Goal: Information Seeking & Learning: Check status

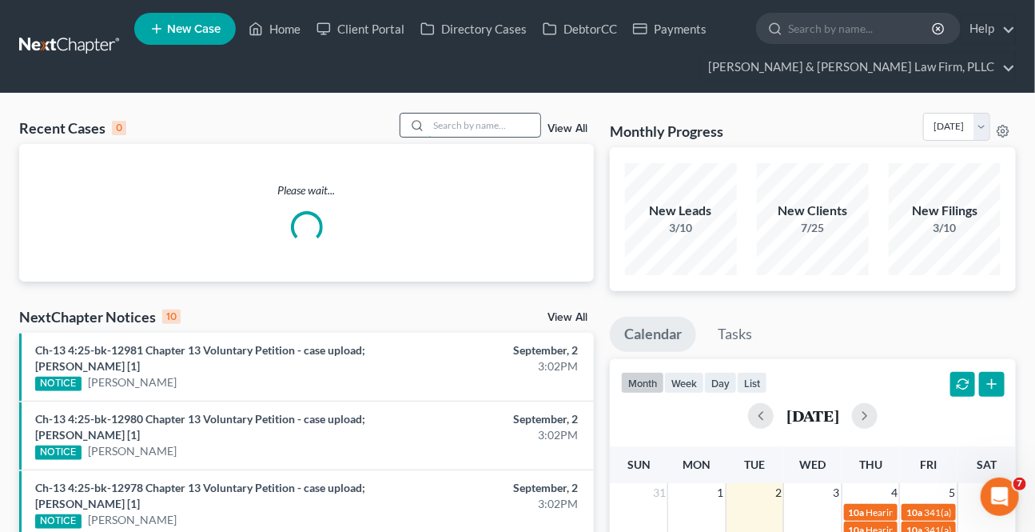
click at [496, 120] on input "search" at bounding box center [484, 124] width 112 height 23
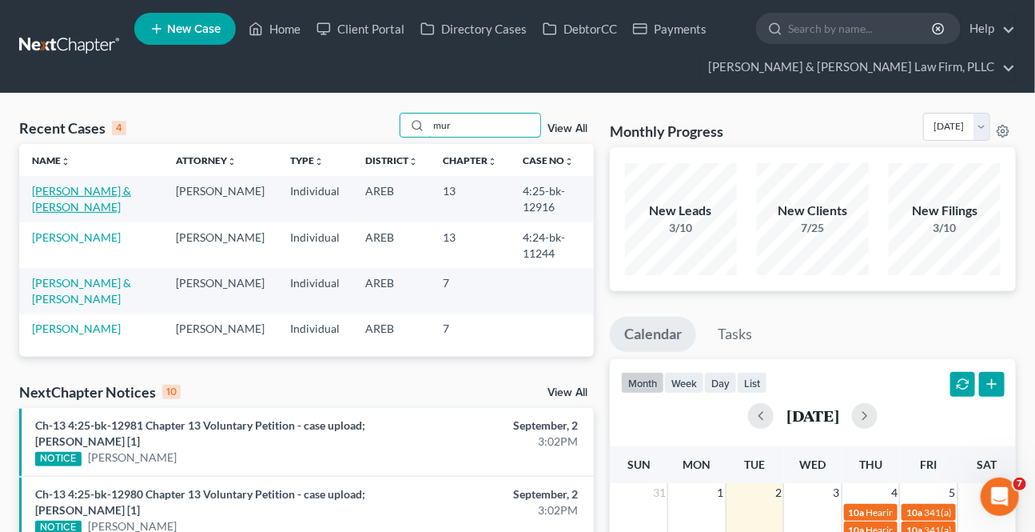
type input "mur"
click at [91, 188] on link "[PERSON_NAME] & [PERSON_NAME]" at bounding box center [81, 199] width 99 height 30
select select "2"
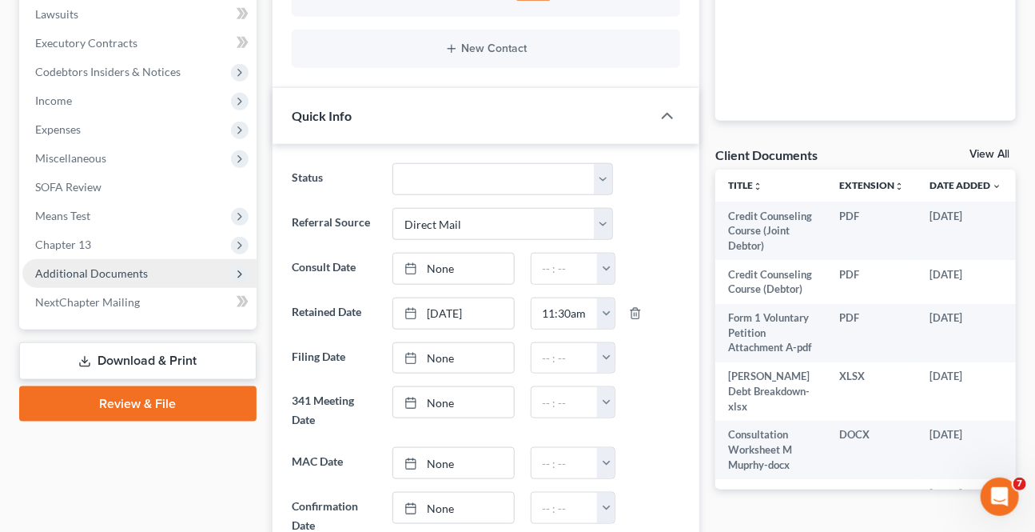
scroll to position [508, 0]
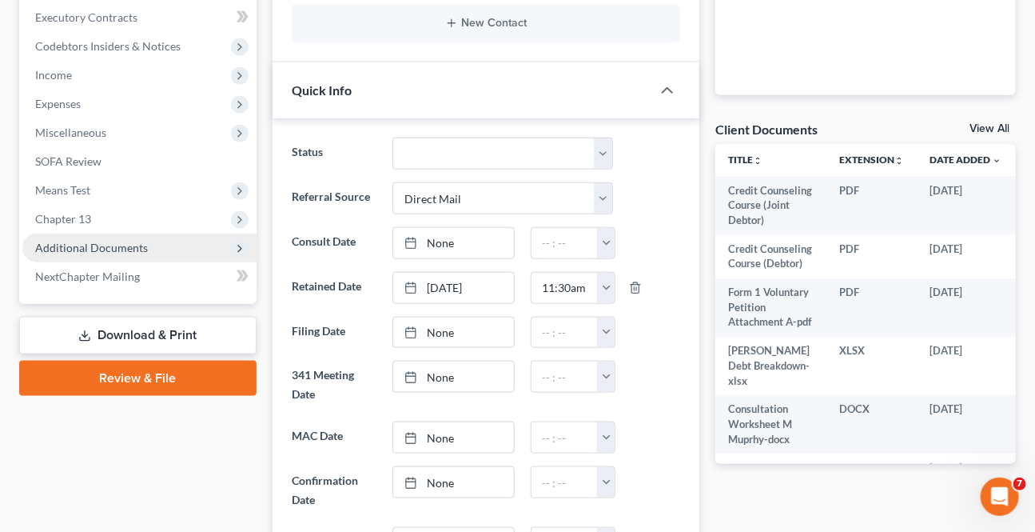
drag, startPoint x: 89, startPoint y: 214, endPoint x: 83, endPoint y: 236, distance: 22.3
click at [89, 214] on span "Chapter 13" at bounding box center [63, 219] width 56 height 14
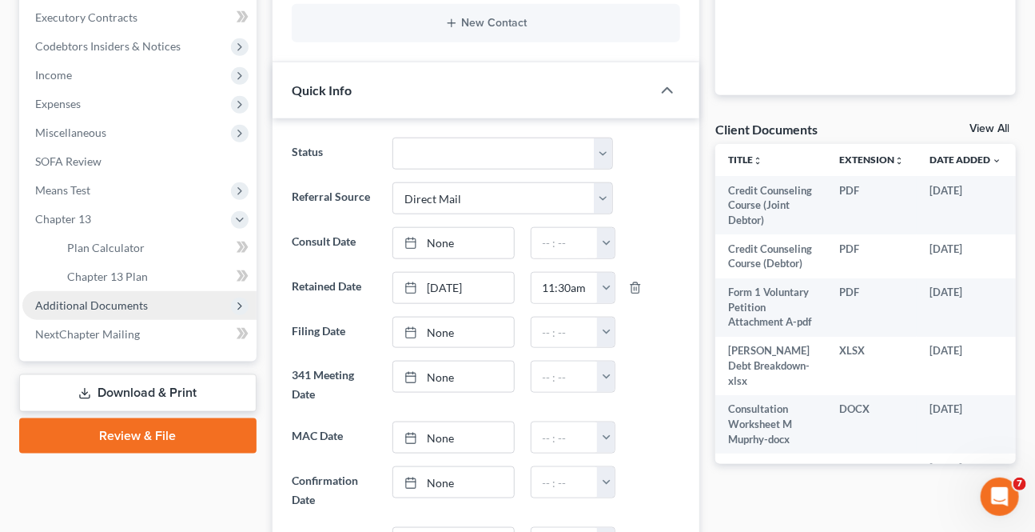
click at [76, 306] on span "Additional Documents" at bounding box center [91, 305] width 113 height 14
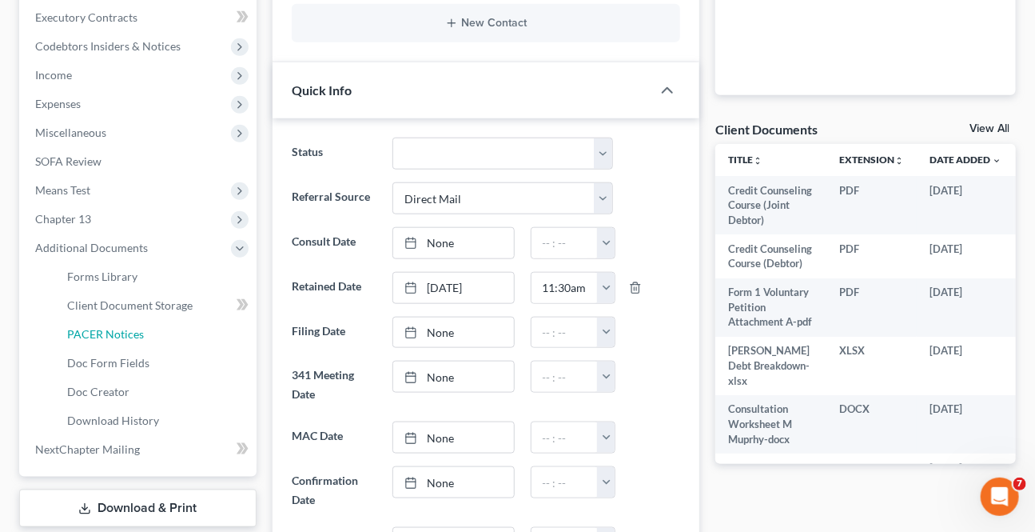
drag, startPoint x: 128, startPoint y: 327, endPoint x: 22, endPoint y: 372, distance: 115.7
click at [128, 327] on span "PACER Notices" at bounding box center [105, 334] width 77 height 14
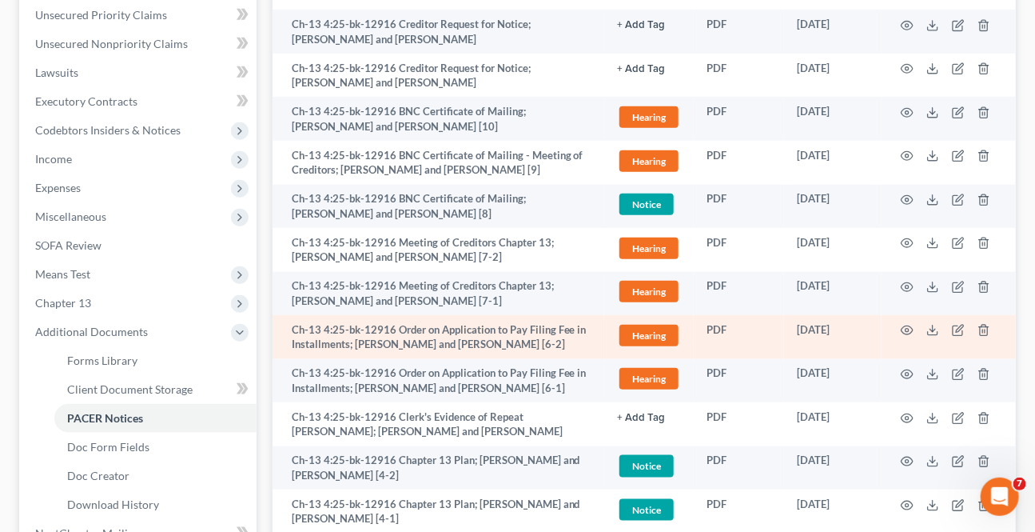
scroll to position [436, 0]
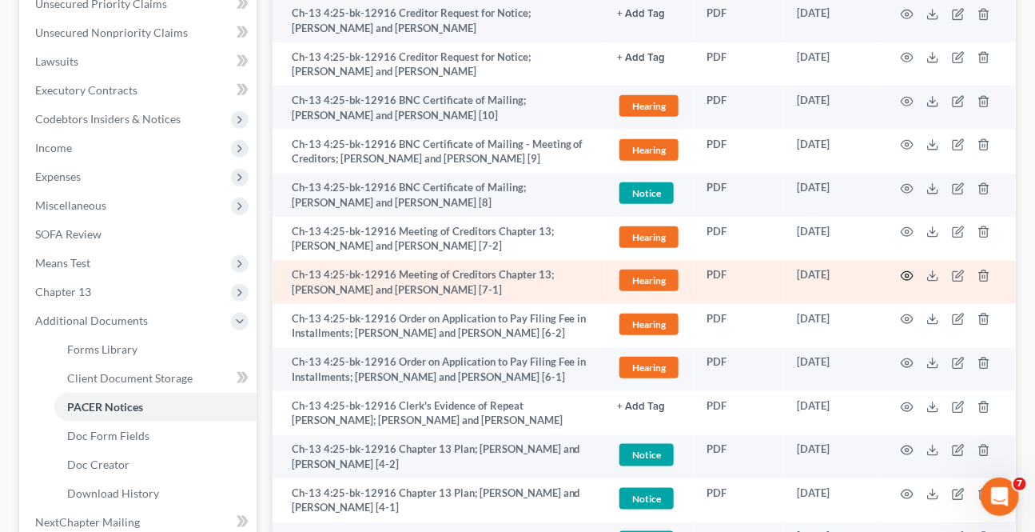
click at [910, 273] on icon "button" at bounding box center [907, 275] width 13 height 13
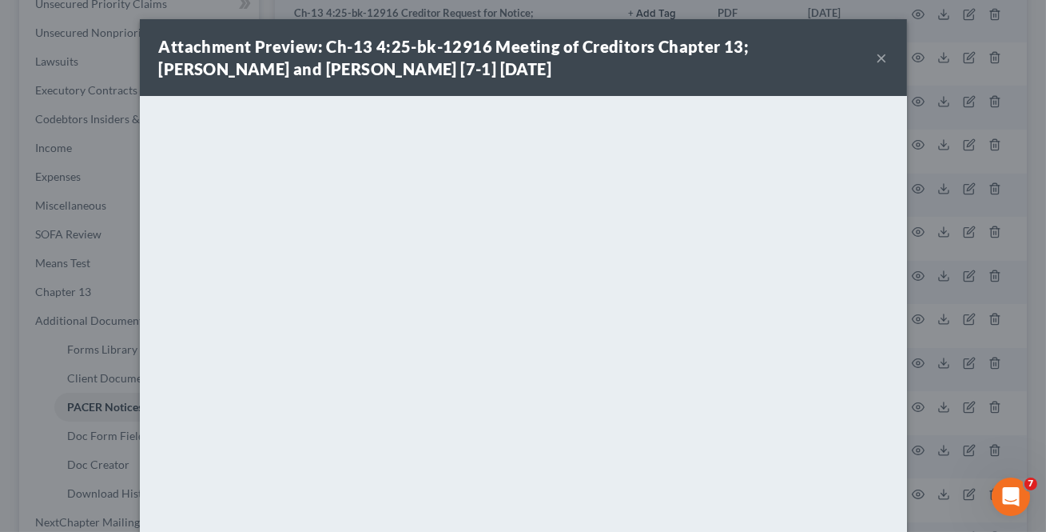
drag, startPoint x: 880, startPoint y: 58, endPoint x: 860, endPoint y: 78, distance: 28.8
click at [879, 58] on button "×" at bounding box center [882, 57] width 11 height 19
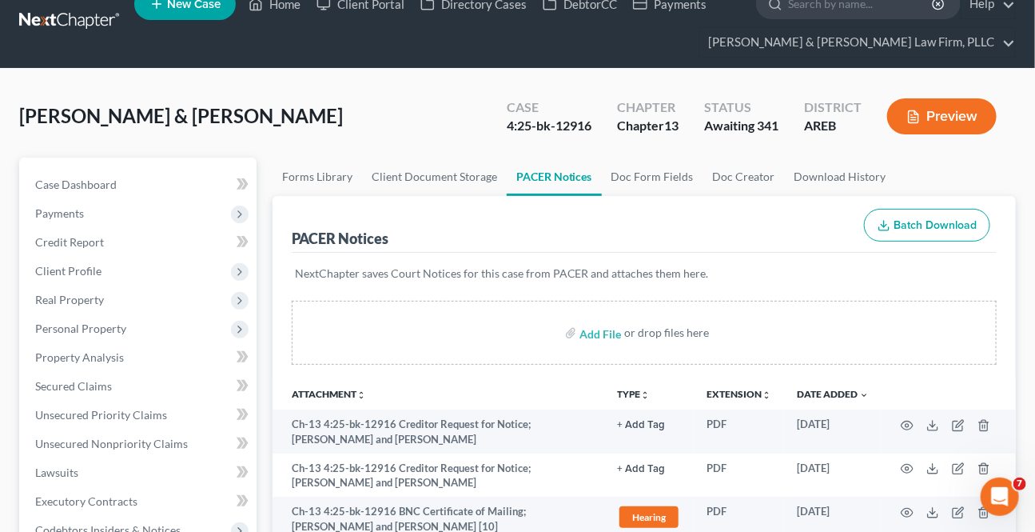
scroll to position [0, 0]
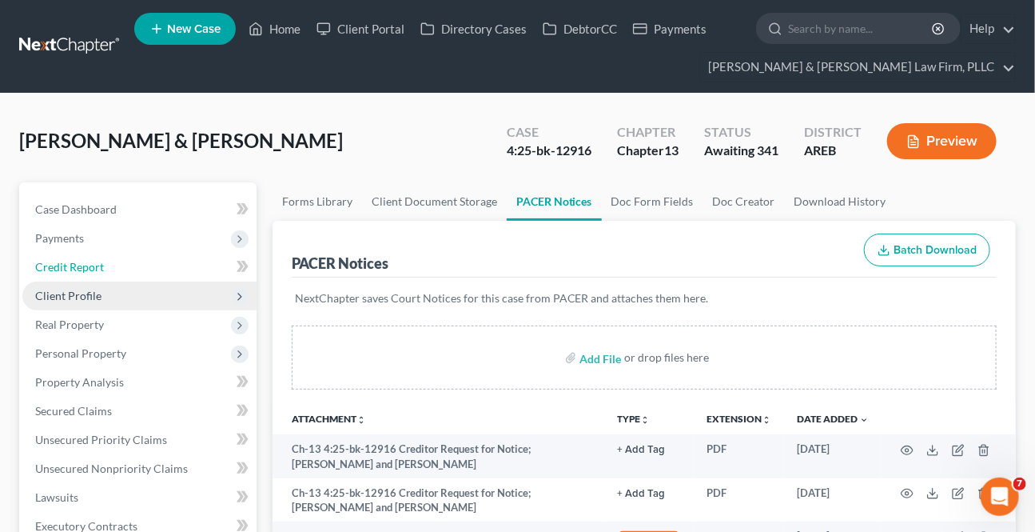
drag, startPoint x: 90, startPoint y: 272, endPoint x: 101, endPoint y: 302, distance: 32.4
click at [90, 272] on link "Credit Report" at bounding box center [139, 267] width 234 height 29
click at [101, 302] on span "Client Profile" at bounding box center [139, 295] width 234 height 29
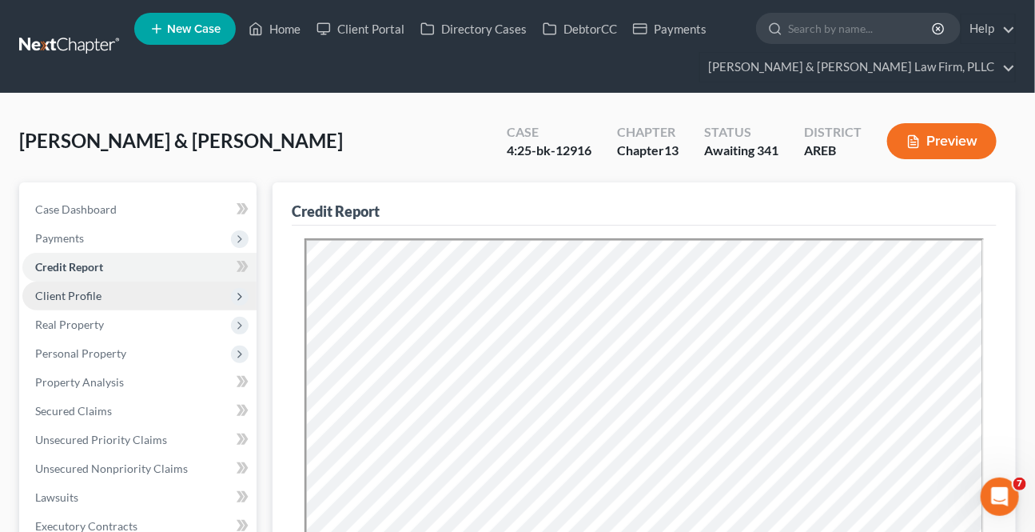
click at [90, 297] on span "Client Profile" at bounding box center [68, 296] width 66 height 14
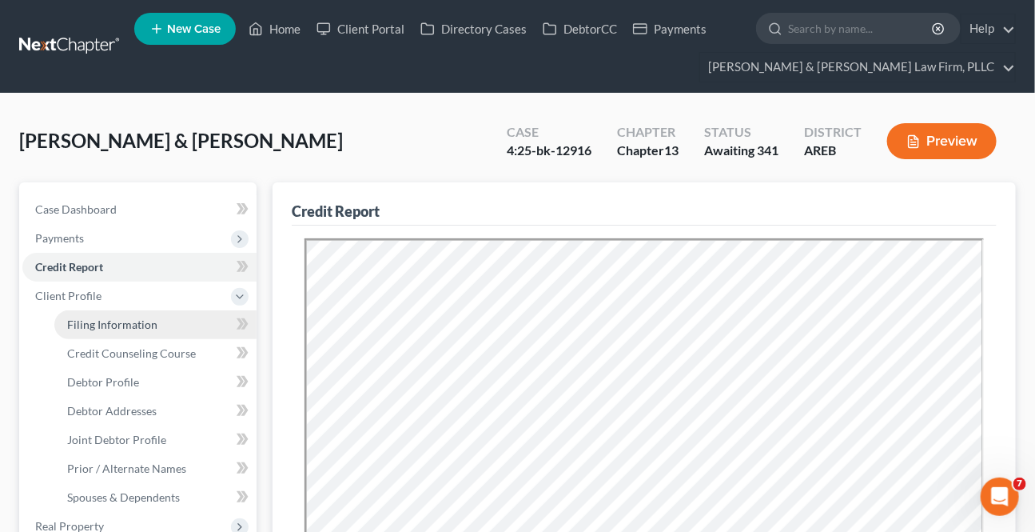
click at [96, 322] on span "Filing Information" at bounding box center [112, 324] width 90 height 14
select select "1"
select select "3"
select select "5"
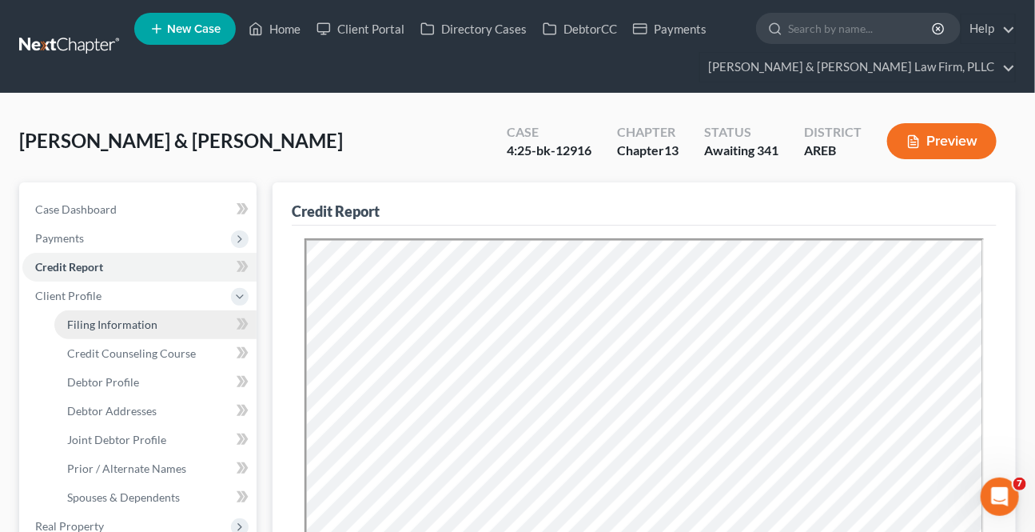
select select "0"
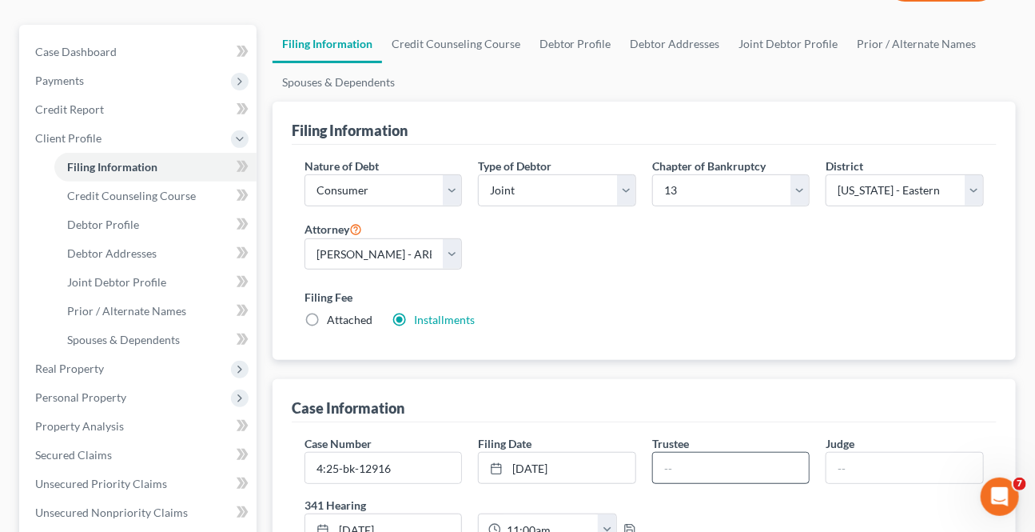
scroll to position [290, 0]
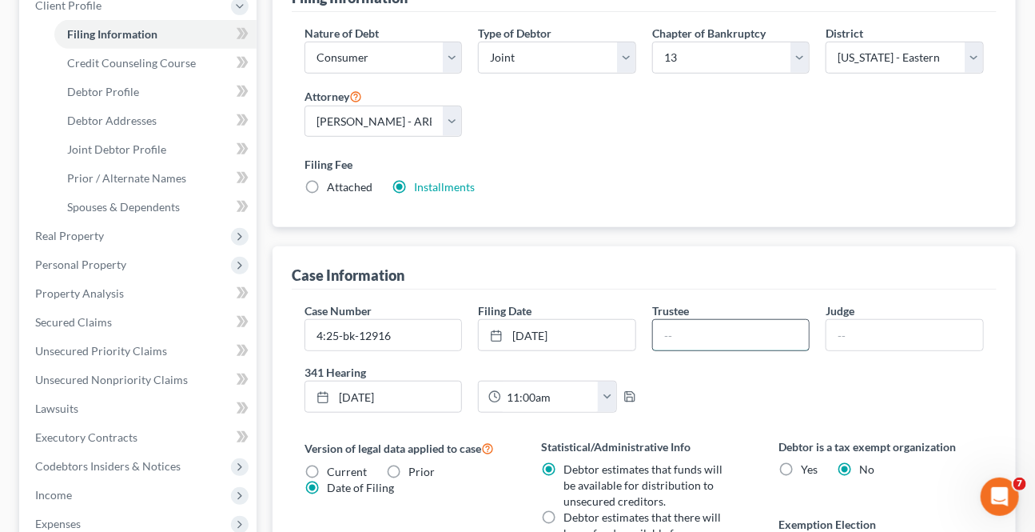
click at [726, 339] on input "text" at bounding box center [731, 335] width 157 height 30
type input "[PERSON_NAME]"
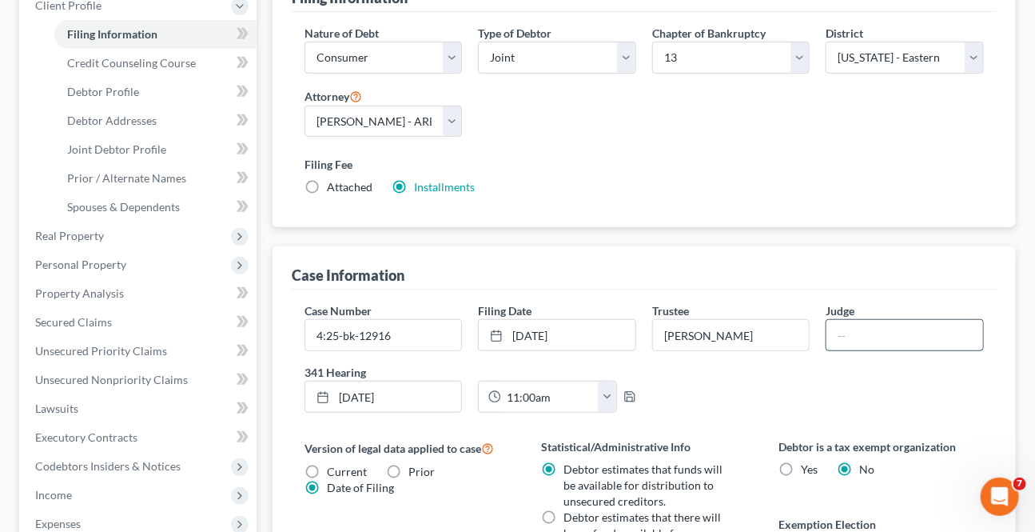
click at [838, 328] on input "text" at bounding box center [904, 335] width 157 height 30
type input "[PERSON_NAME]"
drag, startPoint x: 843, startPoint y: 412, endPoint x: 836, endPoint y: 408, distance: 8.6
click at [843, 412] on div "Case Number 4:25-bk-12916 Filing Date [DATE] close Date [DATE] Time 12:00 AM ch…" at bounding box center [644, 363] width 695 height 123
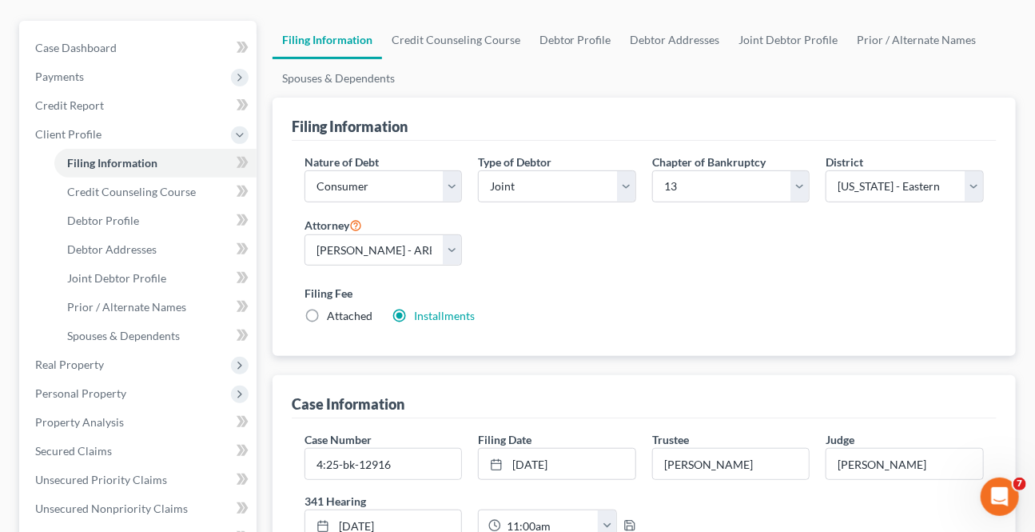
scroll to position [0, 0]
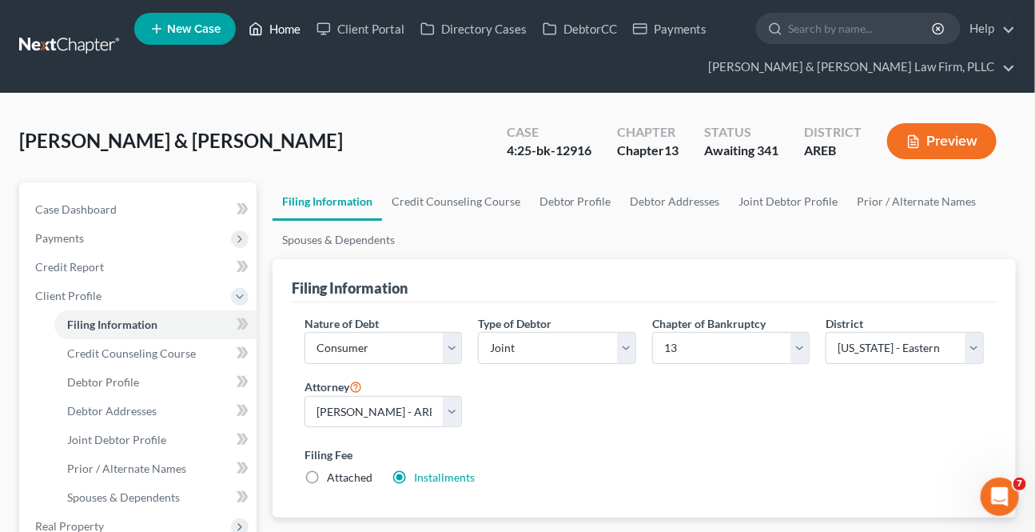
click at [285, 33] on link "Home" at bounding box center [275, 28] width 68 height 29
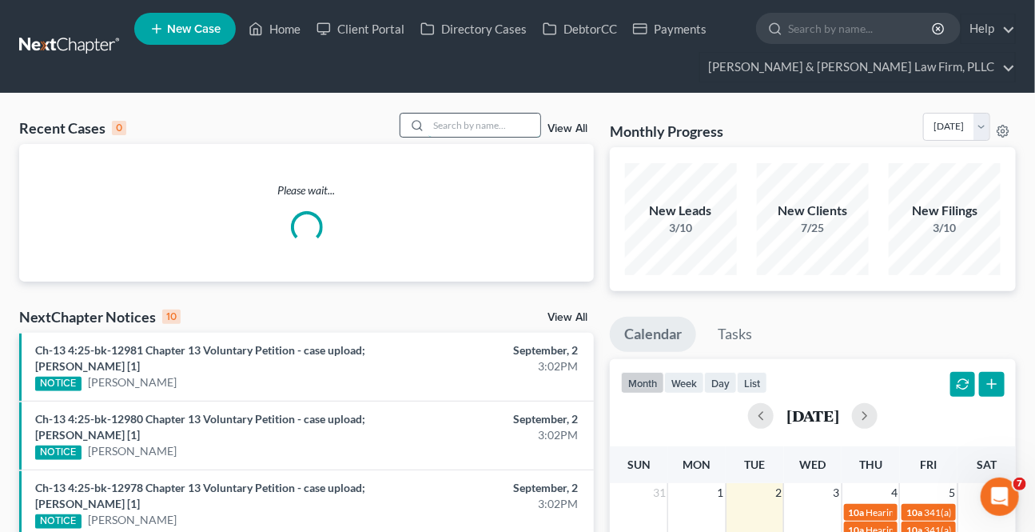
click at [438, 122] on input "search" at bounding box center [484, 124] width 112 height 23
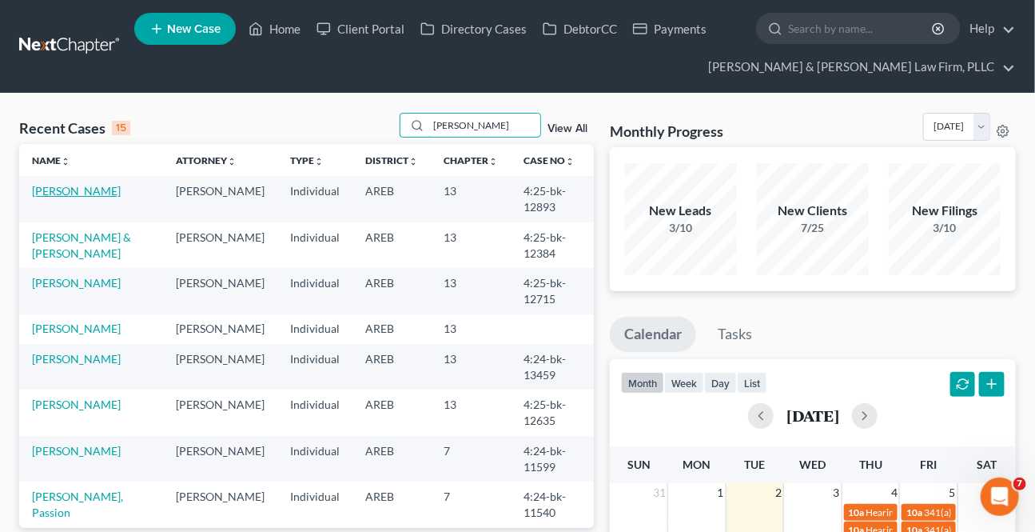
type input "[PERSON_NAME]"
click at [102, 195] on link "[PERSON_NAME]" at bounding box center [76, 191] width 89 height 14
select select "2"
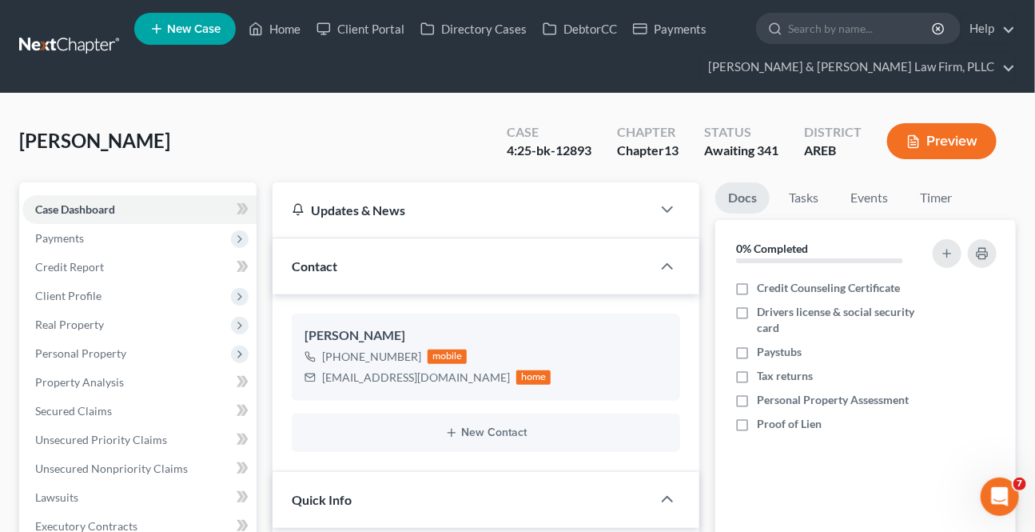
click at [64, 303] on span "Client Profile" at bounding box center [139, 295] width 234 height 29
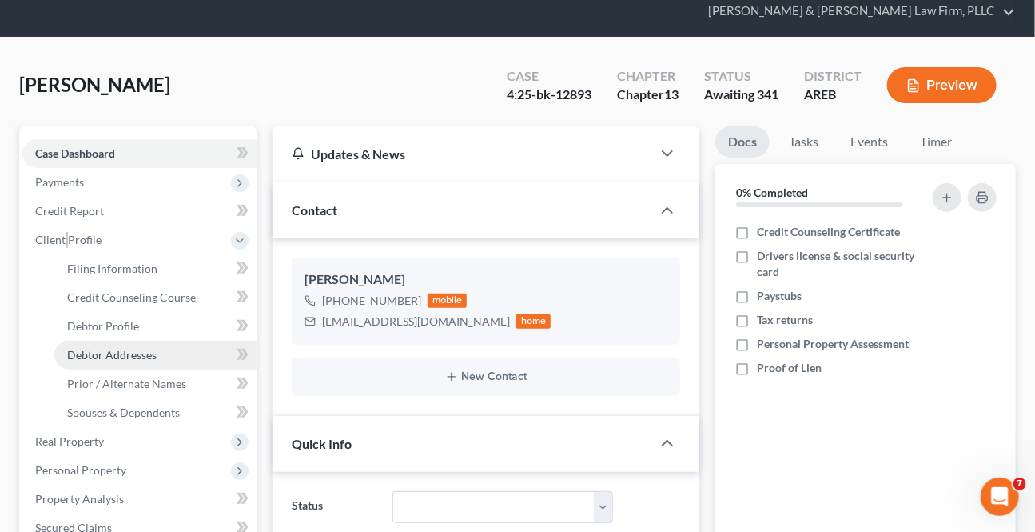
scroll to position [72, 0]
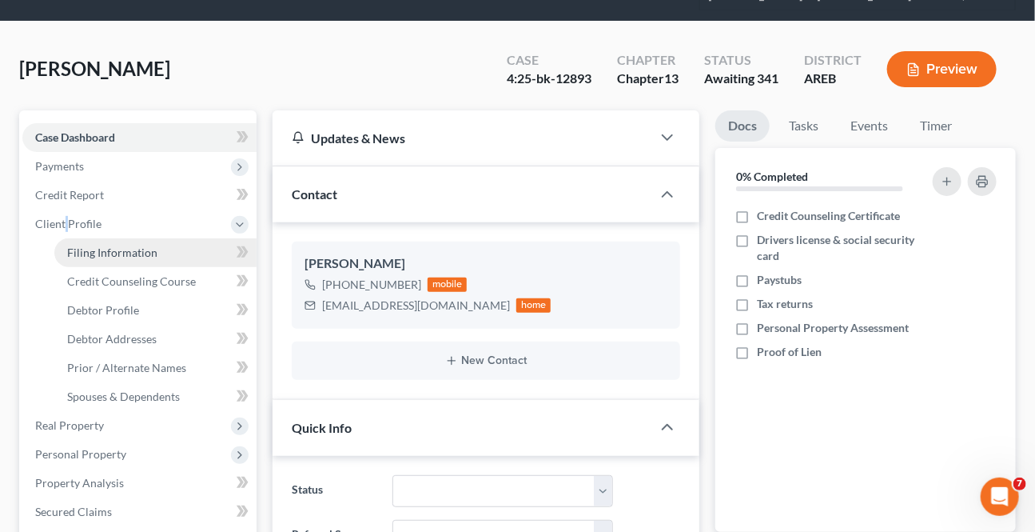
click at [93, 248] on span "Filing Information" at bounding box center [112, 252] width 90 height 14
select select "1"
select select "0"
select select "3"
select select "5"
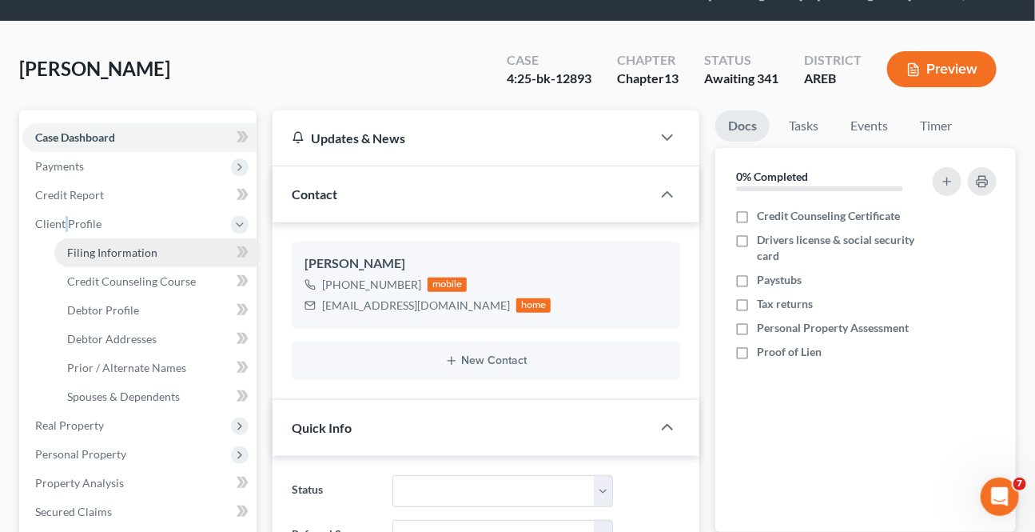
select select "0"
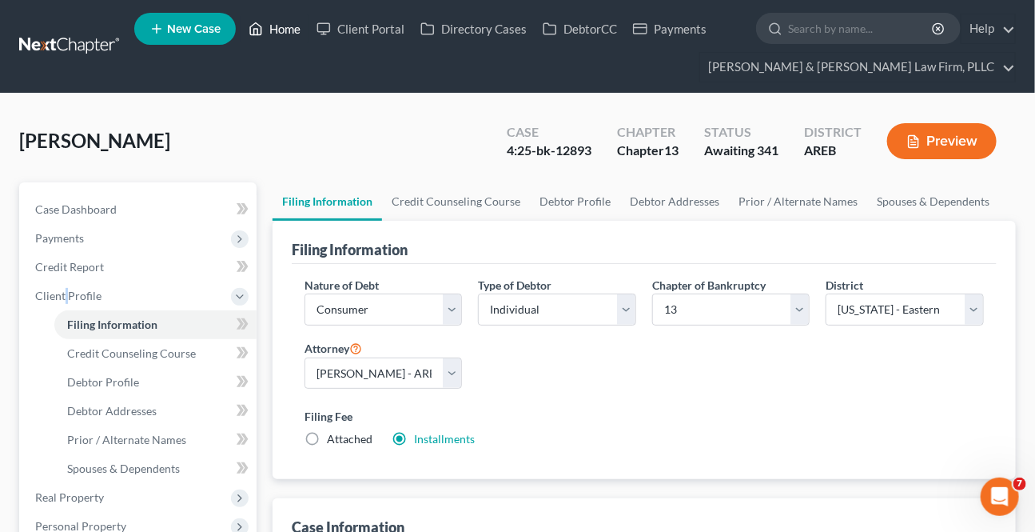
click at [265, 23] on link "Home" at bounding box center [275, 28] width 68 height 29
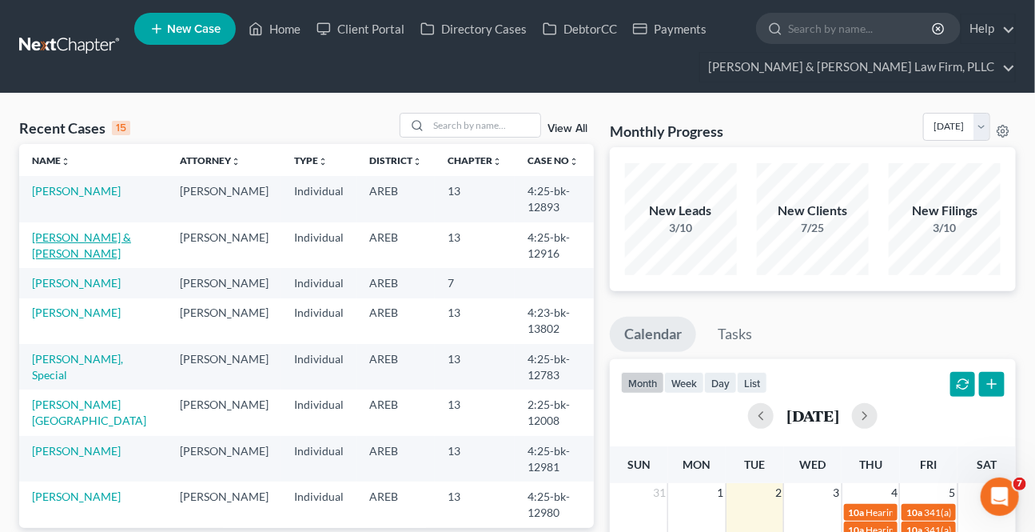
click at [57, 247] on link "[PERSON_NAME] & [PERSON_NAME]" at bounding box center [81, 245] width 99 height 30
select select "2"
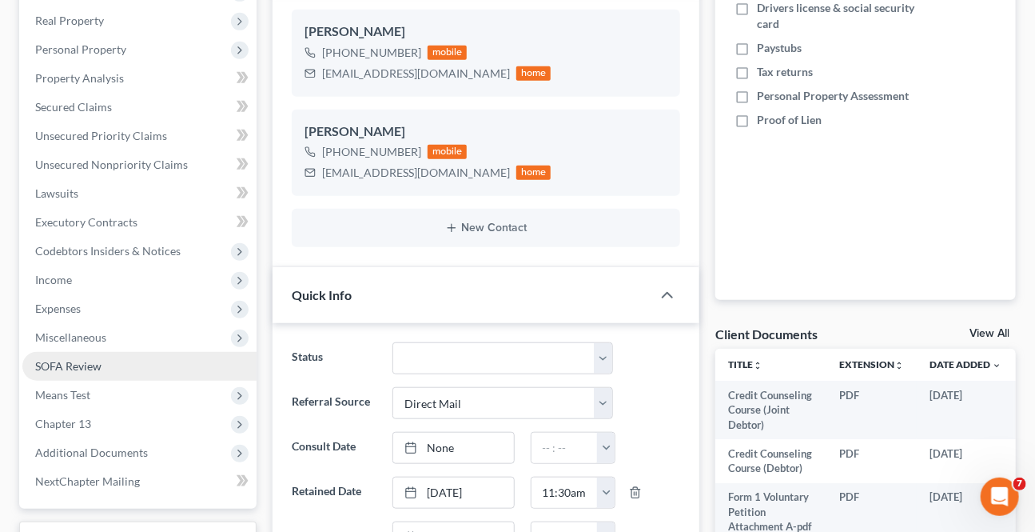
scroll to position [363, 0]
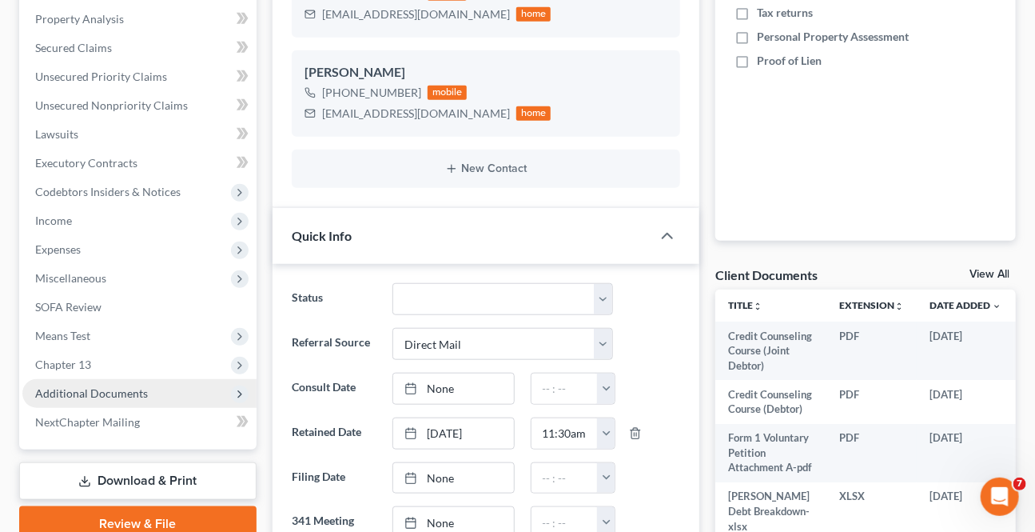
click at [125, 402] on span "Additional Documents" at bounding box center [139, 393] width 234 height 29
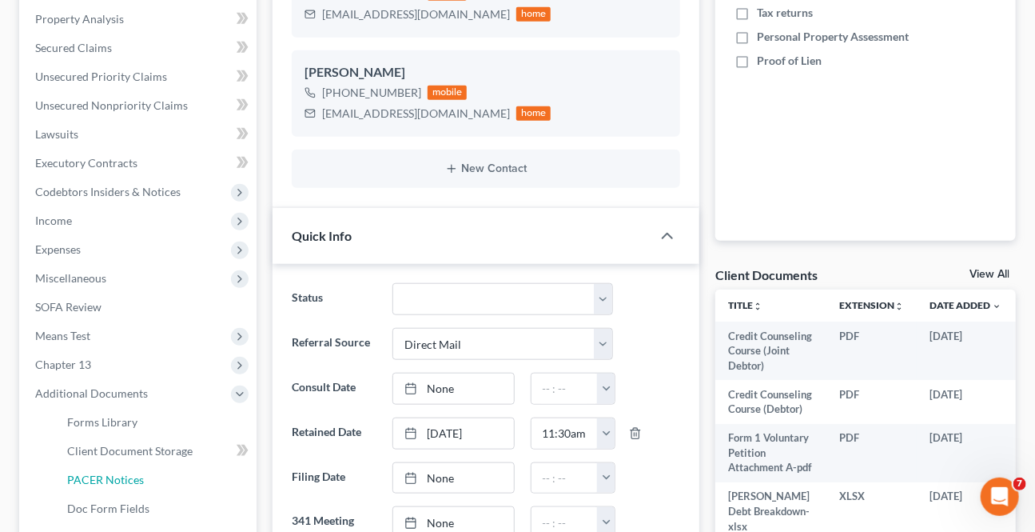
click at [113, 472] on span "PACER Notices" at bounding box center [105, 479] width 77 height 14
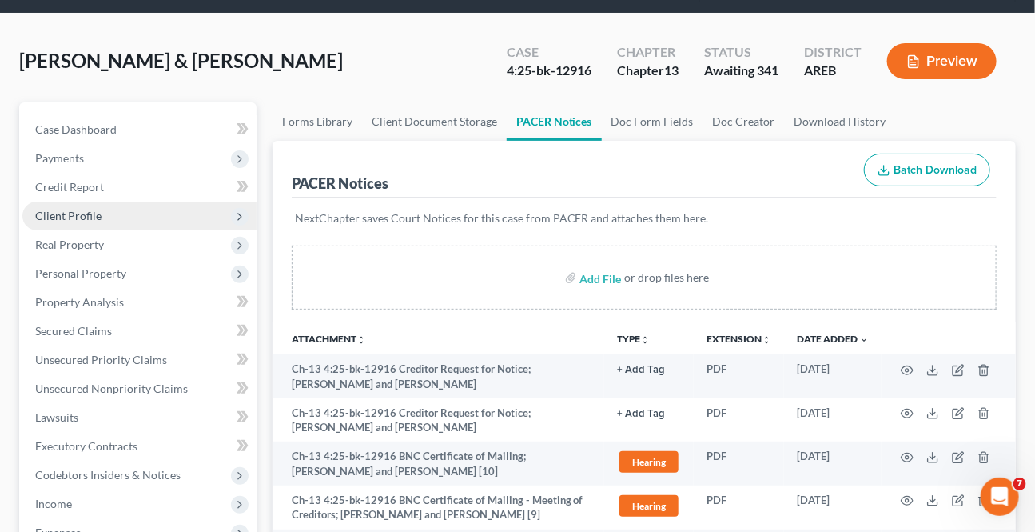
scroll to position [72, 0]
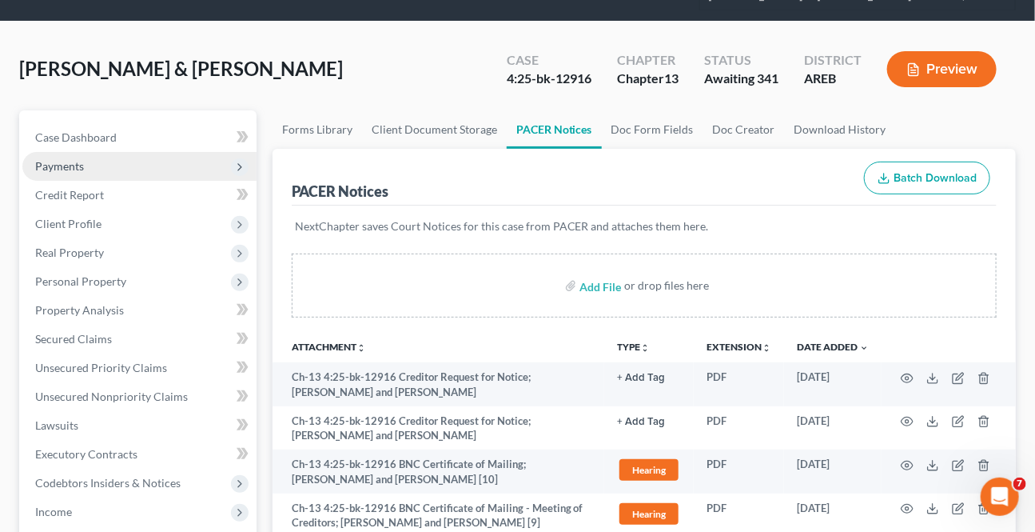
click at [87, 167] on span "Payments" at bounding box center [139, 166] width 234 height 29
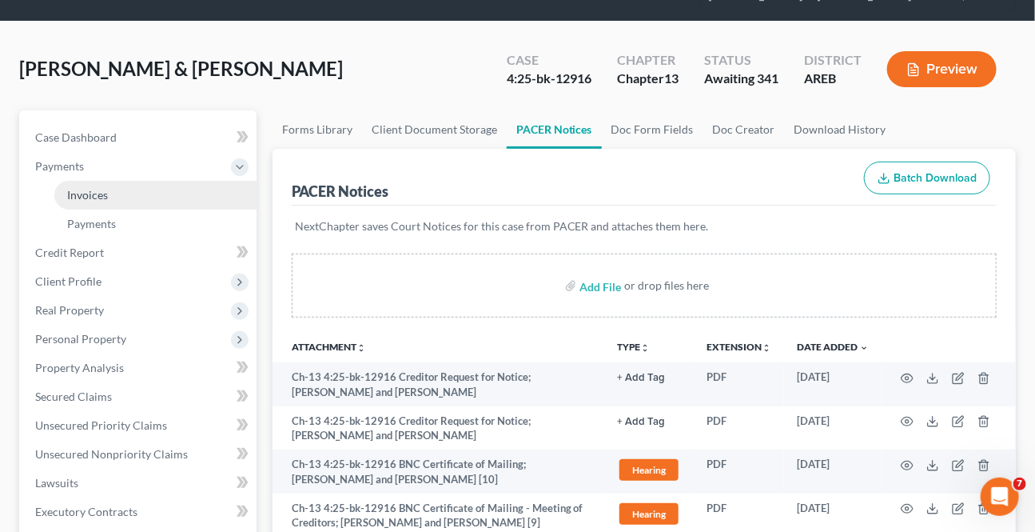
click at [85, 198] on span "Invoices" at bounding box center [87, 195] width 41 height 14
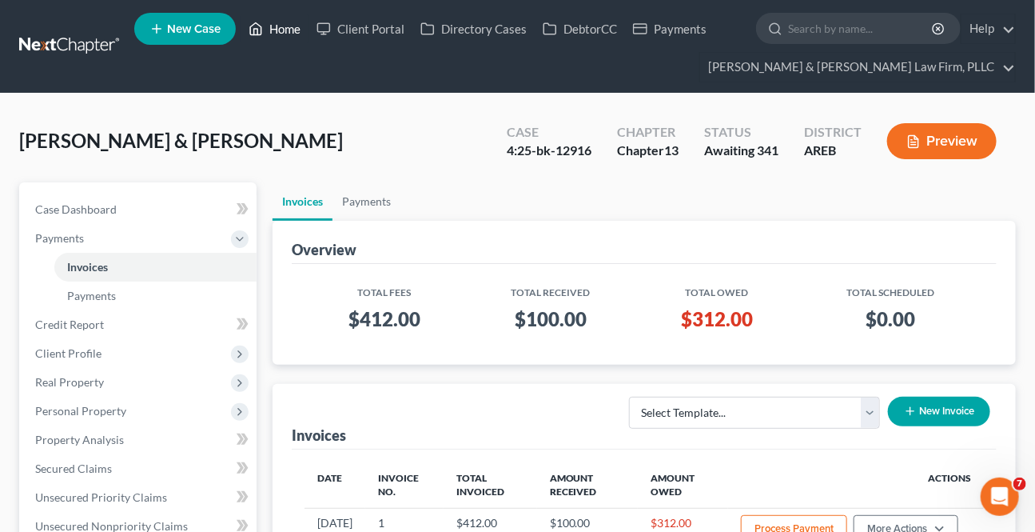
click at [297, 34] on link "Home" at bounding box center [275, 28] width 68 height 29
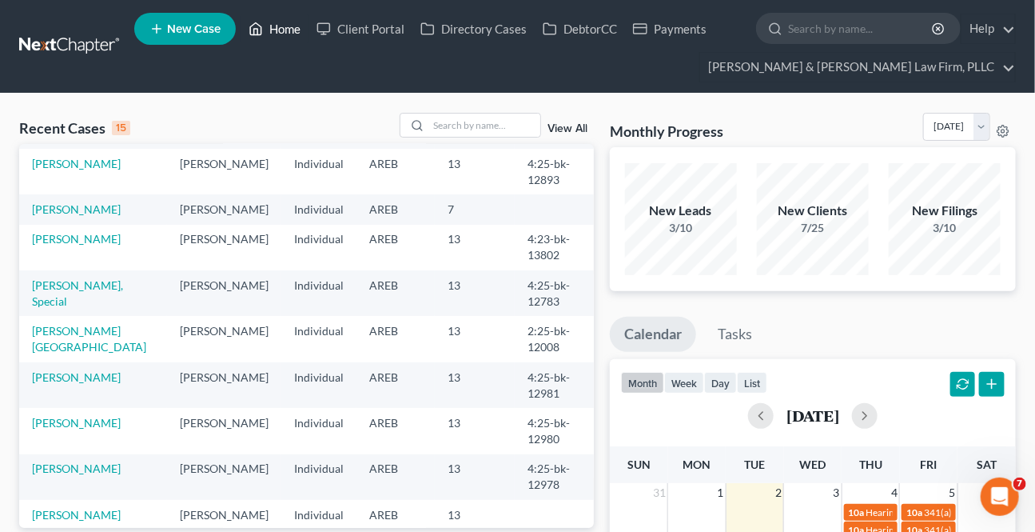
scroll to position [145, 0]
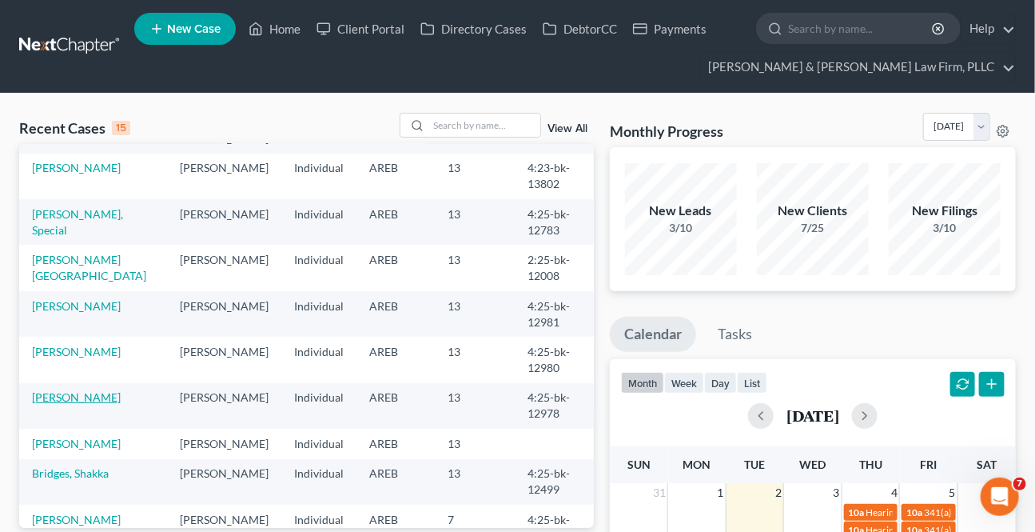
click at [86, 400] on link "[PERSON_NAME]" at bounding box center [76, 397] width 89 height 14
select select "2"
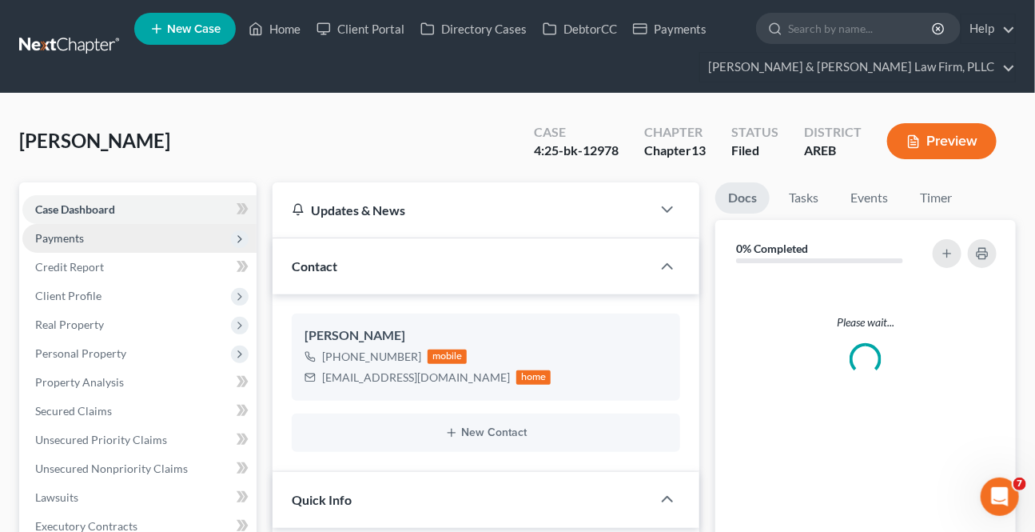
click at [71, 235] on span "Payments" at bounding box center [59, 238] width 49 height 14
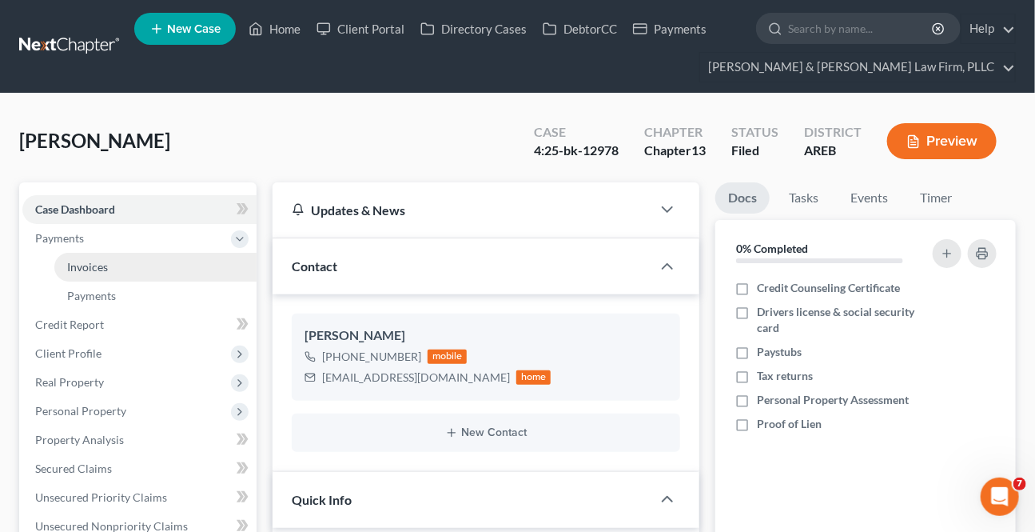
click at [97, 260] on span "Invoices" at bounding box center [87, 267] width 41 height 14
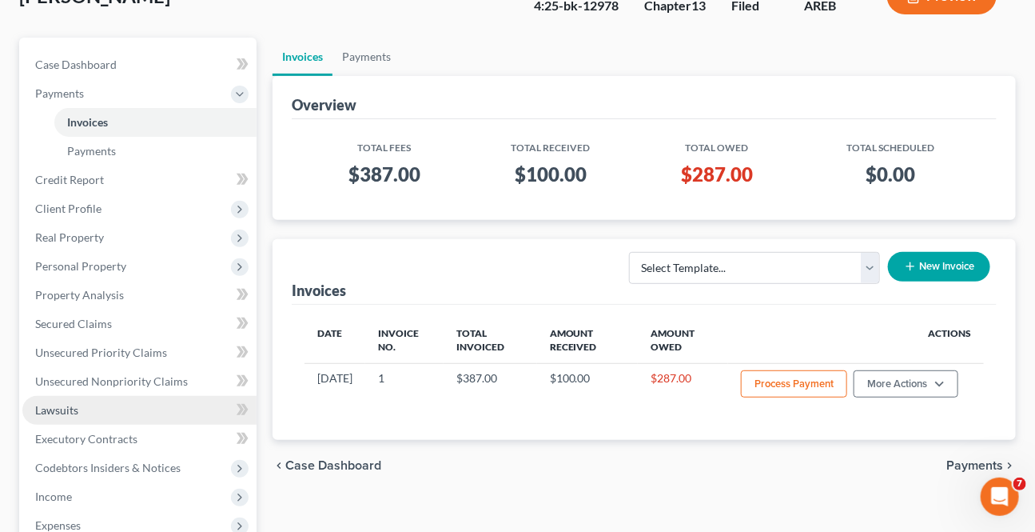
click at [72, 403] on span "Lawsuits" at bounding box center [56, 410] width 43 height 14
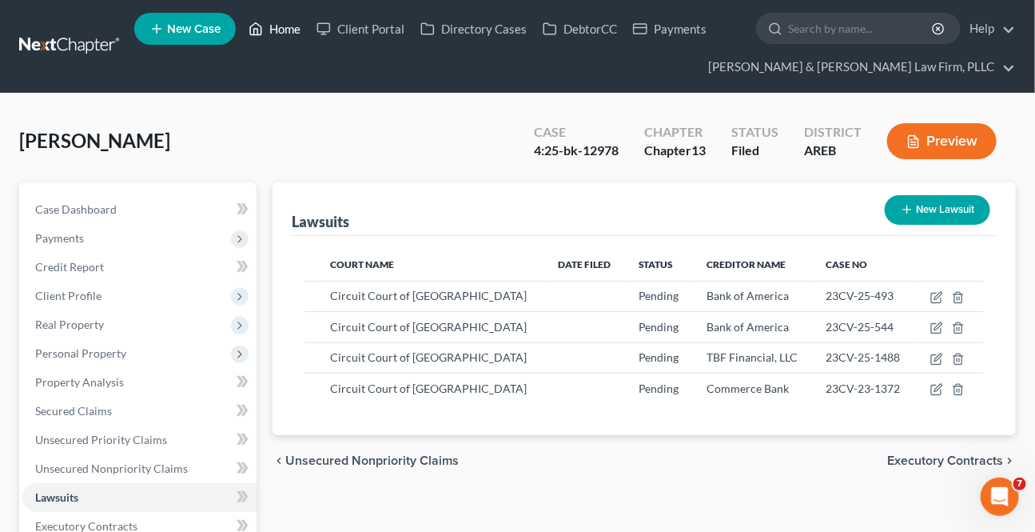
click at [271, 26] on link "Home" at bounding box center [275, 28] width 68 height 29
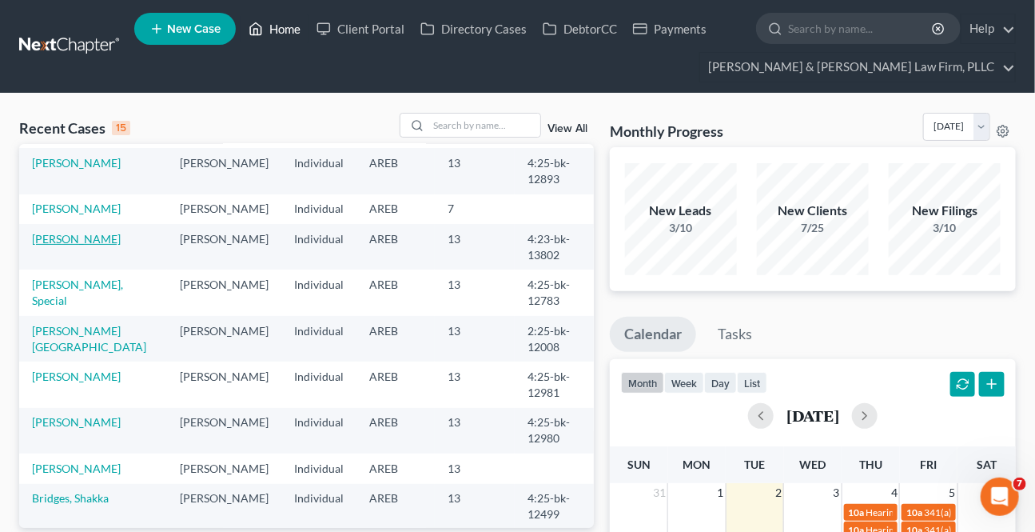
scroll to position [145, 0]
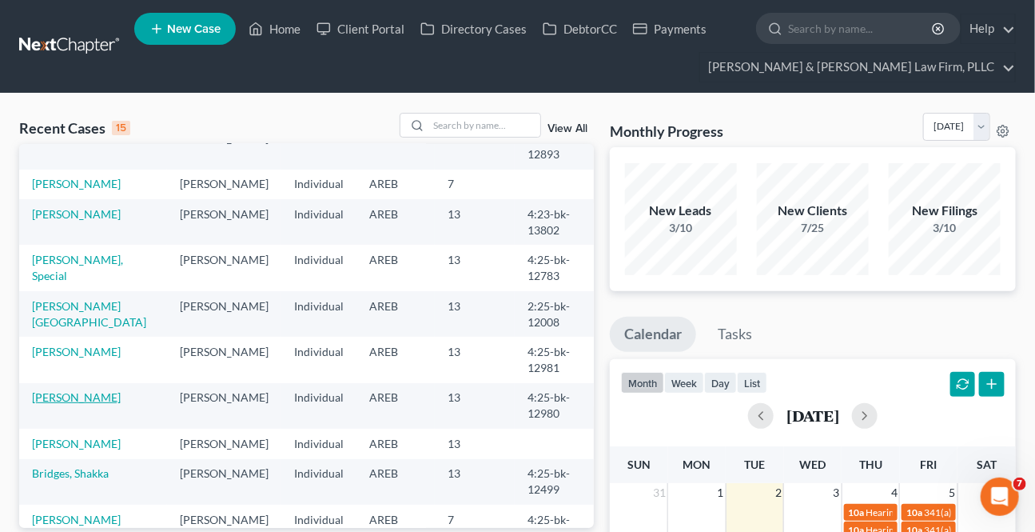
click at [82, 391] on link "[PERSON_NAME]" at bounding box center [76, 397] width 89 height 14
select select "2"
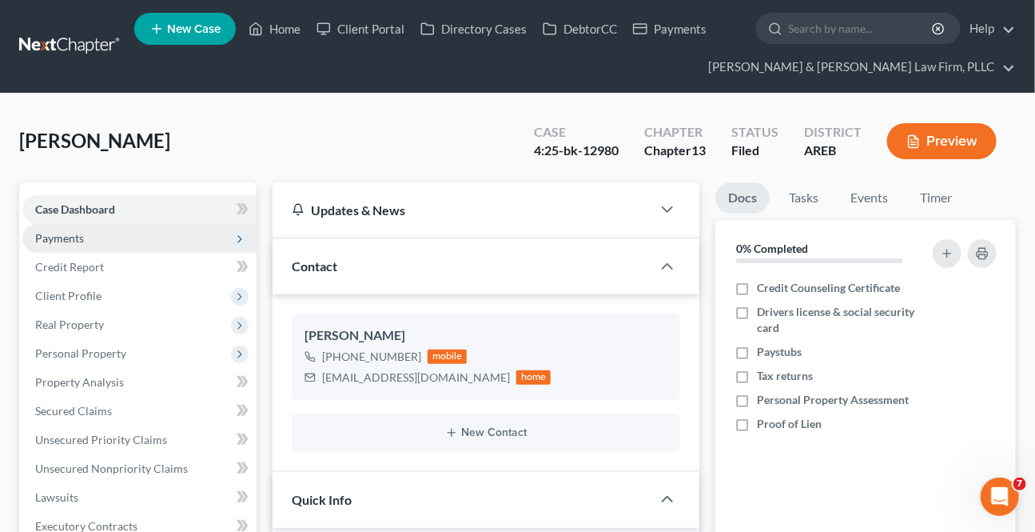
drag, startPoint x: 96, startPoint y: 236, endPoint x: 108, endPoint y: 249, distance: 17.5
click at [96, 236] on span "Payments" at bounding box center [139, 238] width 234 height 29
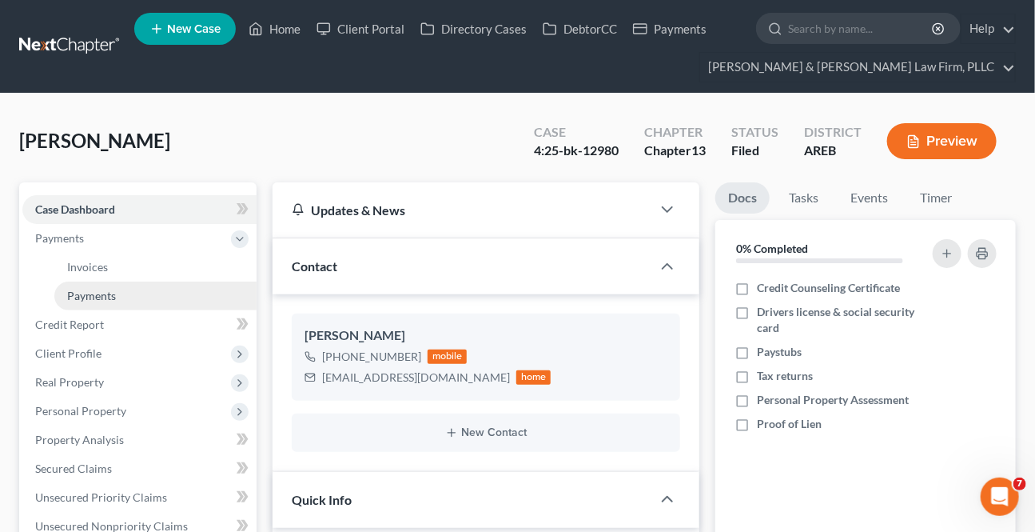
click at [121, 296] on link "Payments" at bounding box center [155, 295] width 202 height 29
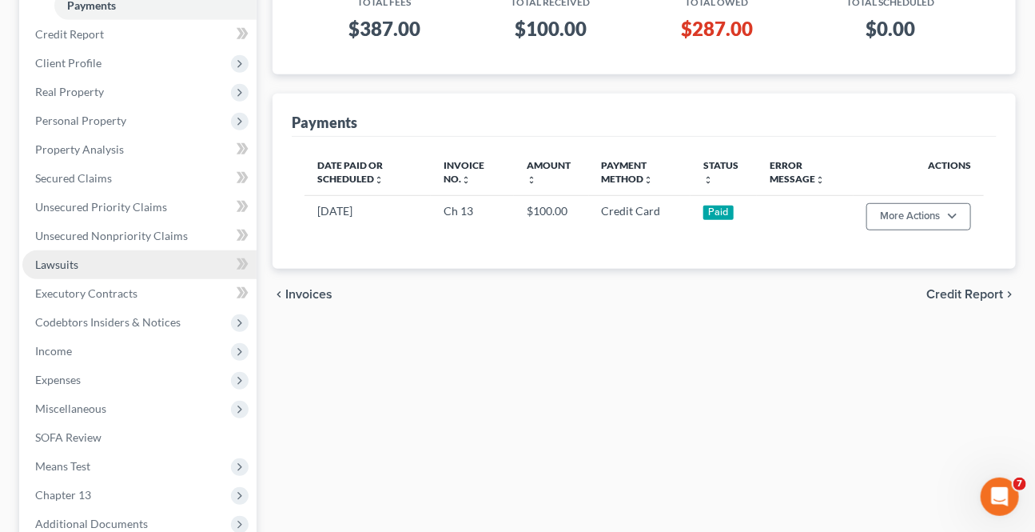
click at [78, 265] on link "Lawsuits" at bounding box center [139, 264] width 234 height 29
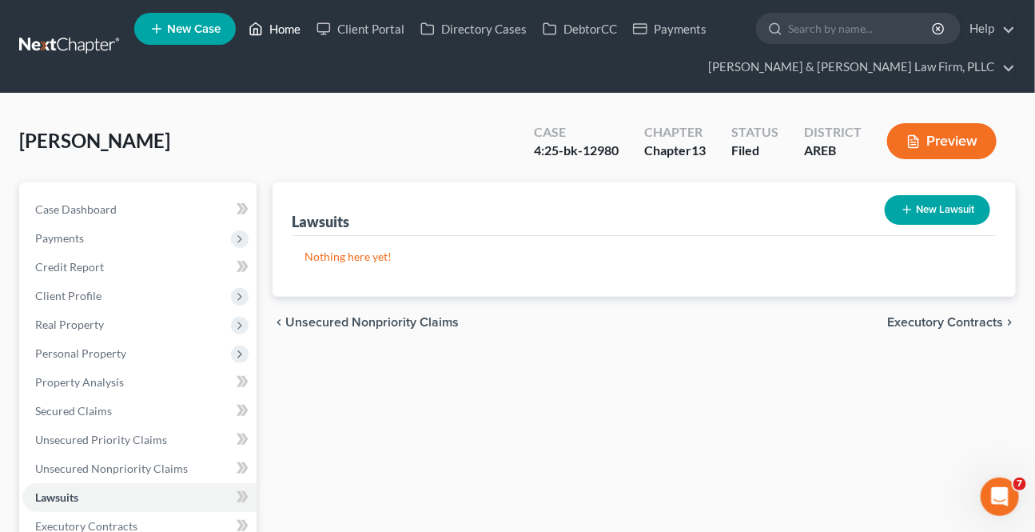
drag, startPoint x: 294, startPoint y: 34, endPoint x: 305, endPoint y: 54, distance: 22.5
click at [293, 34] on link "Home" at bounding box center [275, 28] width 68 height 29
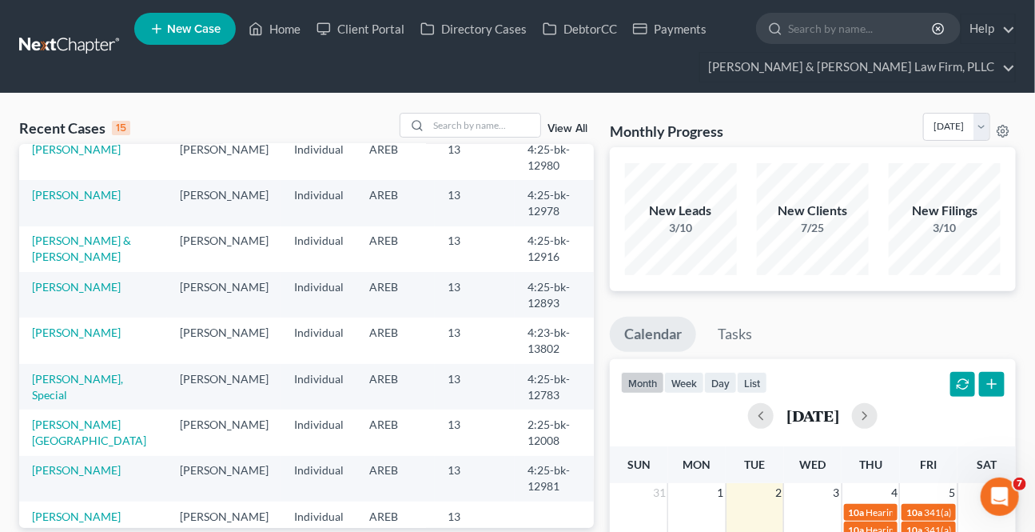
scroll to position [145, 0]
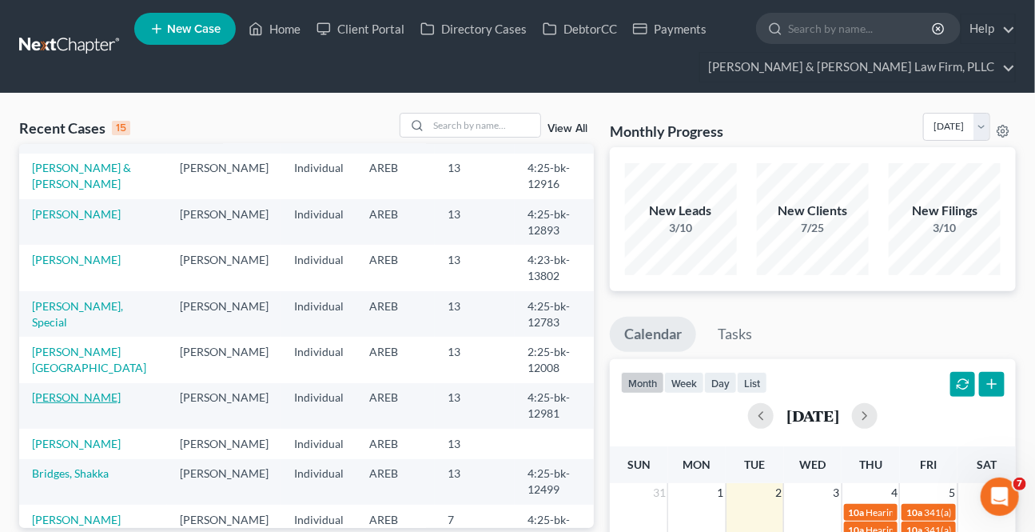
click at [86, 396] on link "[PERSON_NAME]" at bounding box center [76, 397] width 89 height 14
select select "1"
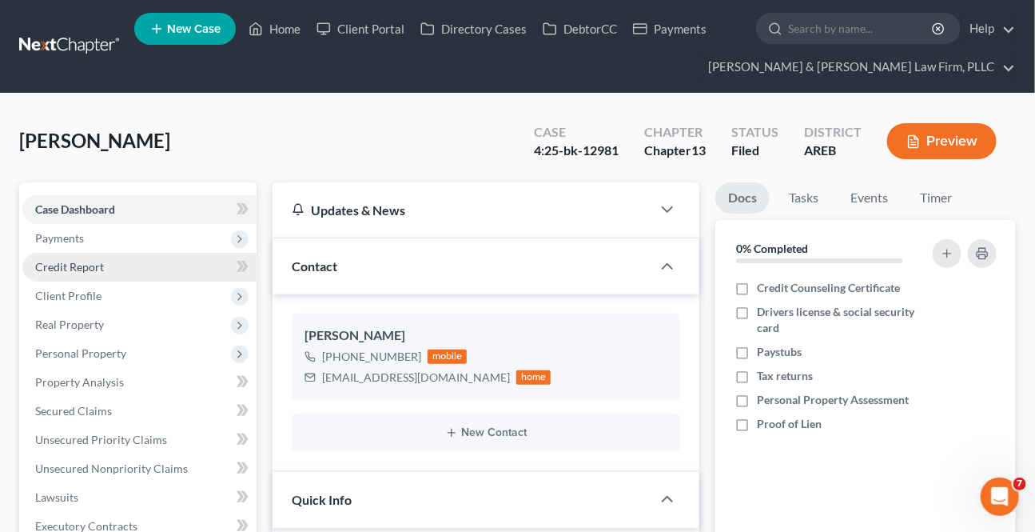
drag, startPoint x: 87, startPoint y: 245, endPoint x: 93, endPoint y: 258, distance: 14.7
click at [87, 244] on span "Payments" at bounding box center [139, 238] width 234 height 29
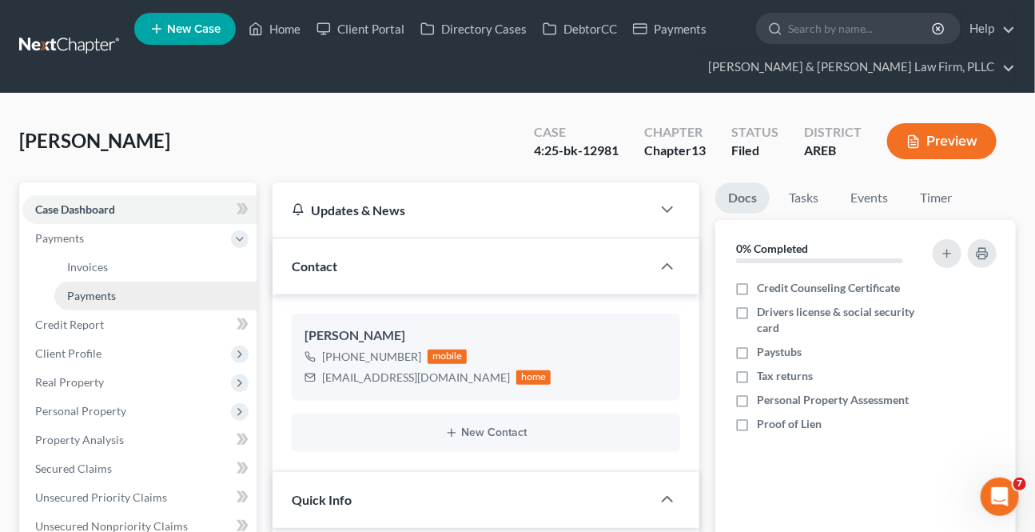
click at [91, 295] on span "Payments" at bounding box center [91, 296] width 49 height 14
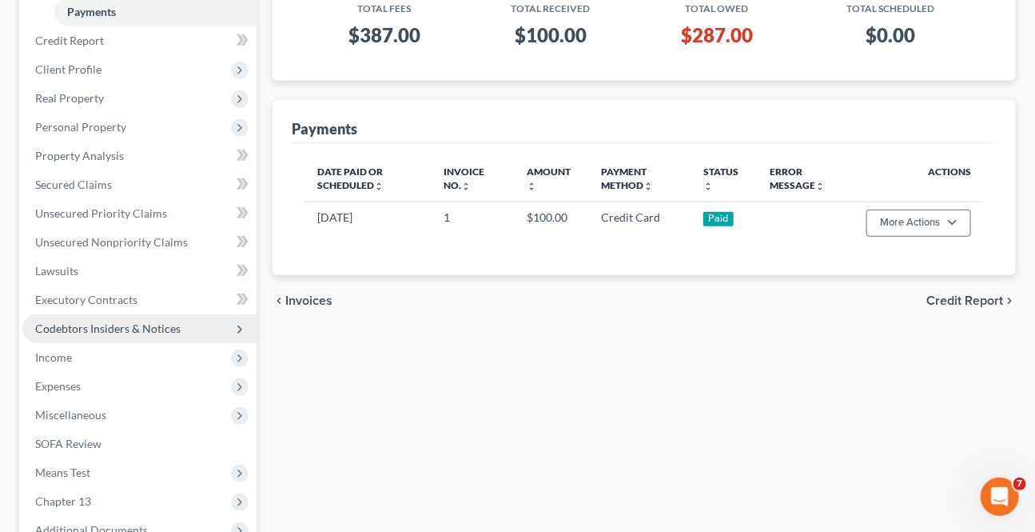
scroll to position [290, 0]
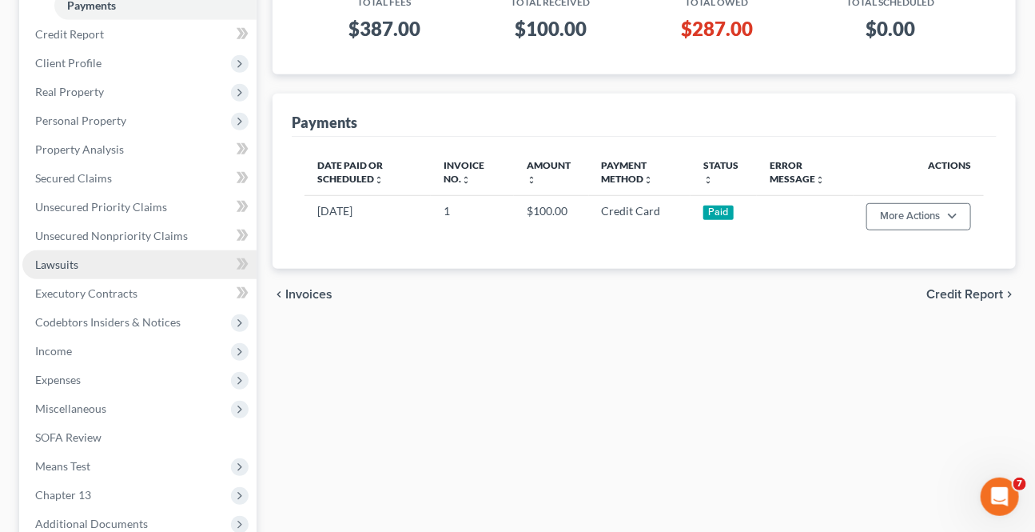
click at [110, 257] on link "Lawsuits" at bounding box center [139, 264] width 234 height 29
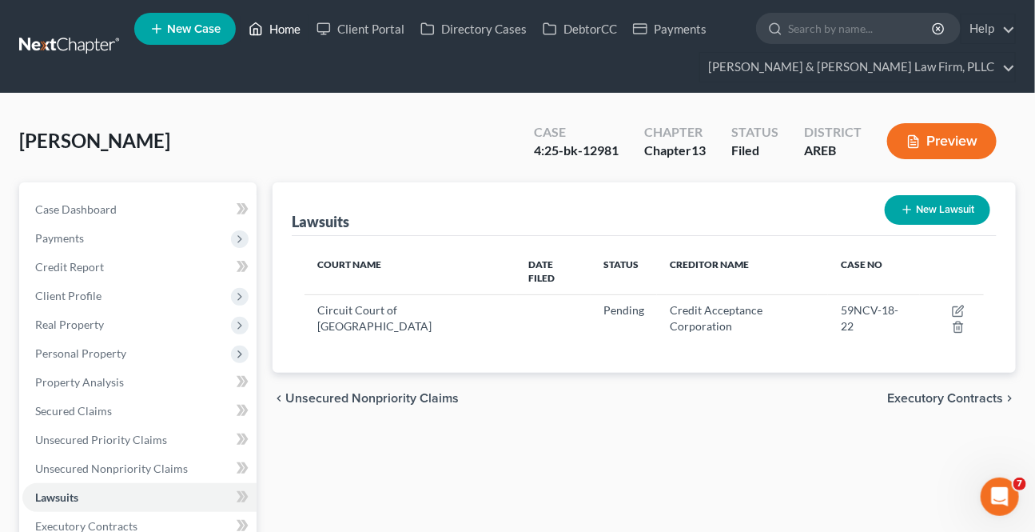
drag, startPoint x: 285, startPoint y: 30, endPoint x: 333, endPoint y: 74, distance: 65.0
click at [285, 30] on link "Home" at bounding box center [275, 28] width 68 height 29
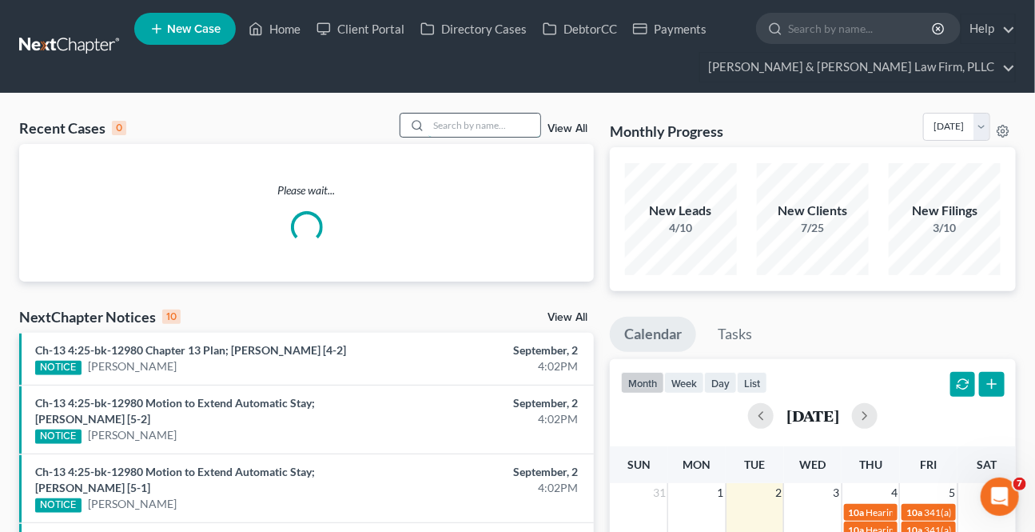
click at [485, 128] on input "search" at bounding box center [484, 124] width 112 height 23
type input "[PERSON_NAME]"
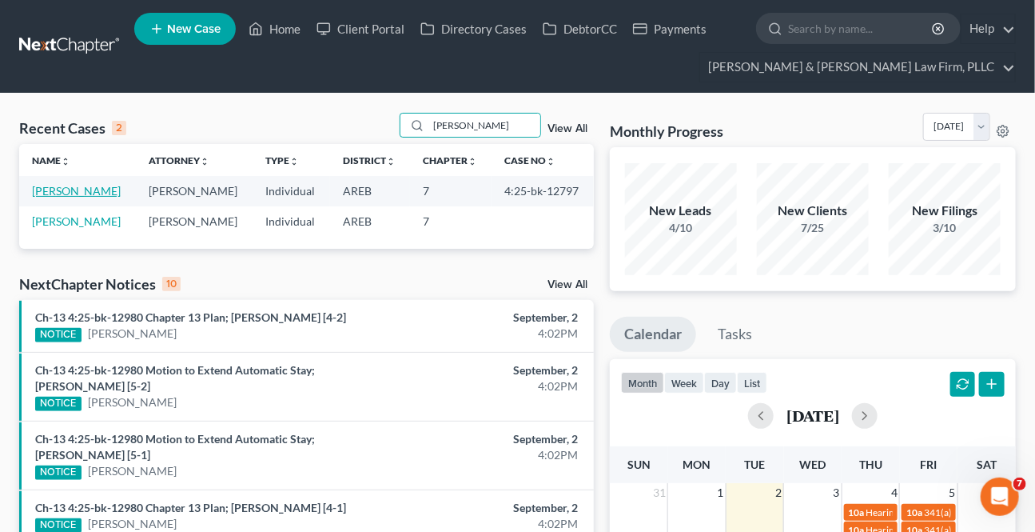
click at [88, 185] on link "[PERSON_NAME]" at bounding box center [76, 191] width 89 height 14
select select "2"
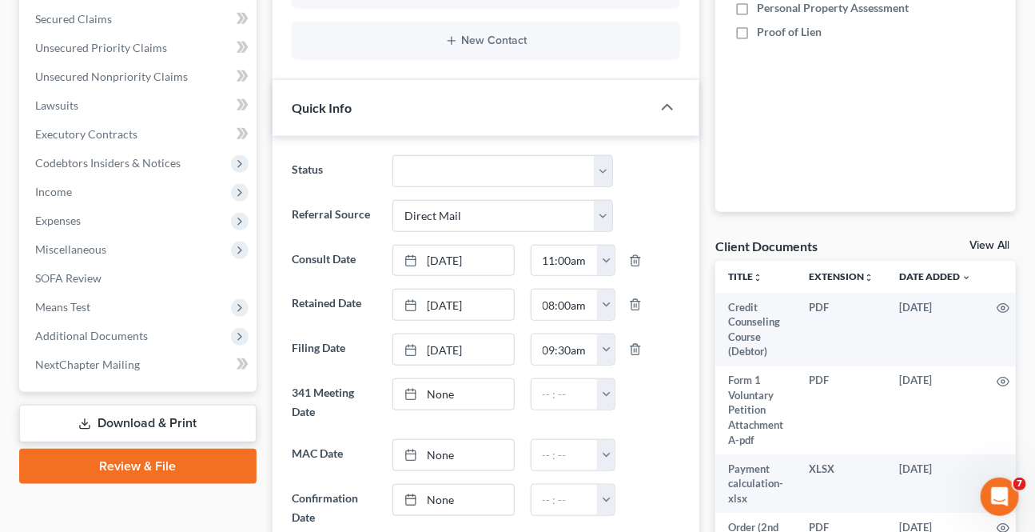
scroll to position [436, 0]
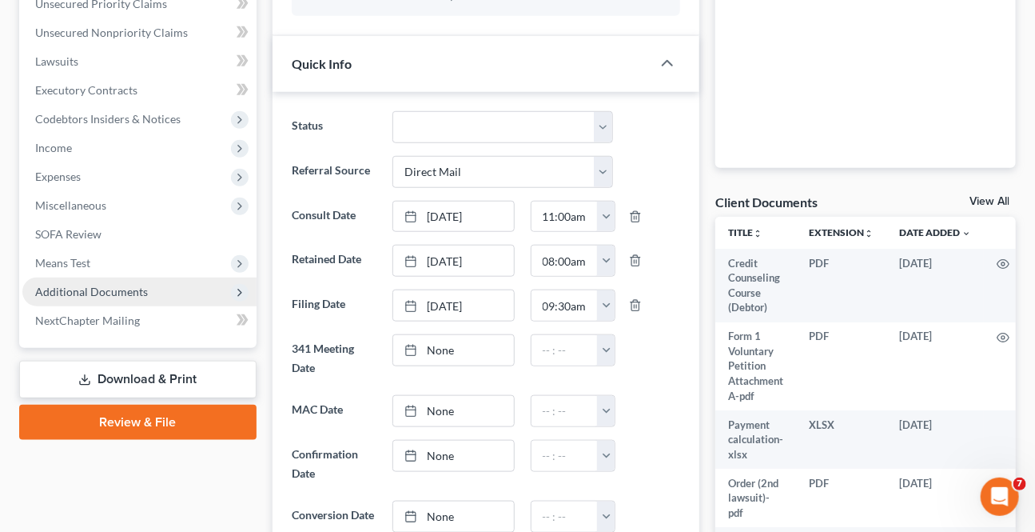
click at [114, 279] on span "Additional Documents" at bounding box center [139, 291] width 234 height 29
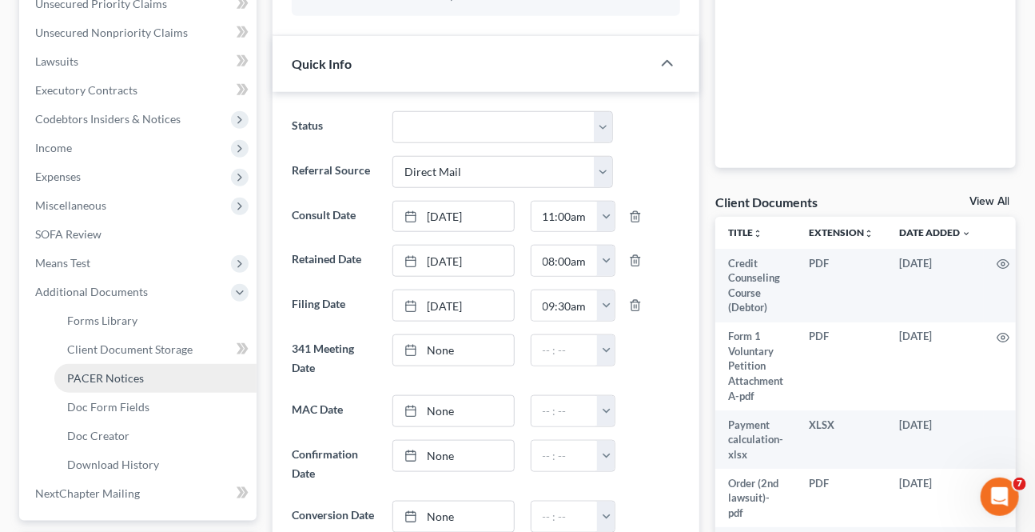
click at [100, 376] on span "PACER Notices" at bounding box center [105, 378] width 77 height 14
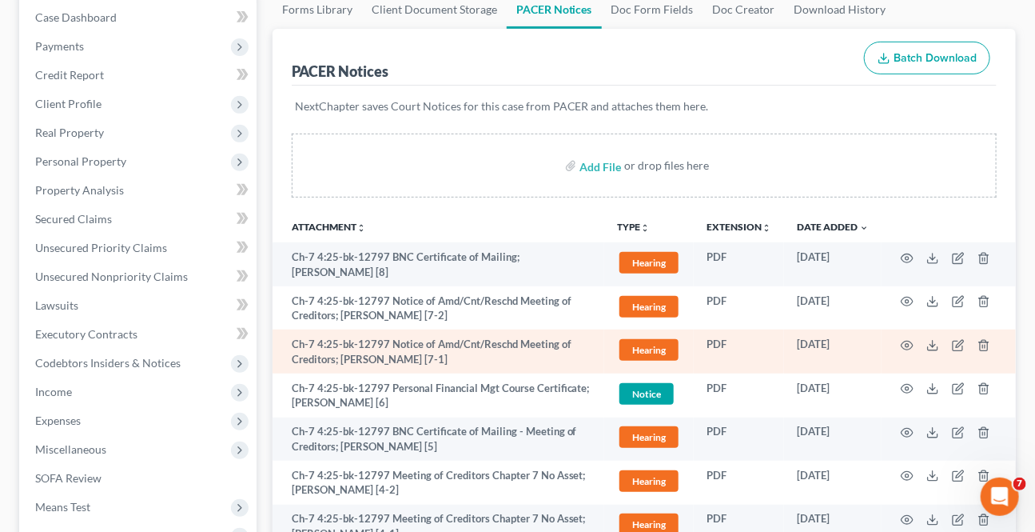
scroll to position [217, 0]
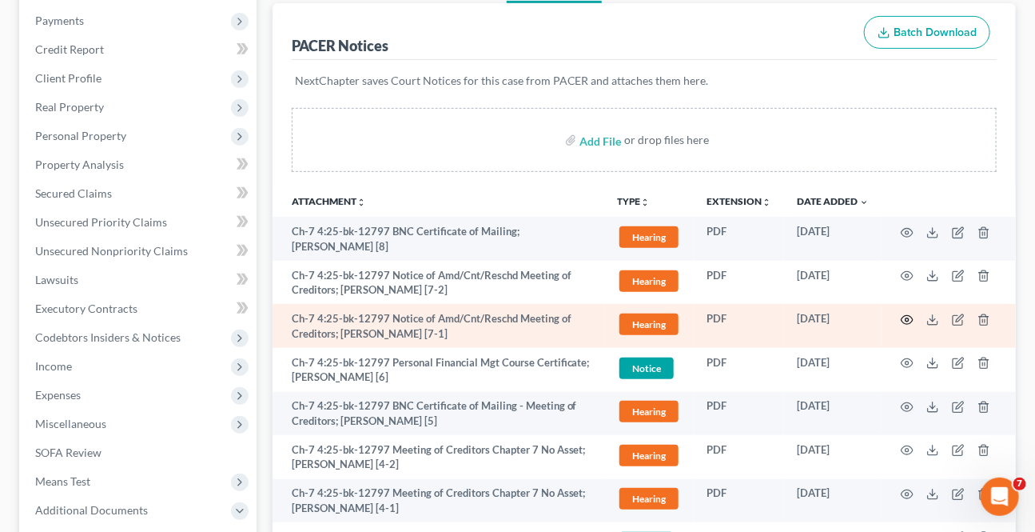
click at [906, 318] on circle "button" at bounding box center [907, 319] width 3 height 3
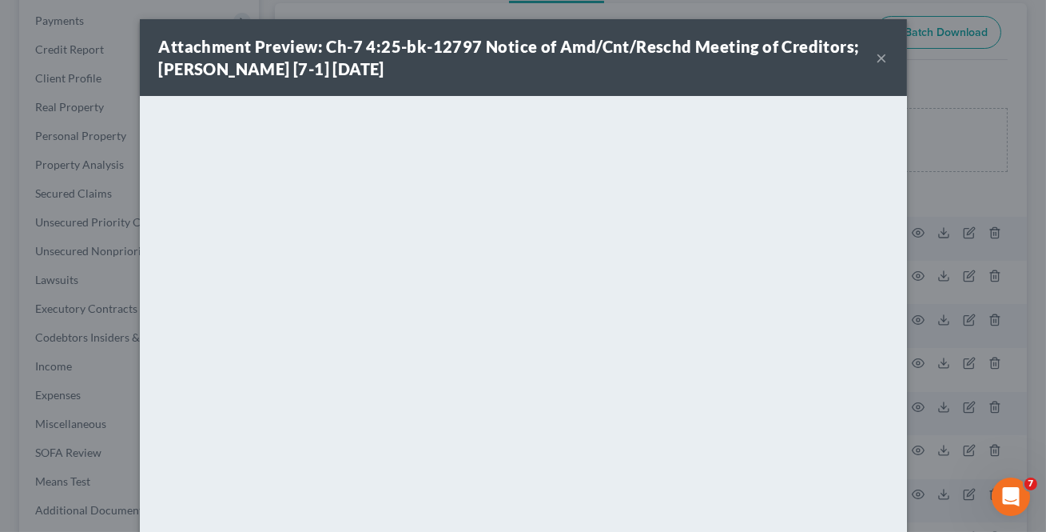
click at [877, 55] on button "×" at bounding box center [882, 57] width 11 height 19
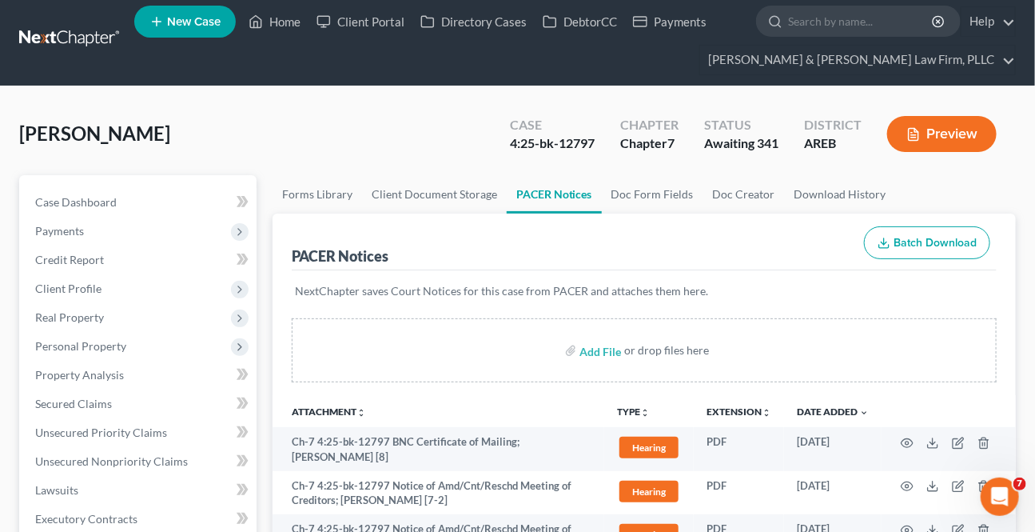
scroll to position [0, 0]
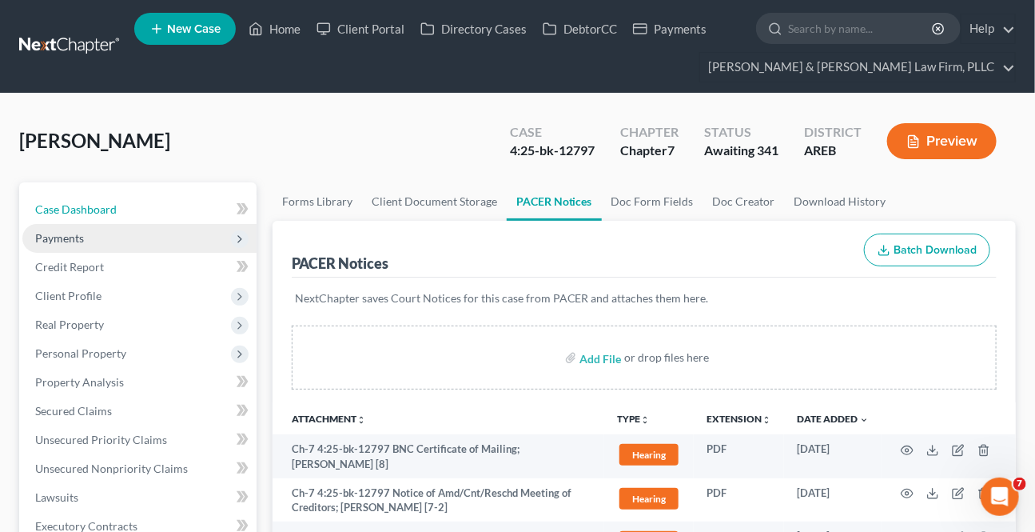
drag, startPoint x: 84, startPoint y: 215, endPoint x: 154, endPoint y: 228, distance: 71.5
click at [84, 215] on link "Case Dashboard" at bounding box center [139, 209] width 234 height 29
select select "2"
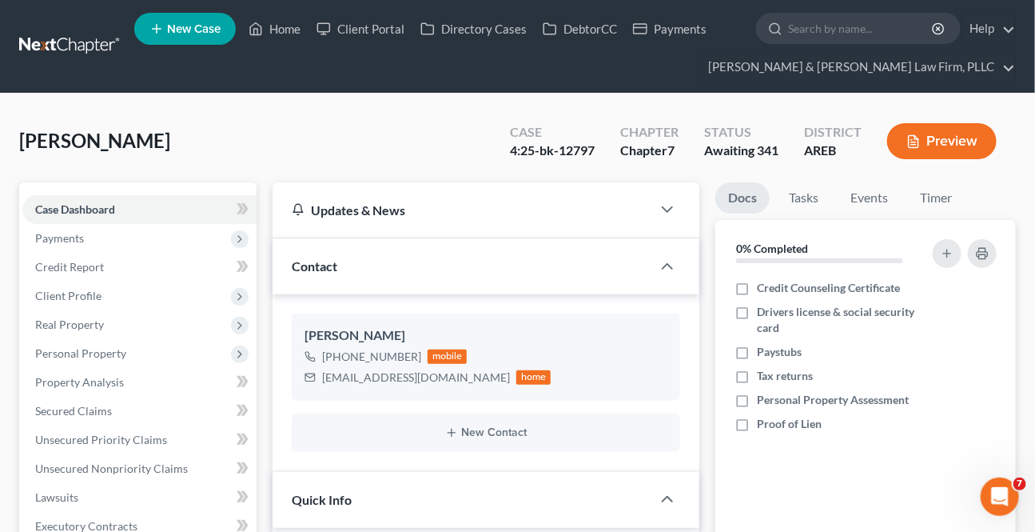
scroll to position [410, 0]
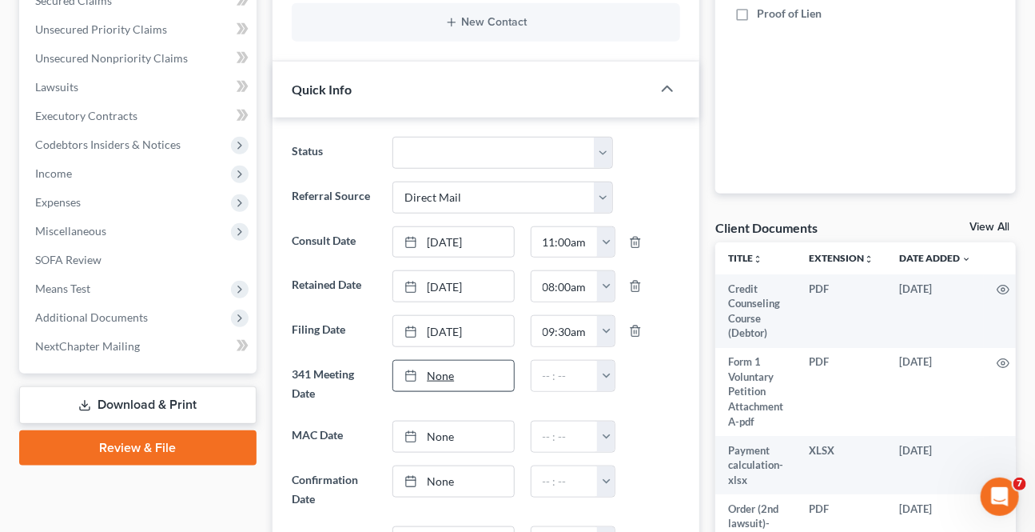
click at [465, 376] on link "None" at bounding box center [453, 375] width 120 height 30
type input "[DATE]"
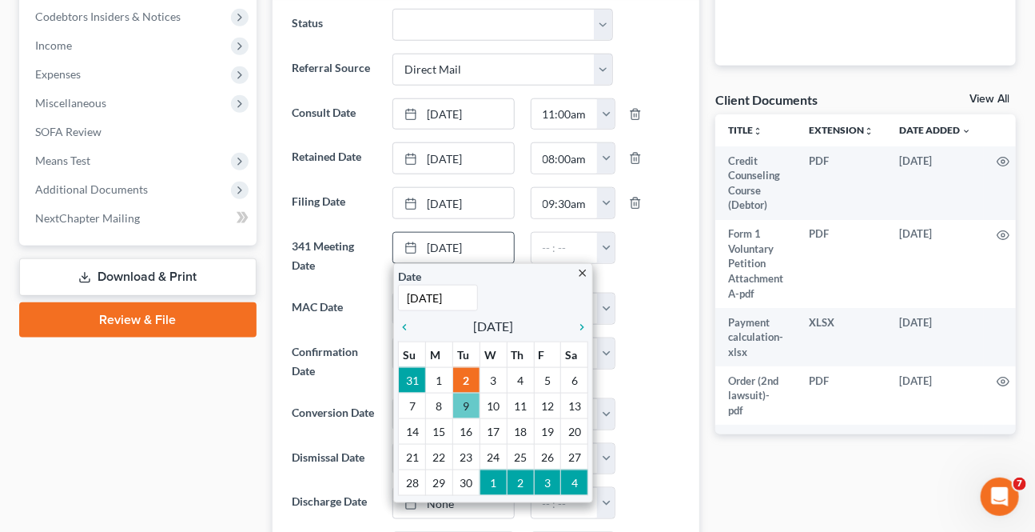
scroll to position [556, 0]
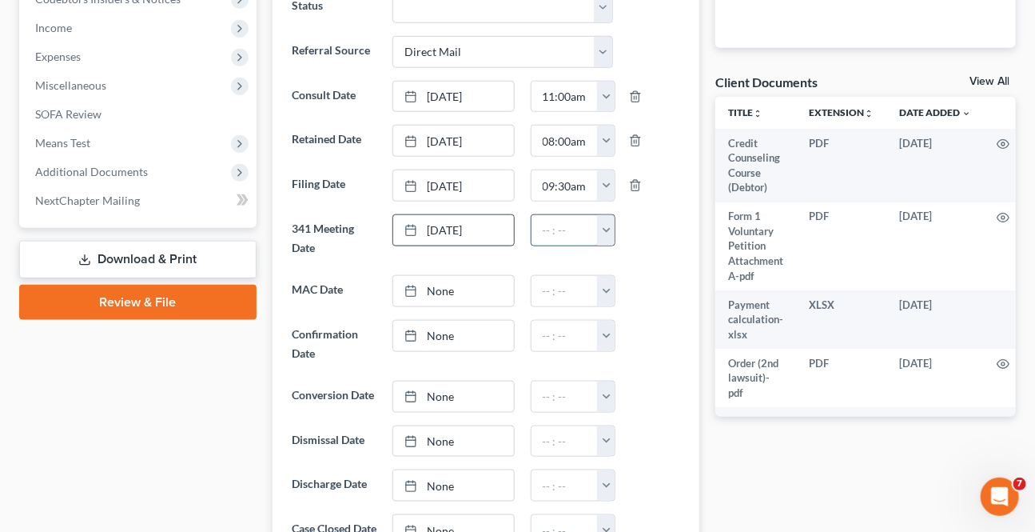
click at [596, 225] on input "text" at bounding box center [565, 230] width 67 height 30
click at [599, 225] on button "button" at bounding box center [606, 230] width 18 height 30
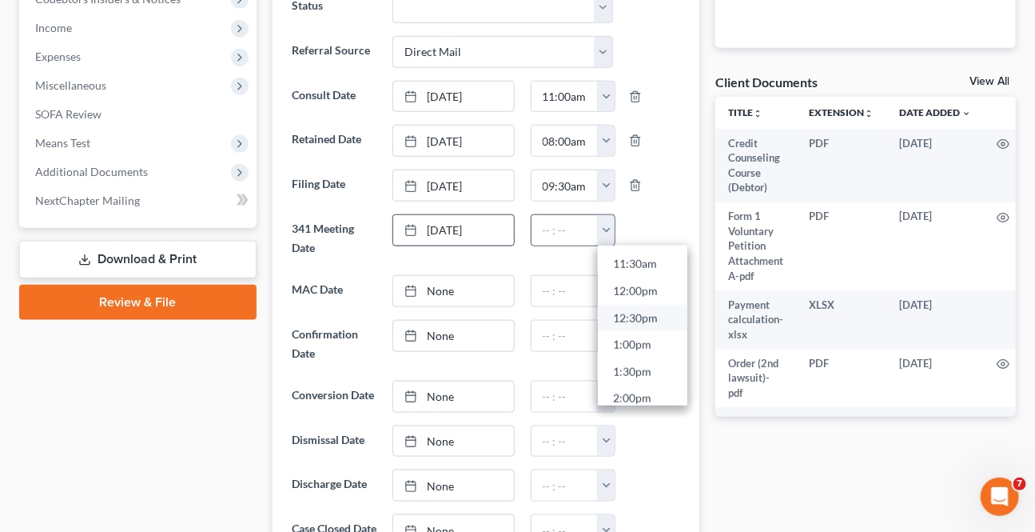
scroll to position [654, 0]
click at [643, 367] on link "2:00pm" at bounding box center [643, 363] width 90 height 27
type input "2:00pm"
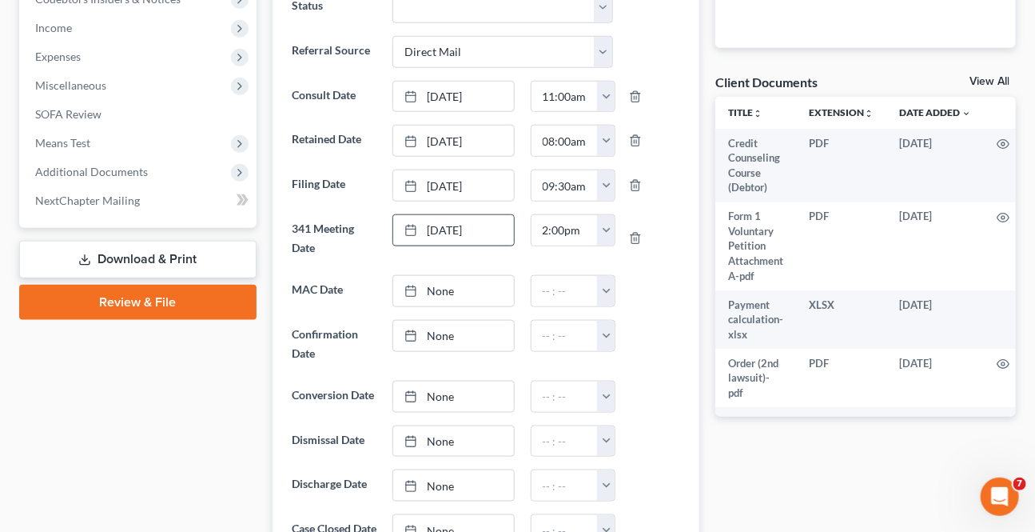
click at [642, 356] on div at bounding box center [654, 344] width 67 height 48
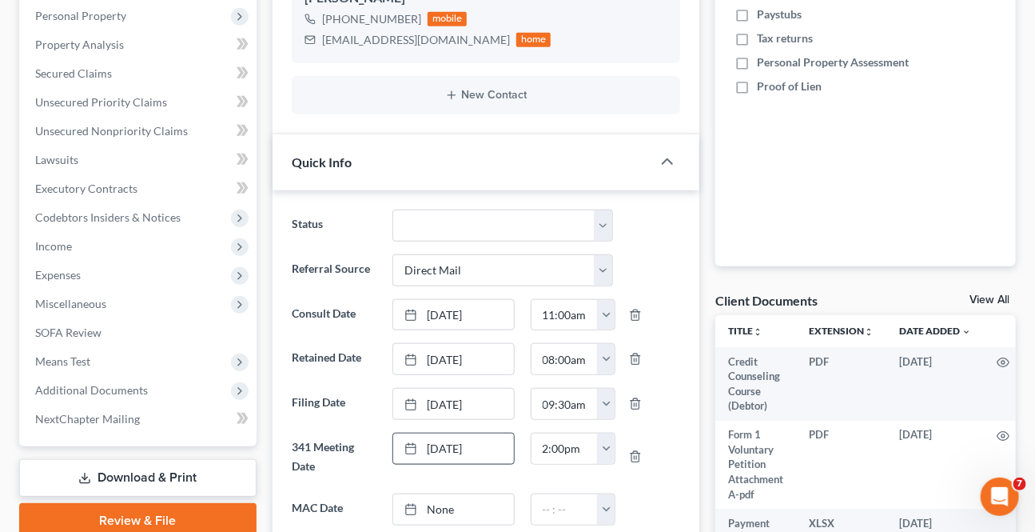
scroll to position [0, 0]
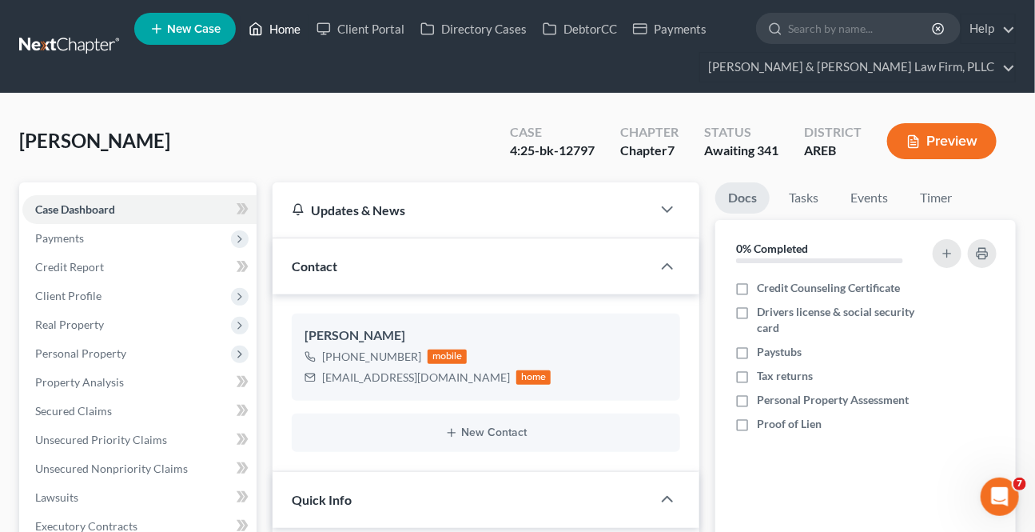
drag, startPoint x: 259, startPoint y: 18, endPoint x: 607, endPoint y: 133, distance: 367.3
click at [259, 17] on link "Home" at bounding box center [275, 28] width 68 height 29
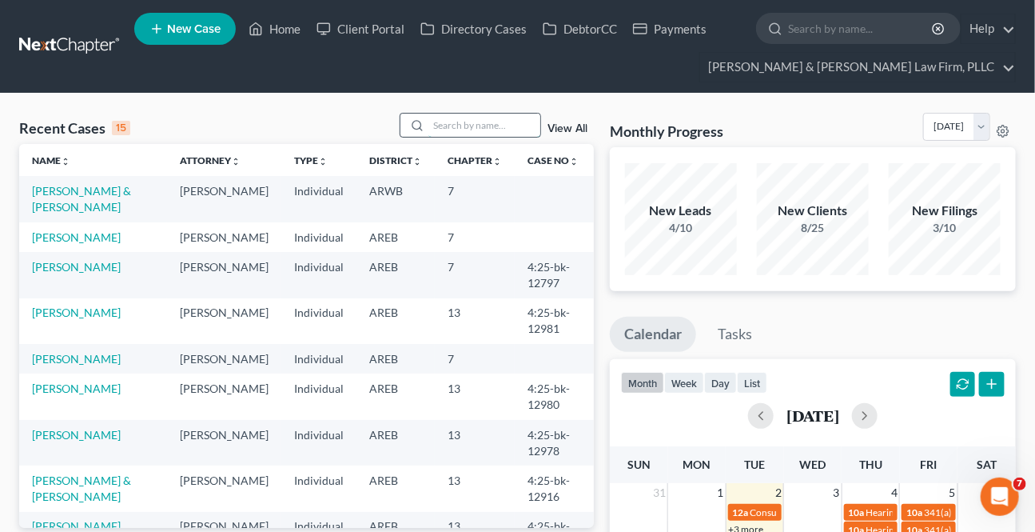
click at [447, 133] on input "search" at bounding box center [484, 124] width 112 height 23
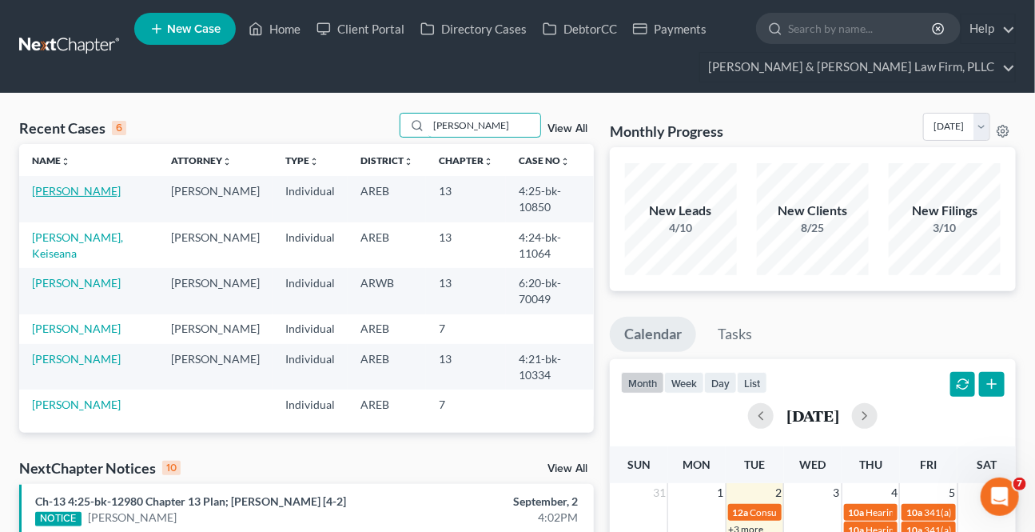
type input "[PERSON_NAME]"
click at [73, 187] on link "[PERSON_NAME]" at bounding box center [76, 191] width 89 height 14
select select "2"
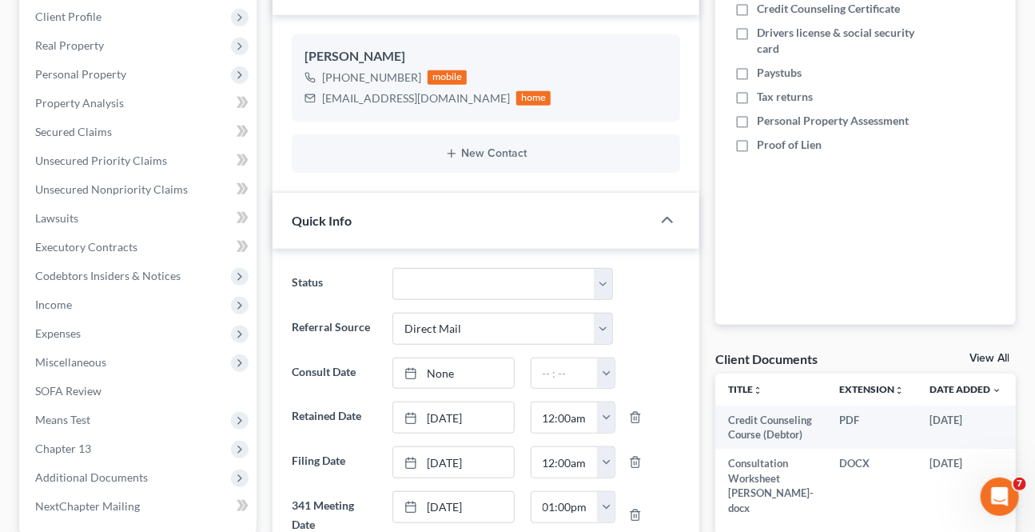
scroll to position [363, 0]
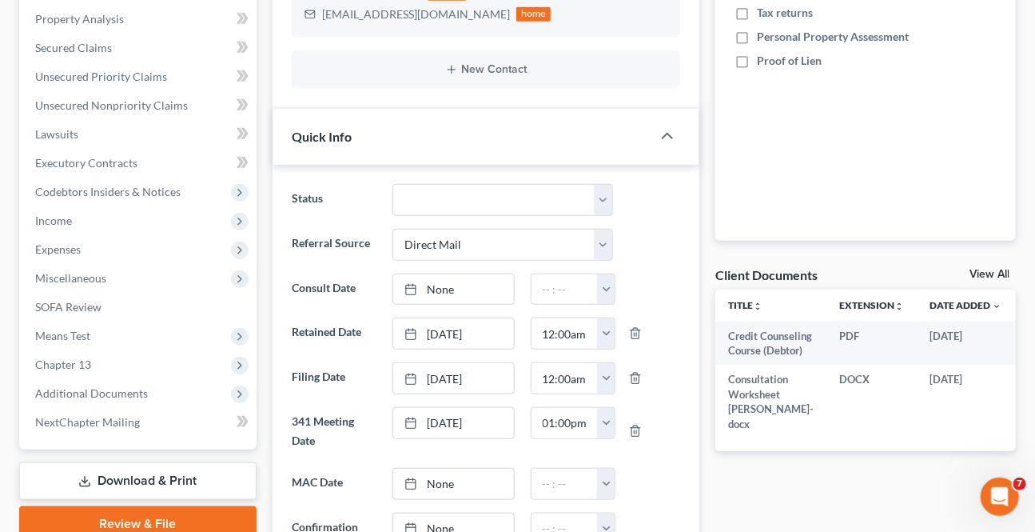
drag, startPoint x: 119, startPoint y: 393, endPoint x: 98, endPoint y: 443, distance: 53.7
click at [119, 392] on span "Additional Documents" at bounding box center [91, 393] width 113 height 14
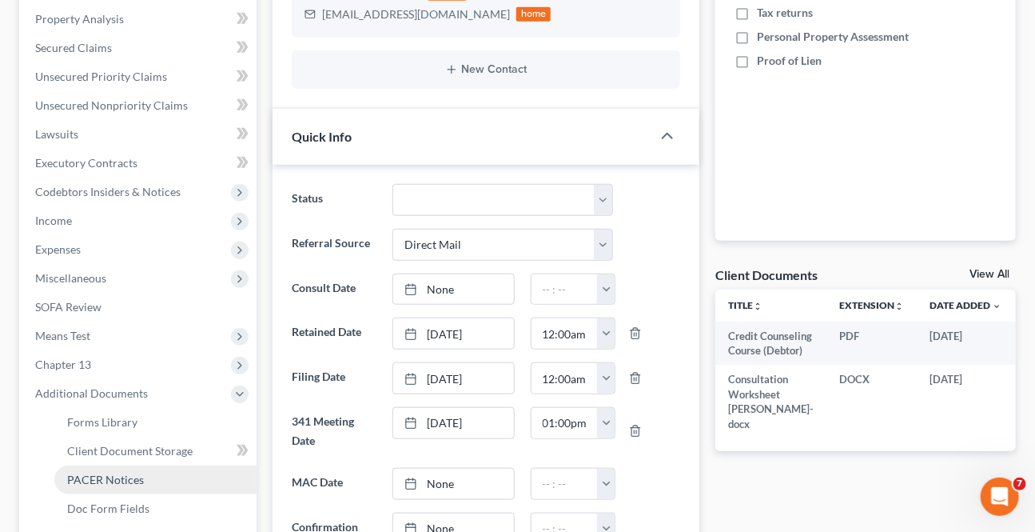
click at [98, 476] on span "PACER Notices" at bounding box center [105, 479] width 77 height 14
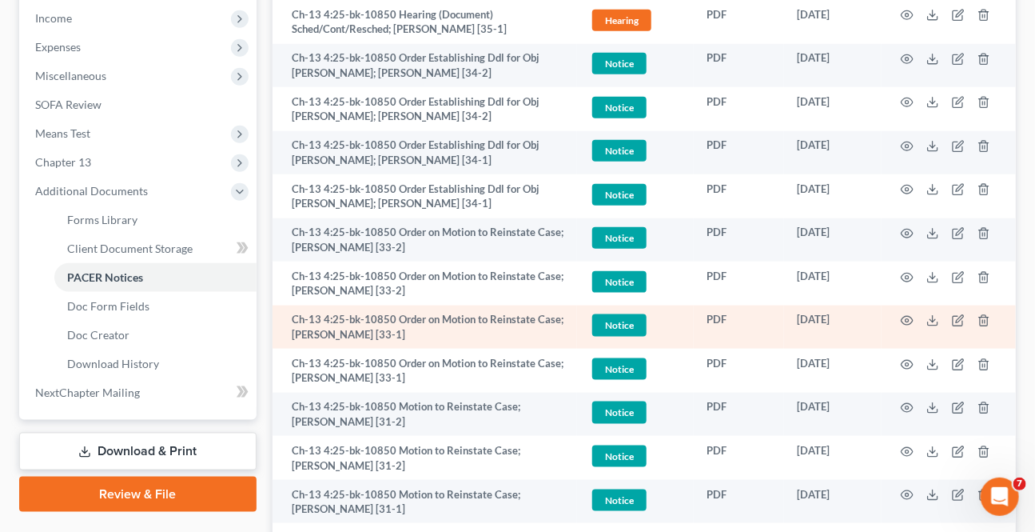
scroll to position [581, 0]
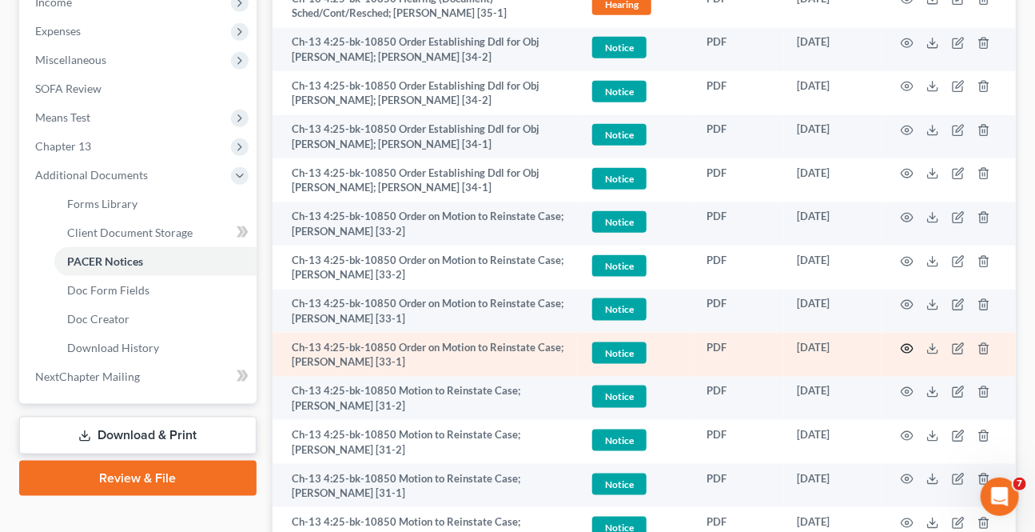
click at [903, 344] on icon "button" at bounding box center [907, 348] width 13 height 13
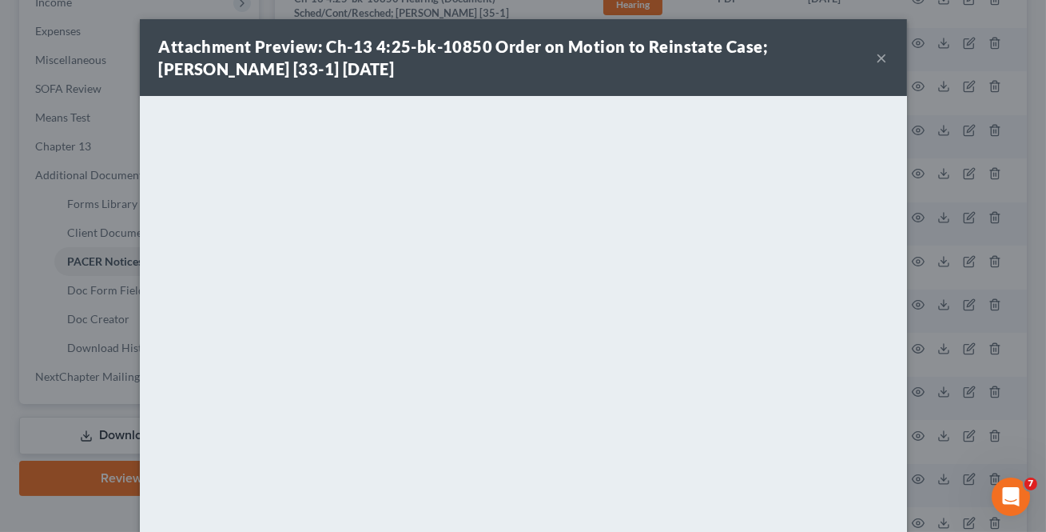
click at [877, 54] on button "×" at bounding box center [882, 57] width 11 height 19
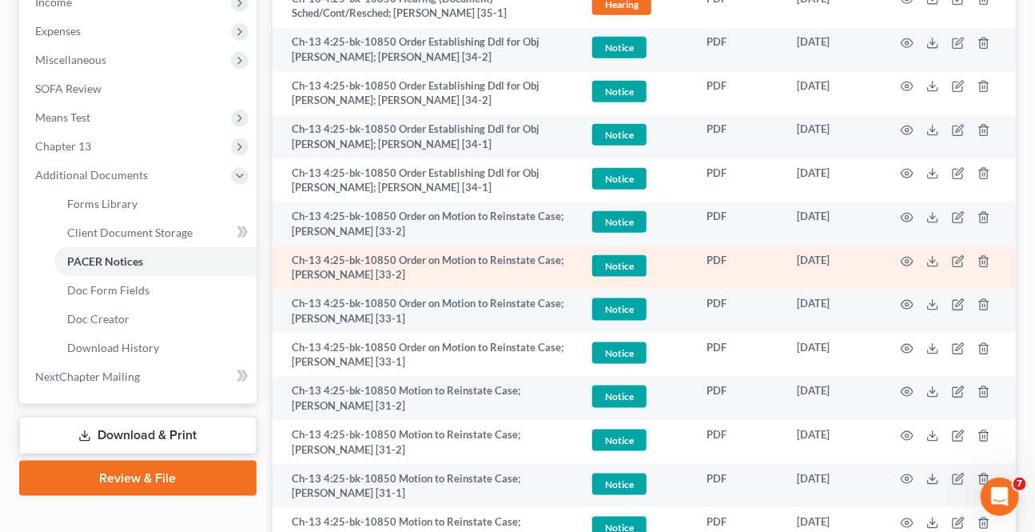
scroll to position [508, 0]
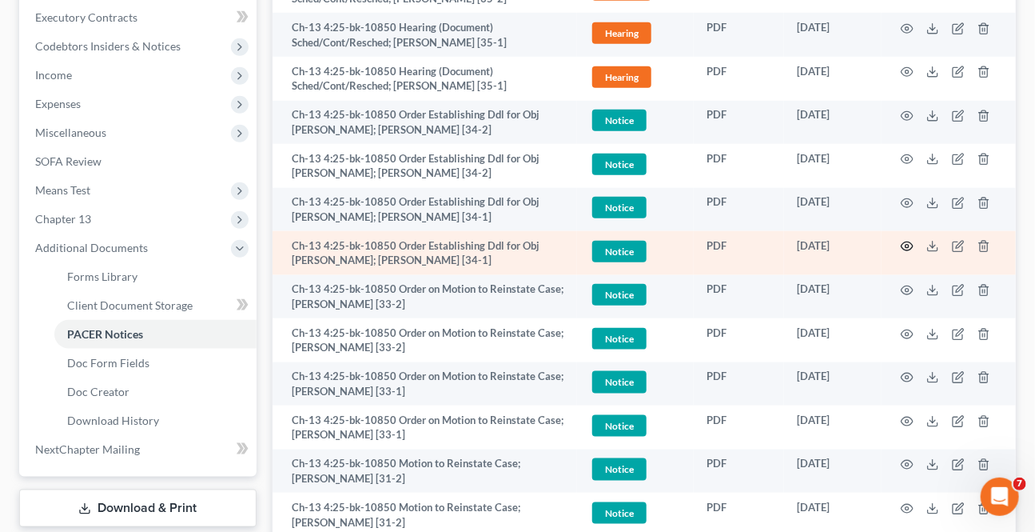
click at [906, 241] on icon "button" at bounding box center [907, 246] width 13 height 13
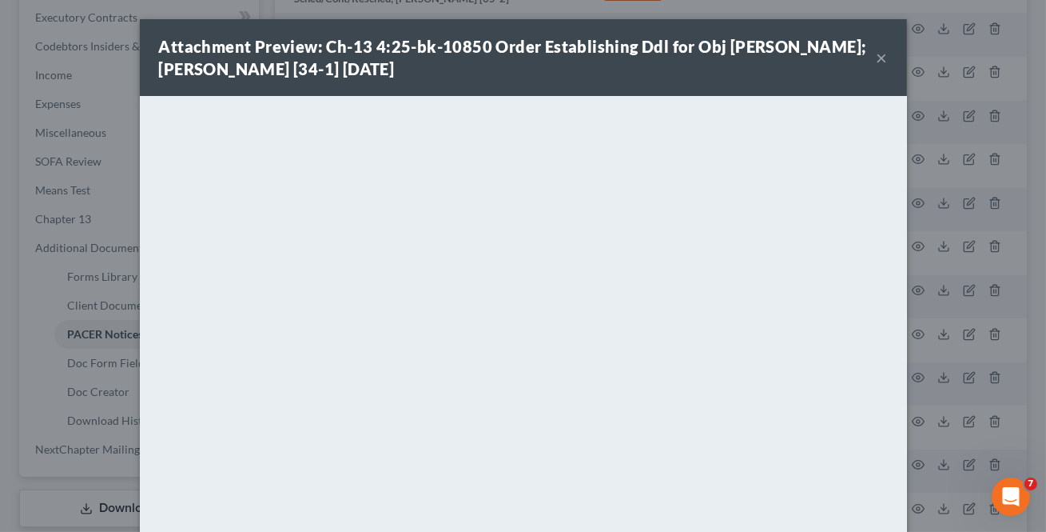
click at [877, 61] on button "×" at bounding box center [882, 57] width 11 height 19
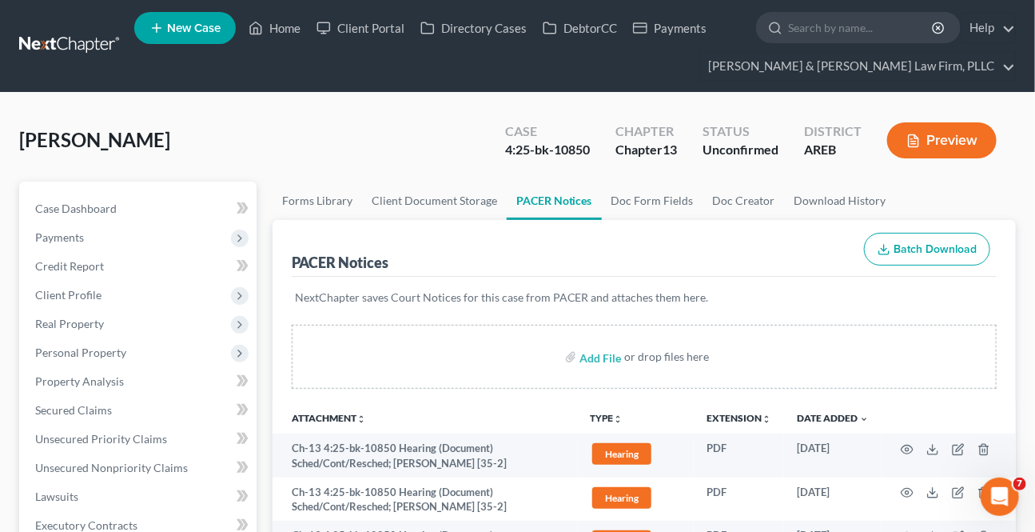
scroll to position [0, 0]
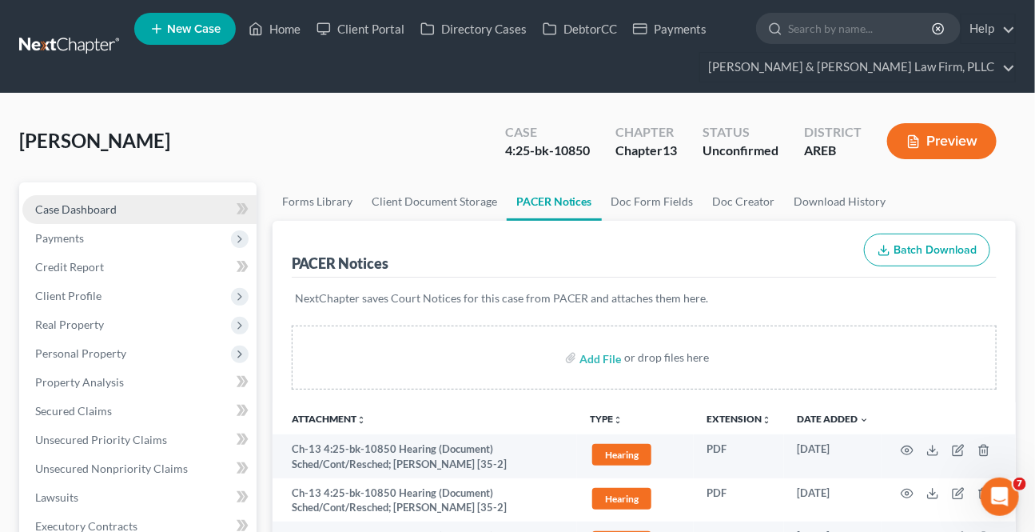
click at [98, 208] on span "Case Dashboard" at bounding box center [76, 209] width 82 height 14
select select "2"
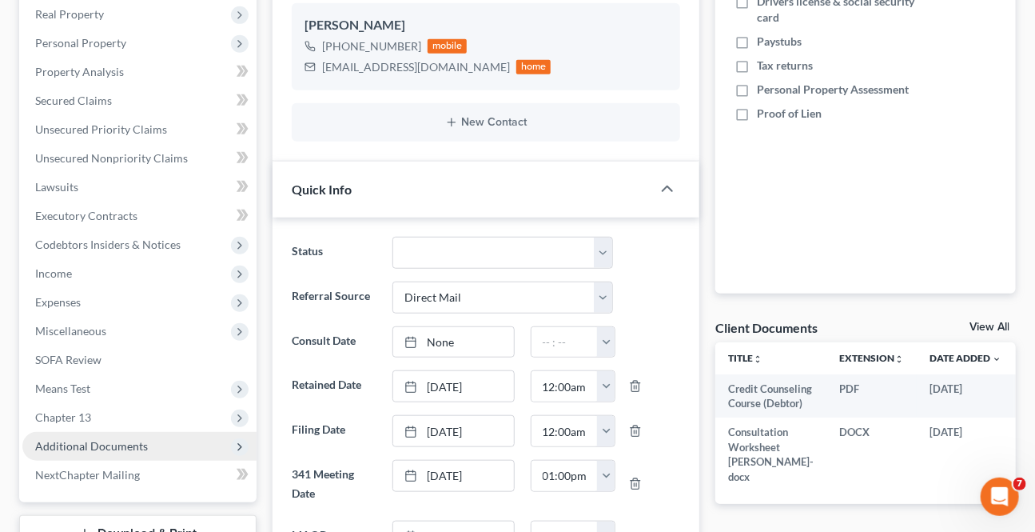
scroll to position [363, 0]
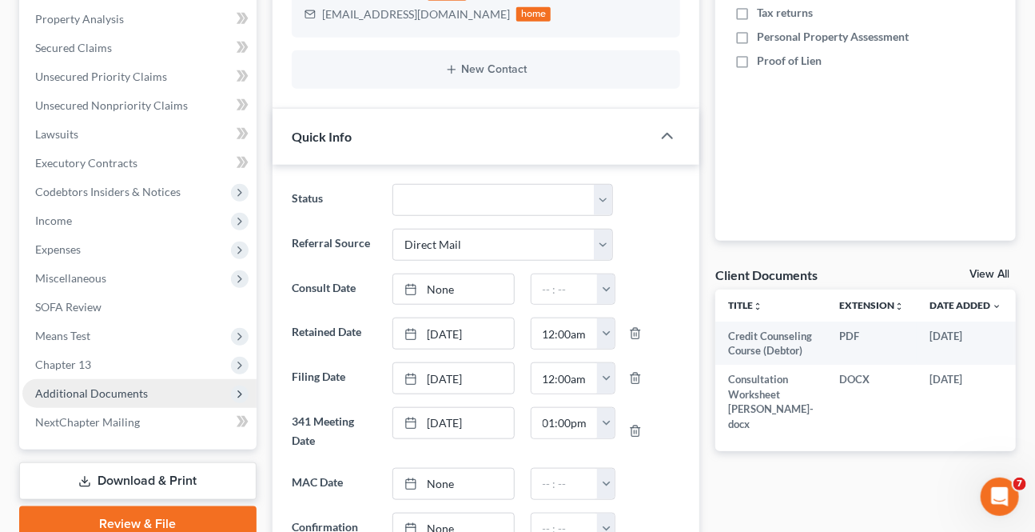
click at [118, 386] on span "Additional Documents" at bounding box center [91, 393] width 113 height 14
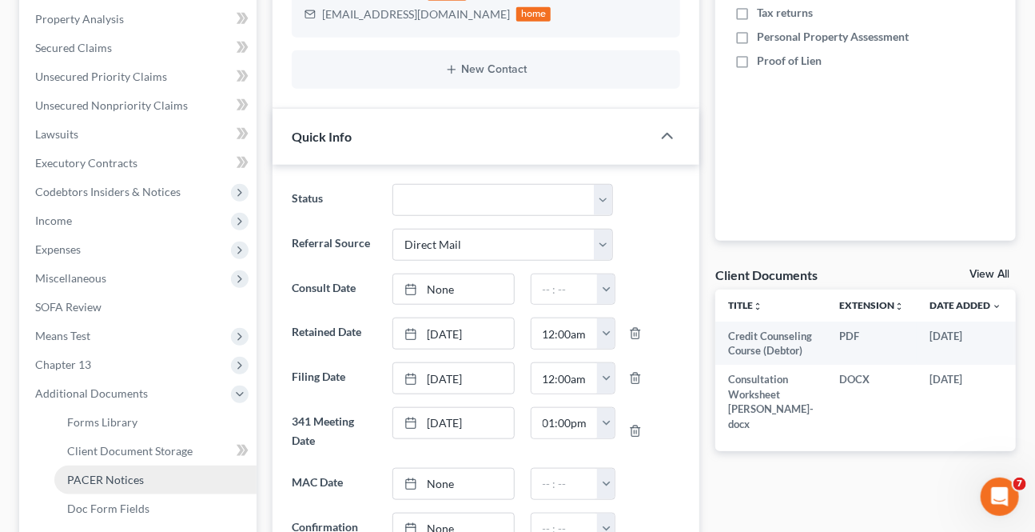
click at [86, 478] on span "PACER Notices" at bounding box center [105, 479] width 77 height 14
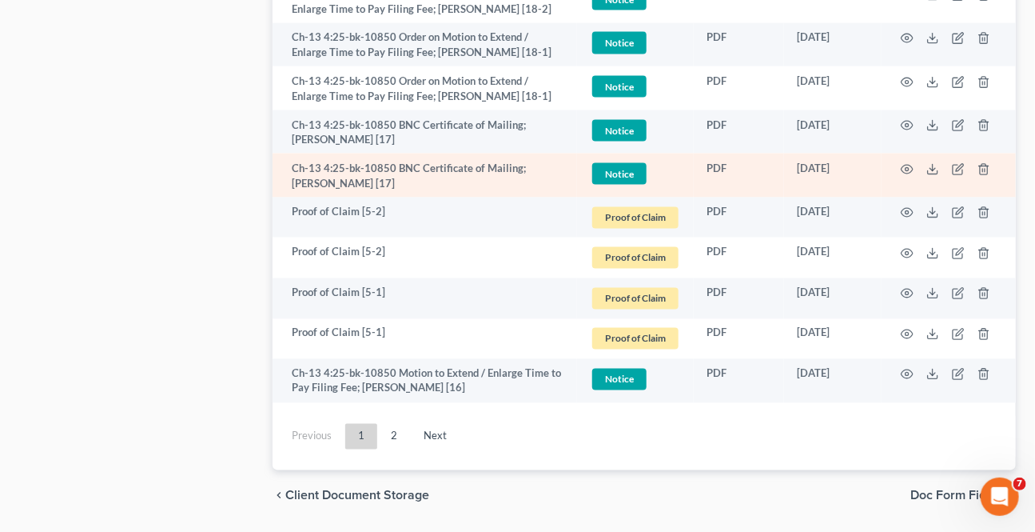
scroll to position [3267, 0]
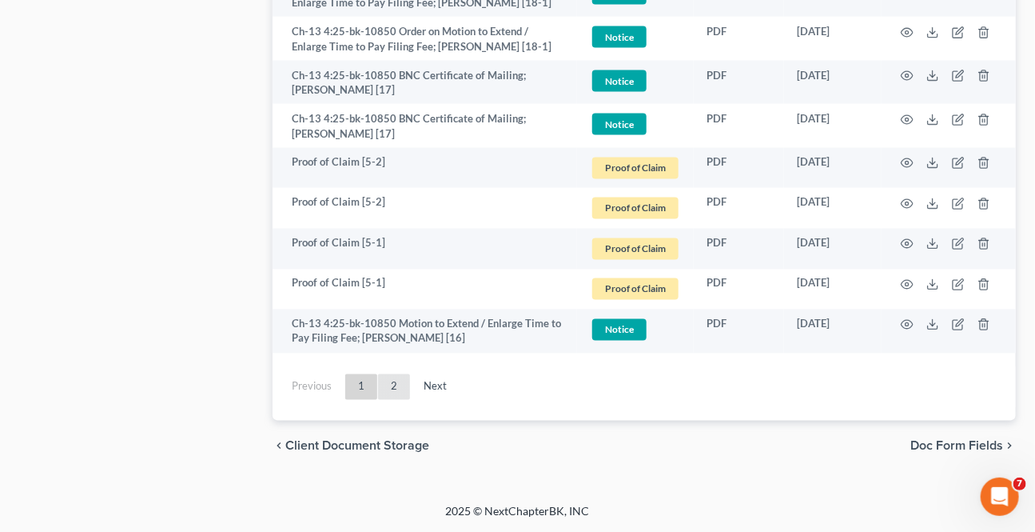
drag, startPoint x: 394, startPoint y: 387, endPoint x: 388, endPoint y: 393, distance: 9.0
click at [394, 388] on link "2" at bounding box center [394, 387] width 32 height 26
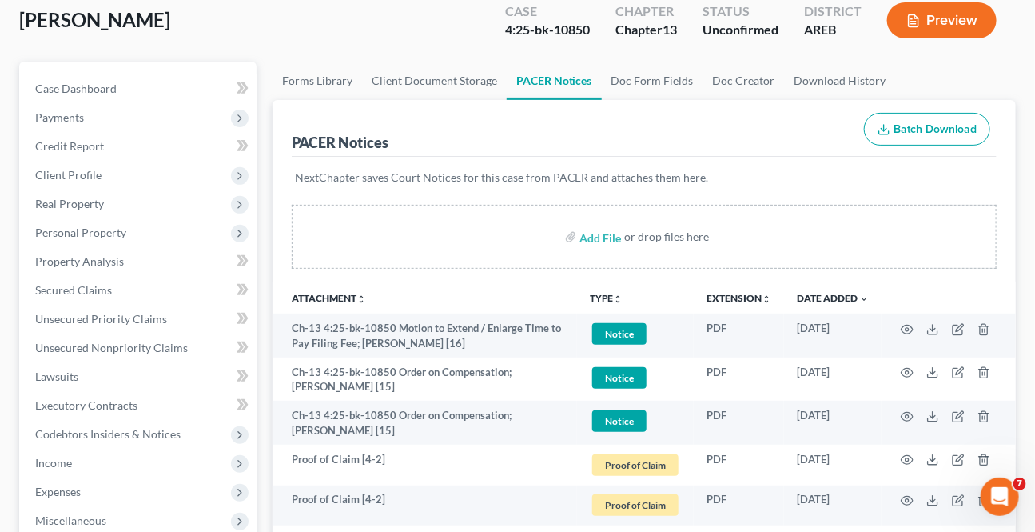
scroll to position [0, 0]
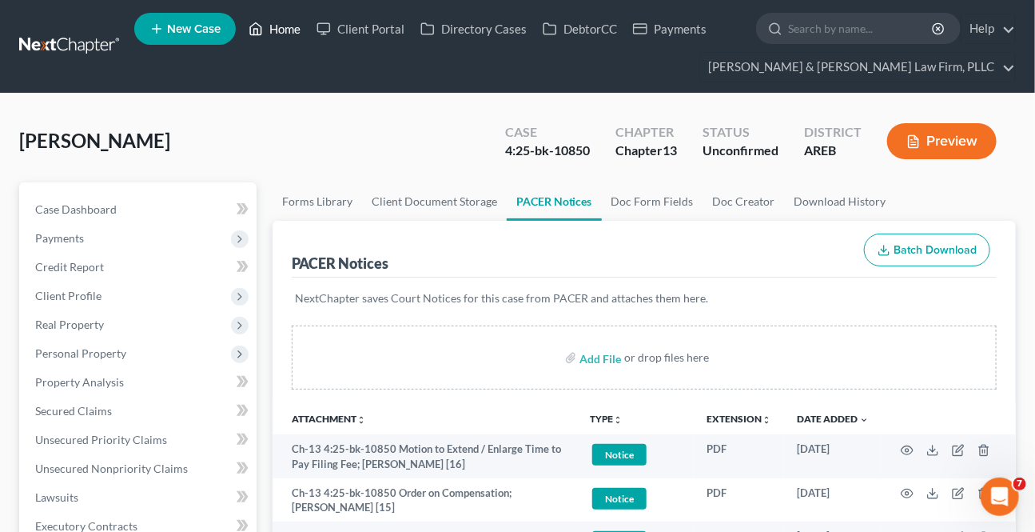
drag, startPoint x: 295, startPoint y: 14, endPoint x: 27, endPoint y: 191, distance: 320.8
click at [295, 15] on link "Home" at bounding box center [275, 28] width 68 height 29
click at [285, 33] on link "Home" at bounding box center [275, 28] width 68 height 29
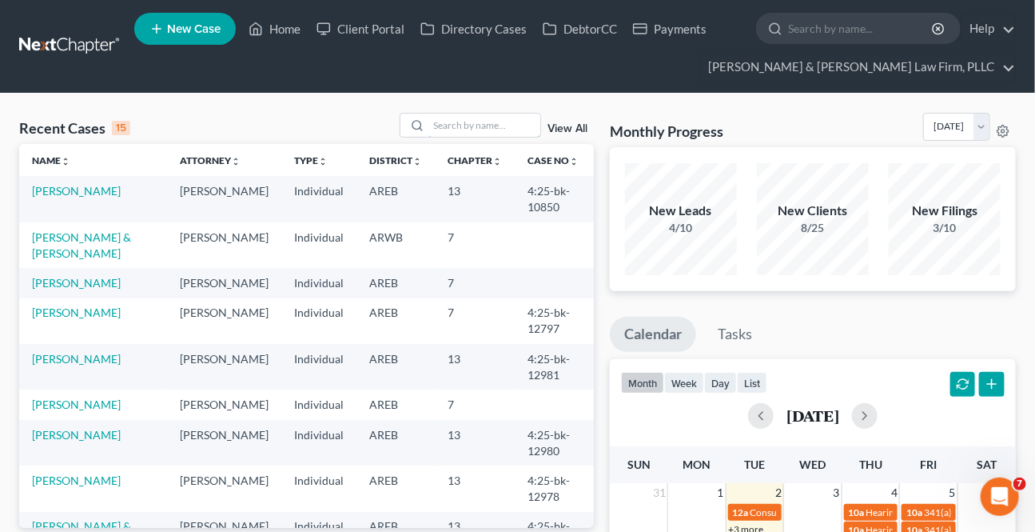
click at [455, 118] on input "search" at bounding box center [484, 124] width 112 height 23
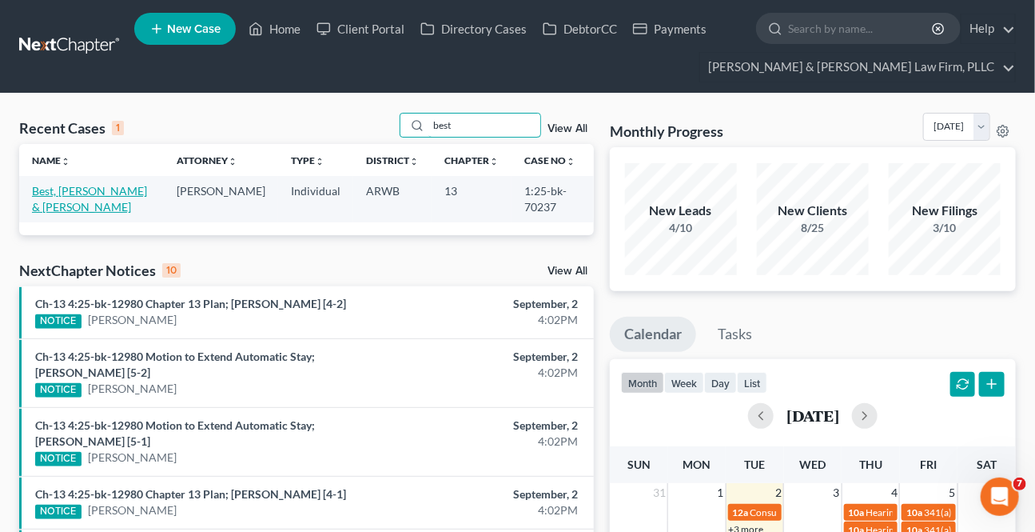
type input "best"
click at [66, 189] on link "Best, [PERSON_NAME] & [PERSON_NAME]" at bounding box center [89, 199] width 115 height 30
select select "1"
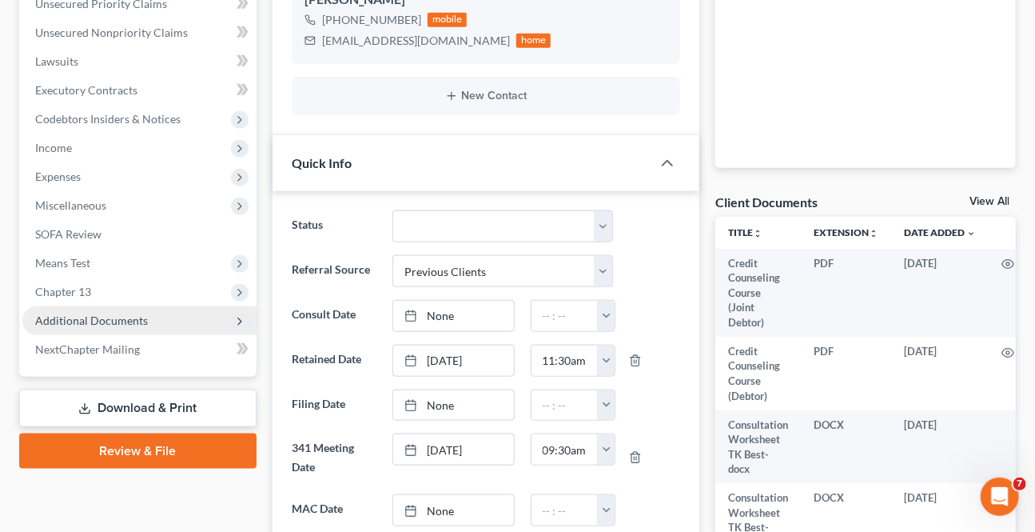
click at [230, 320] on span "Additional Documents" at bounding box center [139, 320] width 234 height 29
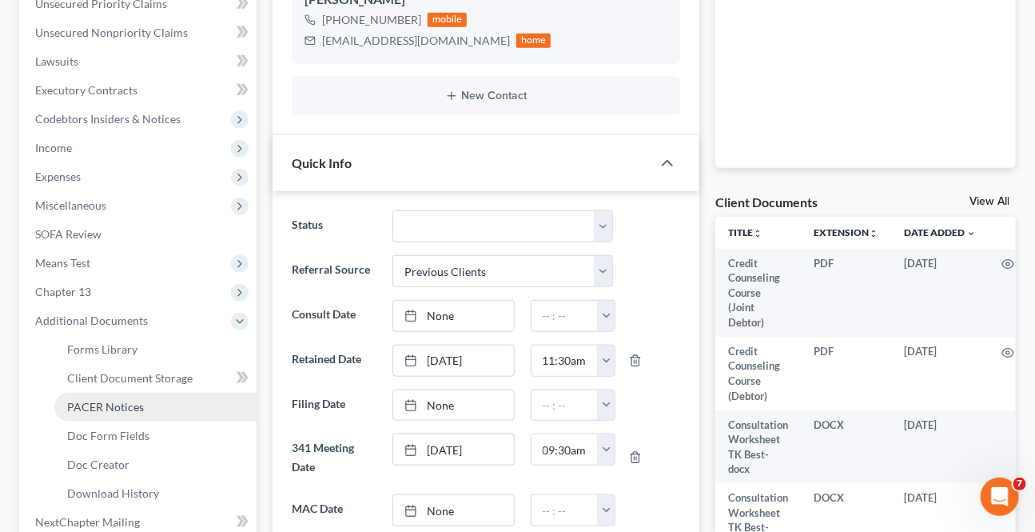
click at [102, 404] on span "PACER Notices" at bounding box center [105, 407] width 77 height 14
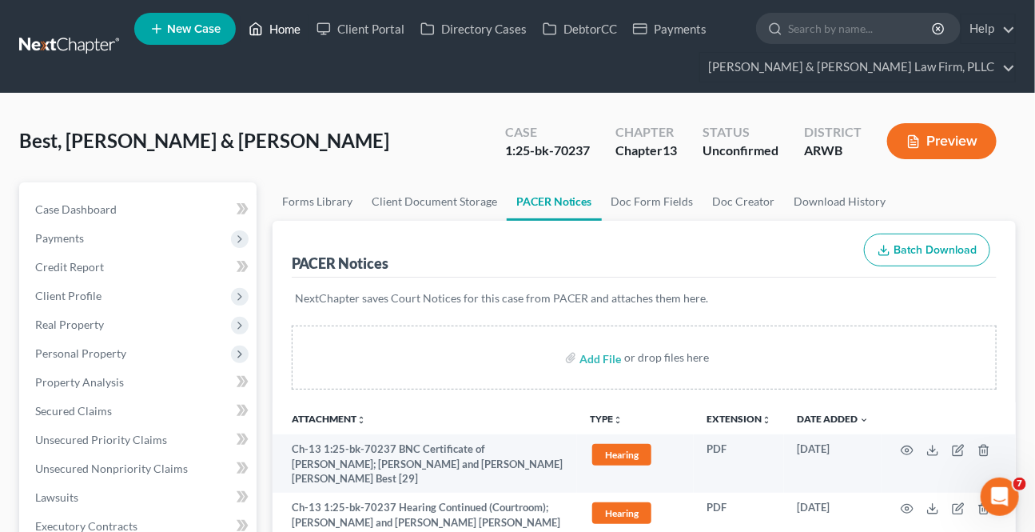
drag, startPoint x: 281, startPoint y: 39, endPoint x: 482, endPoint y: 120, distance: 217.0
click at [281, 39] on link "Home" at bounding box center [275, 28] width 68 height 29
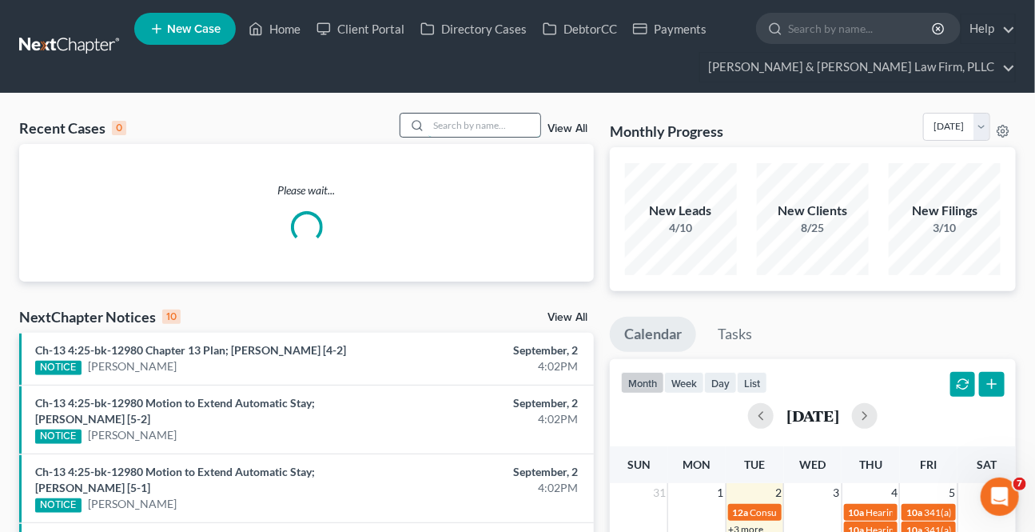
click at [506, 133] on input "search" at bounding box center [484, 124] width 112 height 23
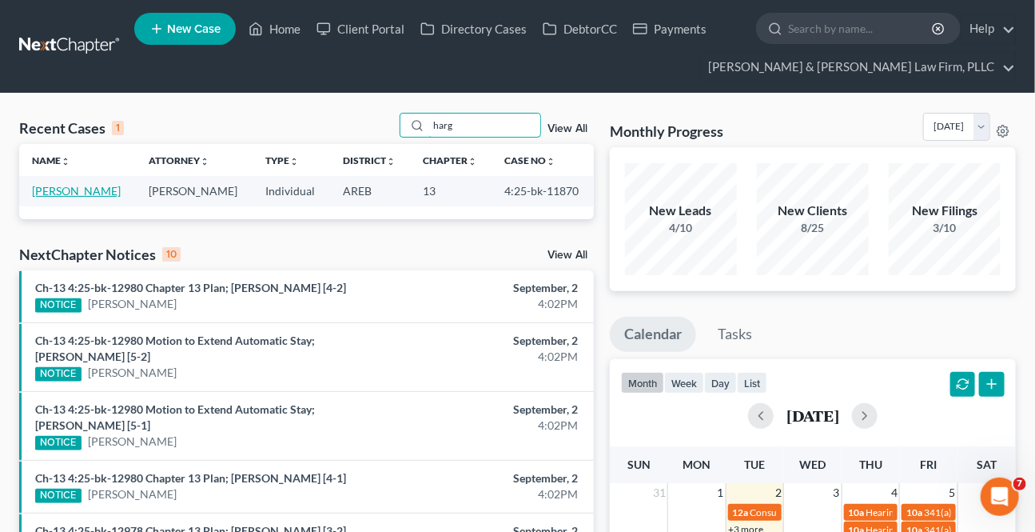
type input "harg"
drag, startPoint x: 82, startPoint y: 186, endPoint x: 10, endPoint y: 238, distance: 88.1
click at [82, 185] on link "[PERSON_NAME]" at bounding box center [76, 191] width 89 height 14
select select "9"
select select "6"
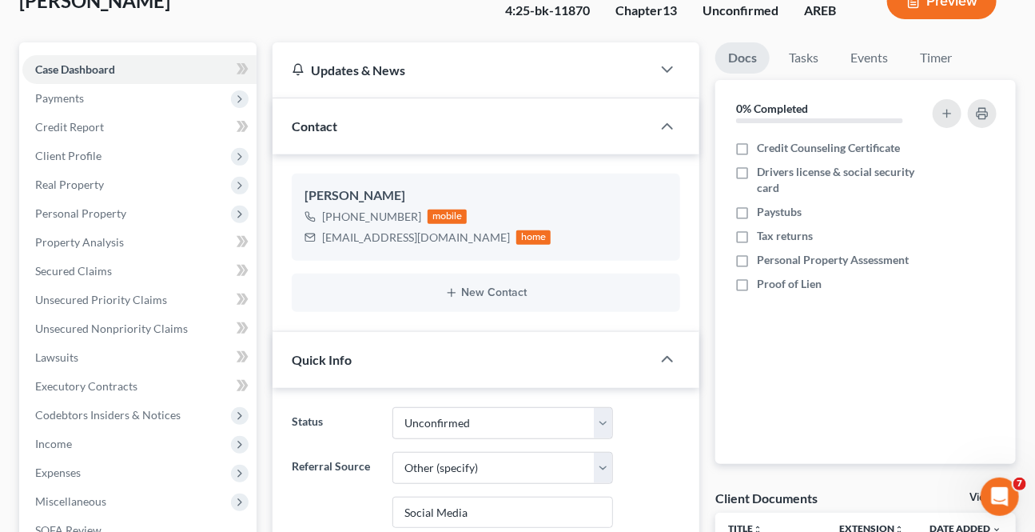
scroll to position [363, 0]
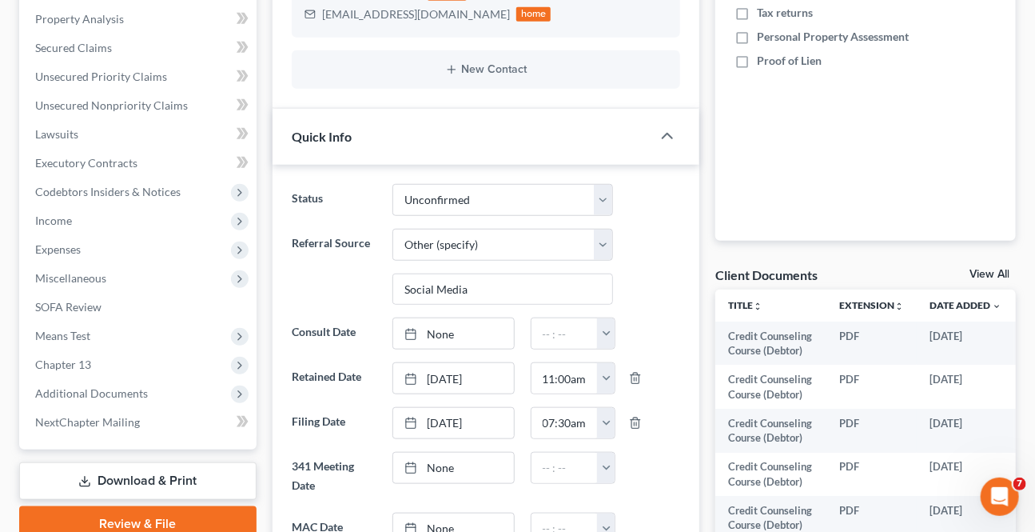
drag, startPoint x: 69, startPoint y: 384, endPoint x: 121, endPoint y: 439, distance: 75.2
click at [71, 383] on span "Additional Documents" at bounding box center [139, 393] width 234 height 29
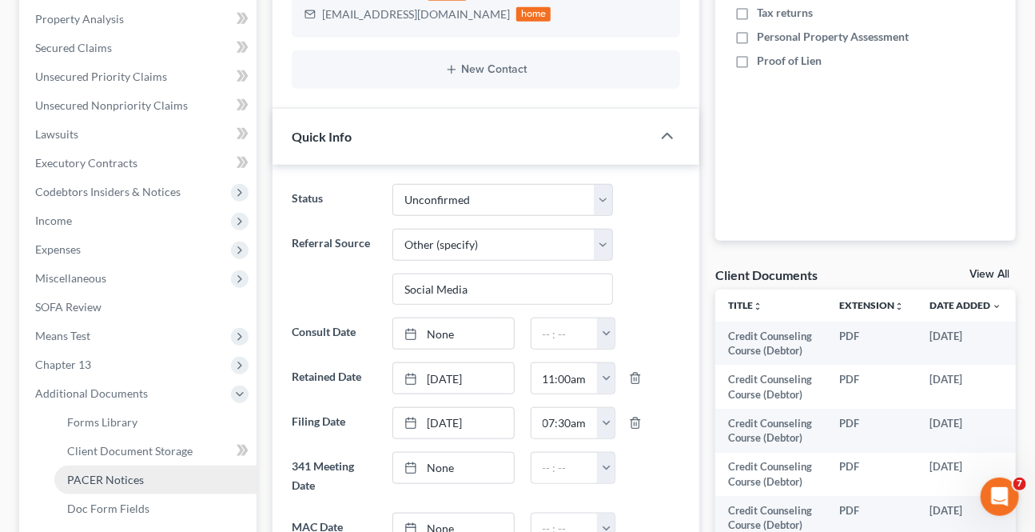
click at [125, 483] on span "PACER Notices" at bounding box center [105, 479] width 77 height 14
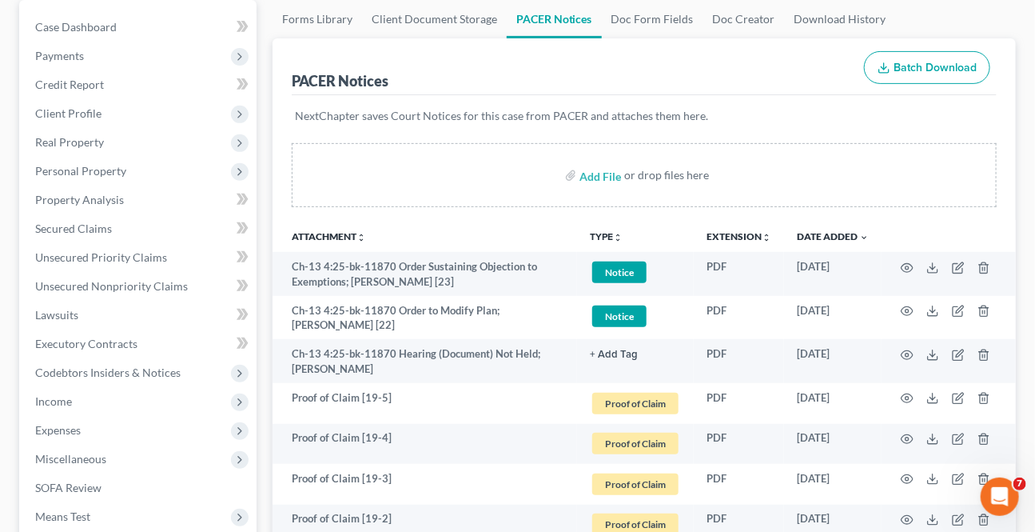
scroll to position [217, 0]
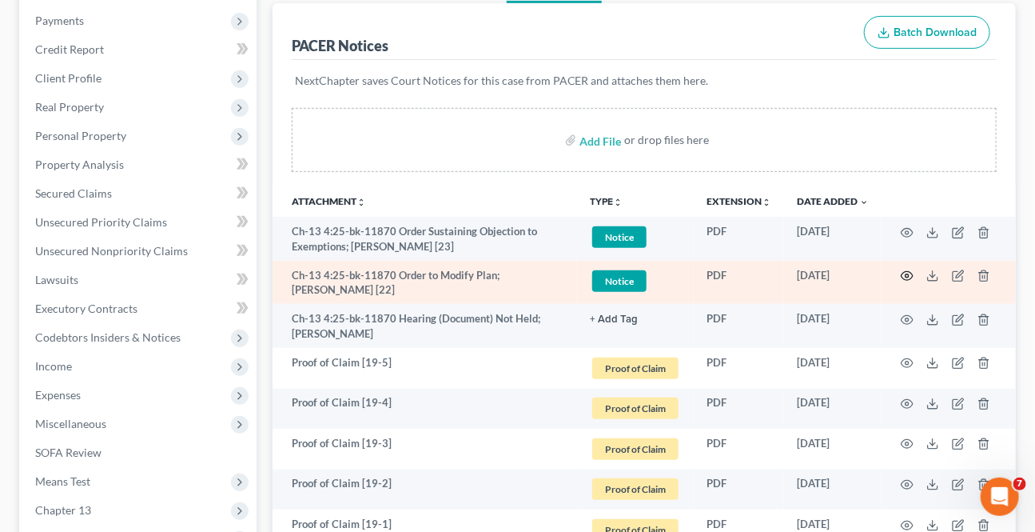
click at [907, 272] on icon "button" at bounding box center [908, 276] width 12 height 9
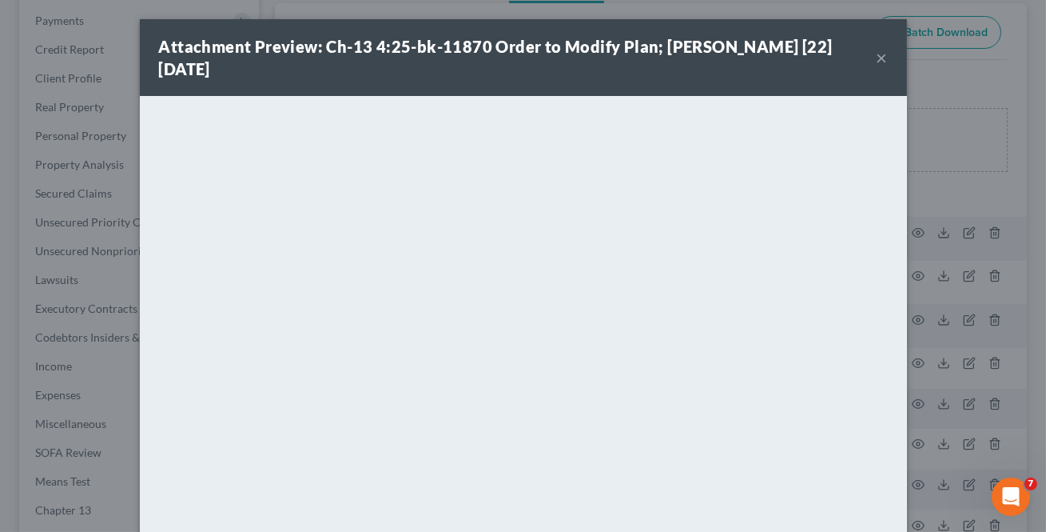
drag, startPoint x: 876, startPoint y: 54, endPoint x: 901, endPoint y: 313, distance: 259.4
click at [877, 55] on button "×" at bounding box center [882, 57] width 11 height 19
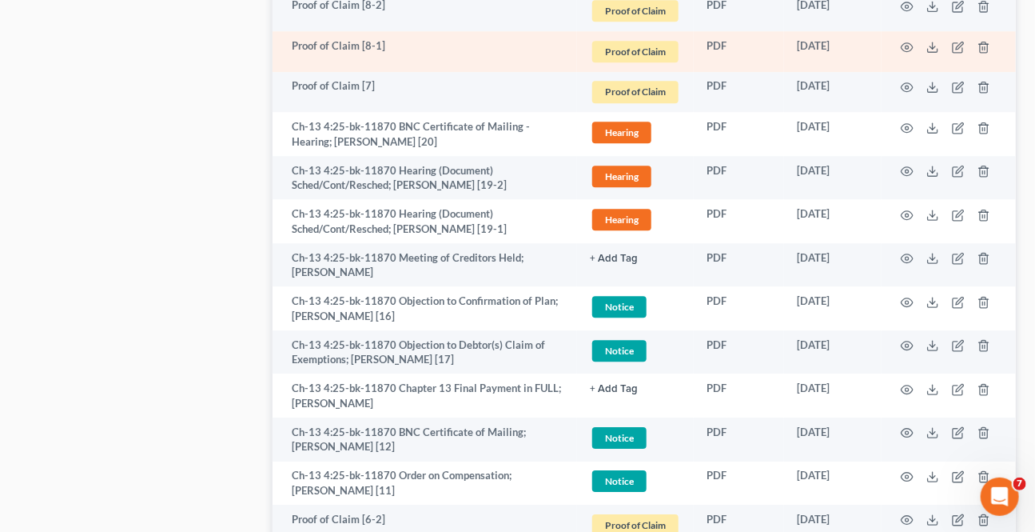
scroll to position [1671, 0]
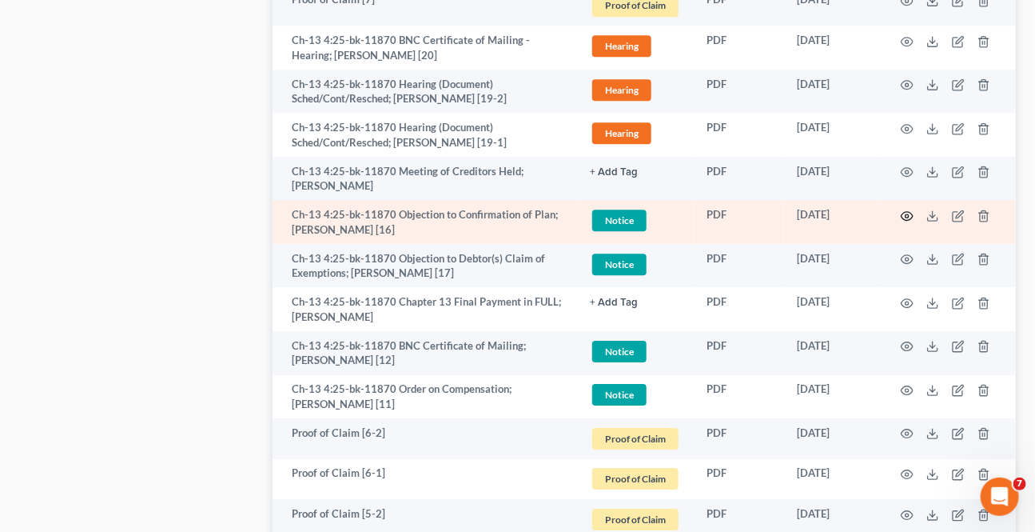
click at [913, 214] on icon "button" at bounding box center [908, 215] width 12 height 9
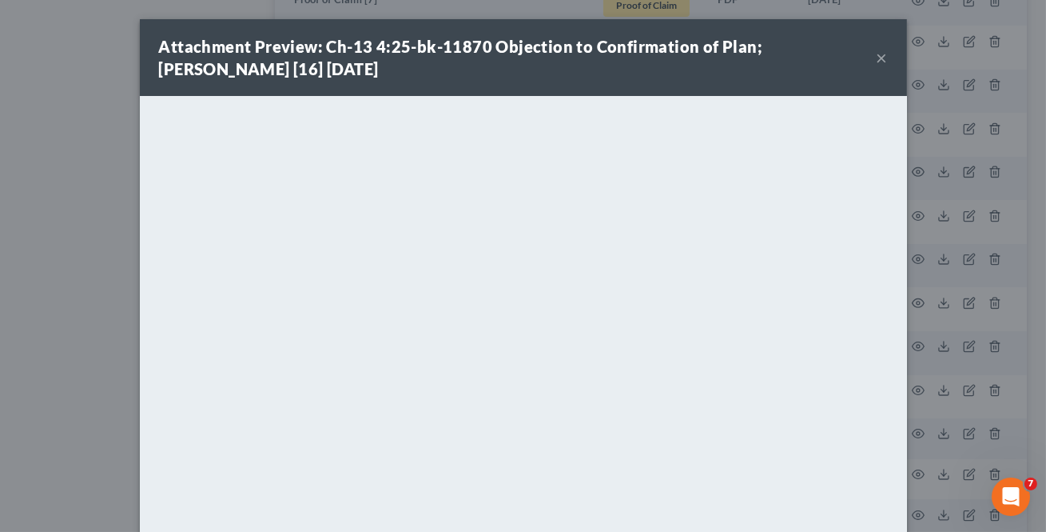
click at [877, 61] on button "×" at bounding box center [882, 57] width 11 height 19
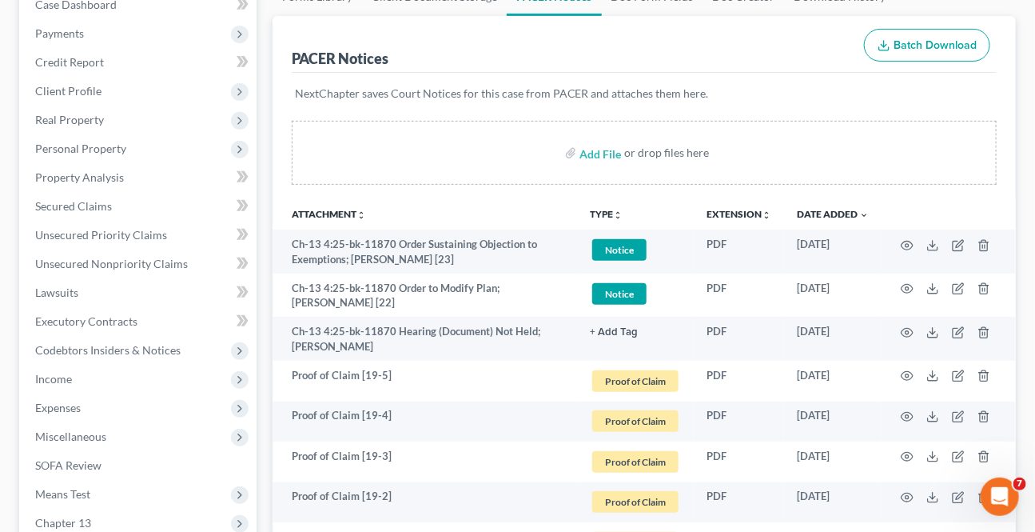
scroll to position [0, 0]
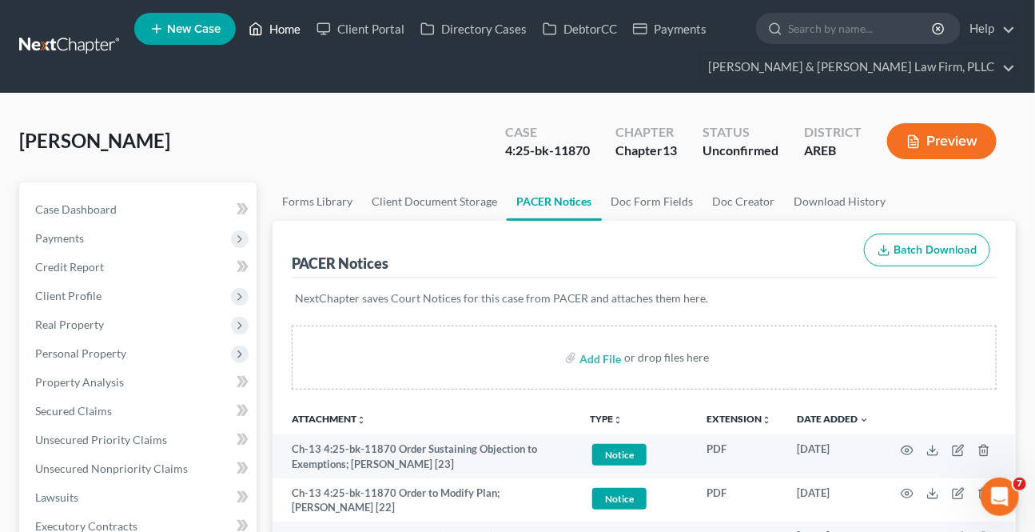
drag, startPoint x: 288, startPoint y: 34, endPoint x: 277, endPoint y: 42, distance: 13.3
click at [288, 34] on link "Home" at bounding box center [275, 28] width 68 height 29
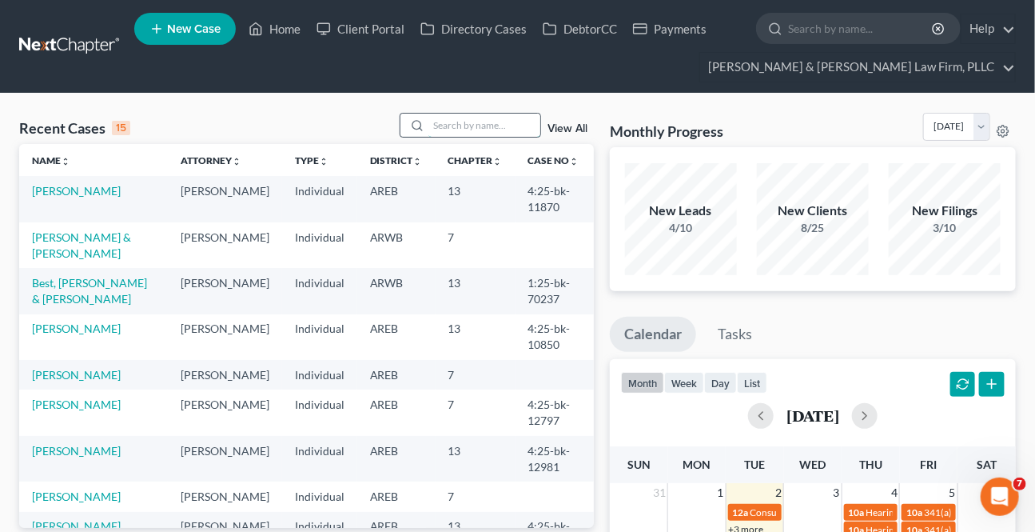
click at [477, 130] on input "search" at bounding box center [484, 124] width 112 height 23
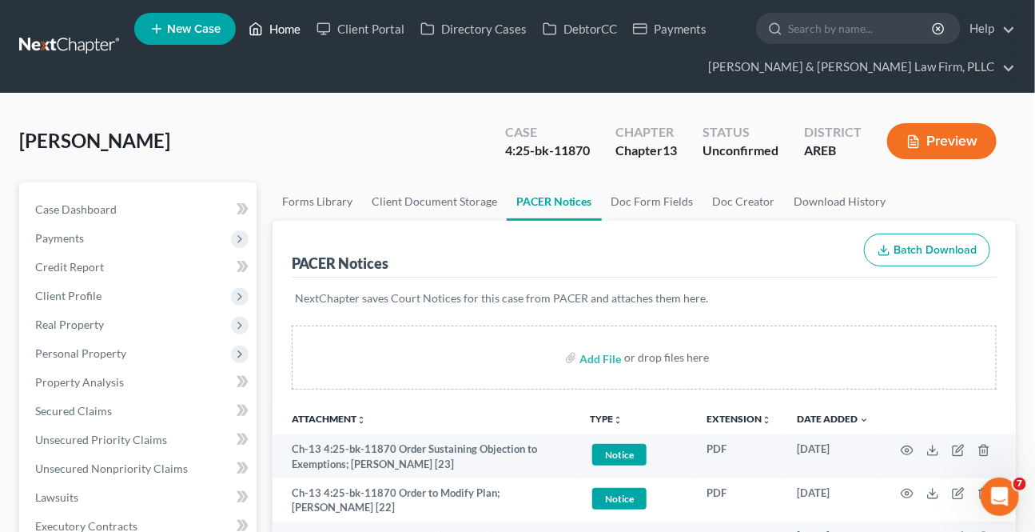
drag, startPoint x: 285, startPoint y: 35, endPoint x: 372, endPoint y: 86, distance: 101.3
click at [284, 35] on link "Home" at bounding box center [275, 28] width 68 height 29
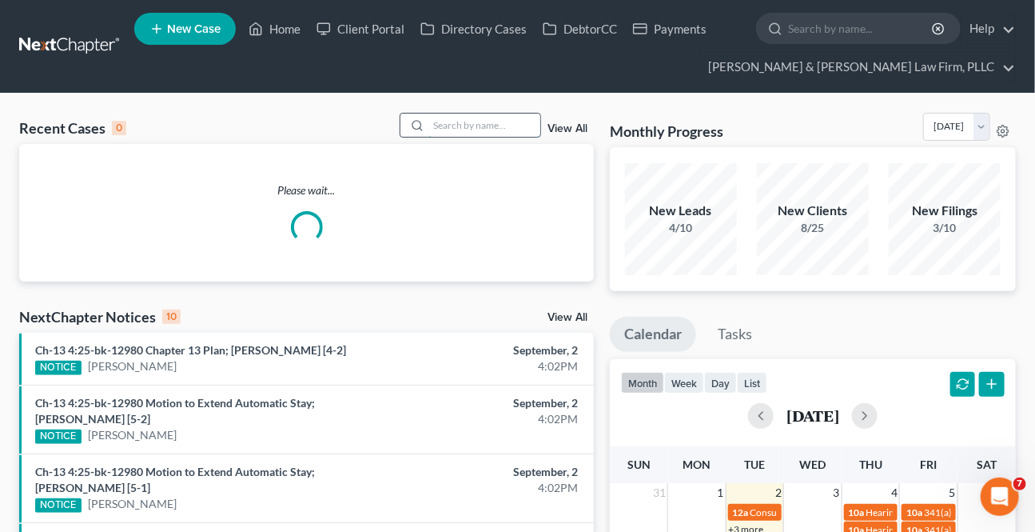
click at [464, 117] on input "search" at bounding box center [484, 124] width 112 height 23
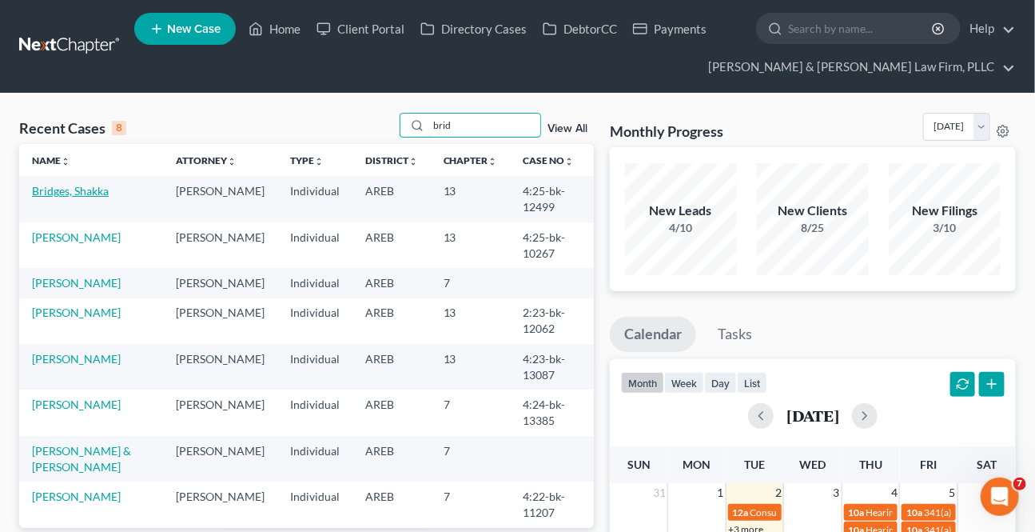
type input "brid"
click at [100, 194] on link "Bridges, Shakka" at bounding box center [70, 191] width 77 height 14
select select "3"
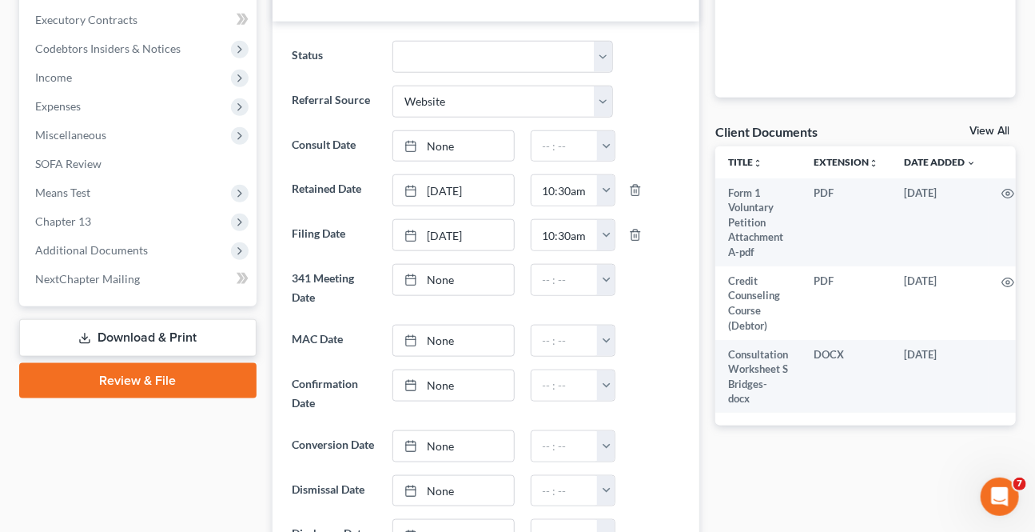
scroll to position [508, 0]
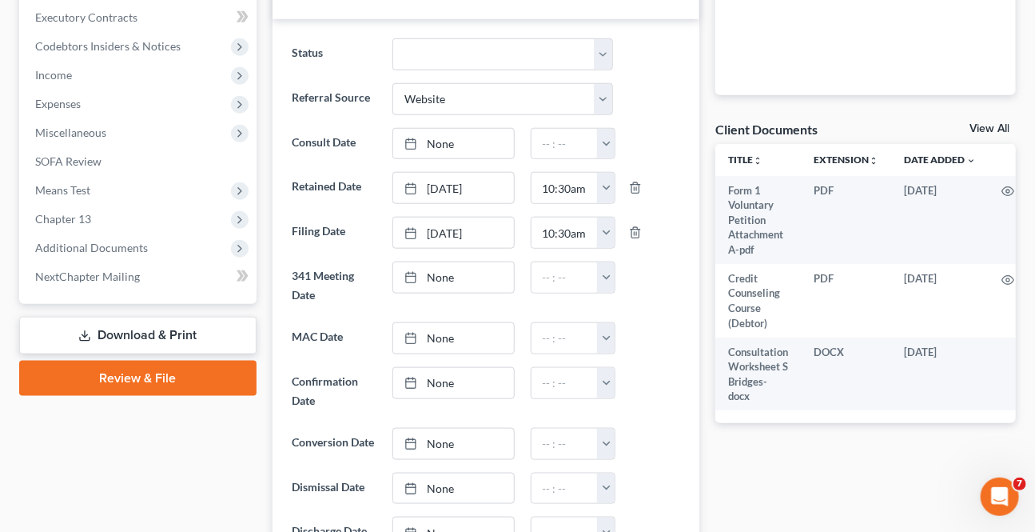
click at [89, 245] on span "Additional Documents" at bounding box center [91, 248] width 113 height 14
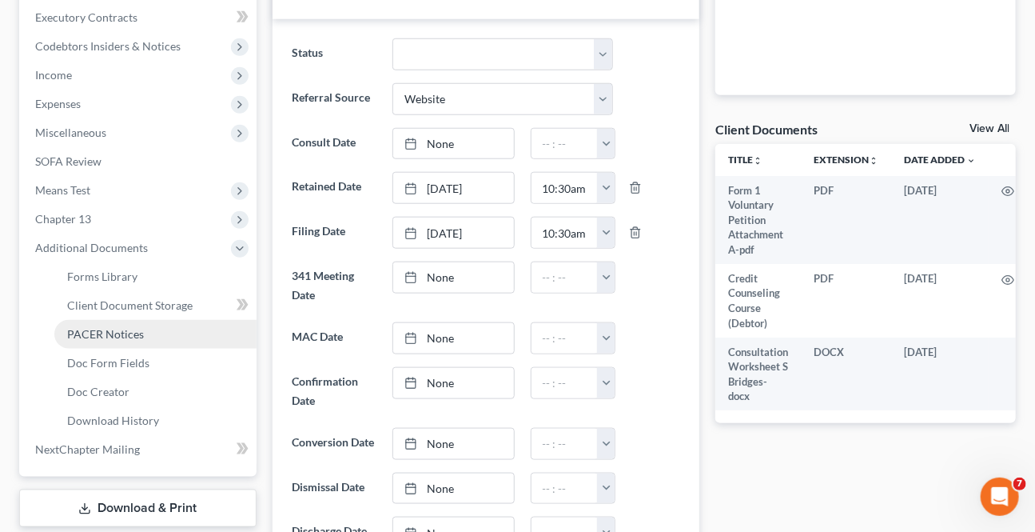
click at [95, 322] on link "PACER Notices" at bounding box center [155, 334] width 202 height 29
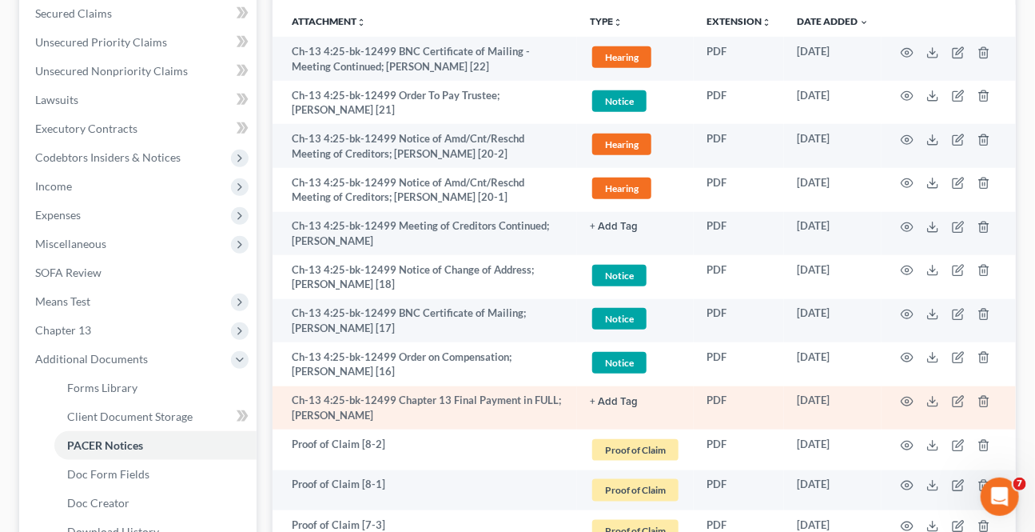
scroll to position [363, 0]
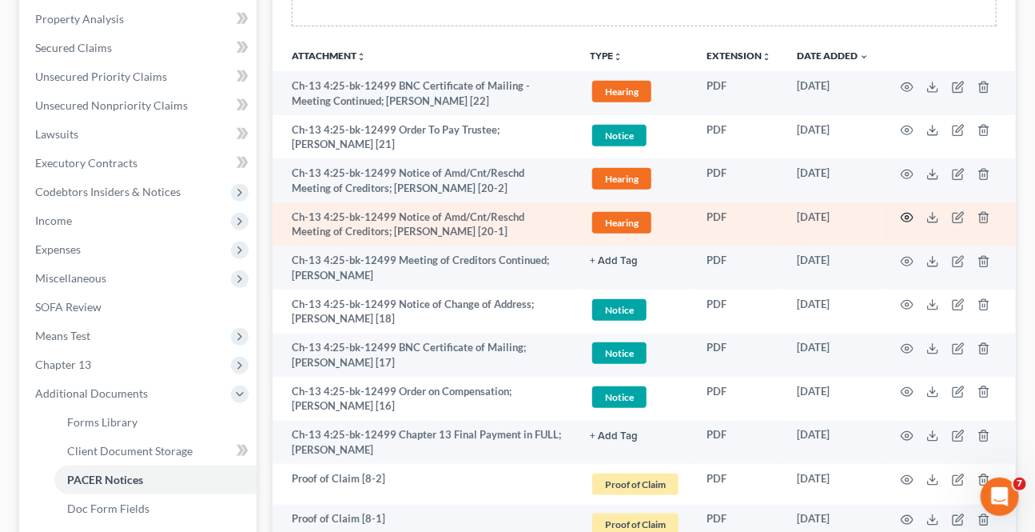
click at [908, 219] on icon "button" at bounding box center [908, 217] width 12 height 9
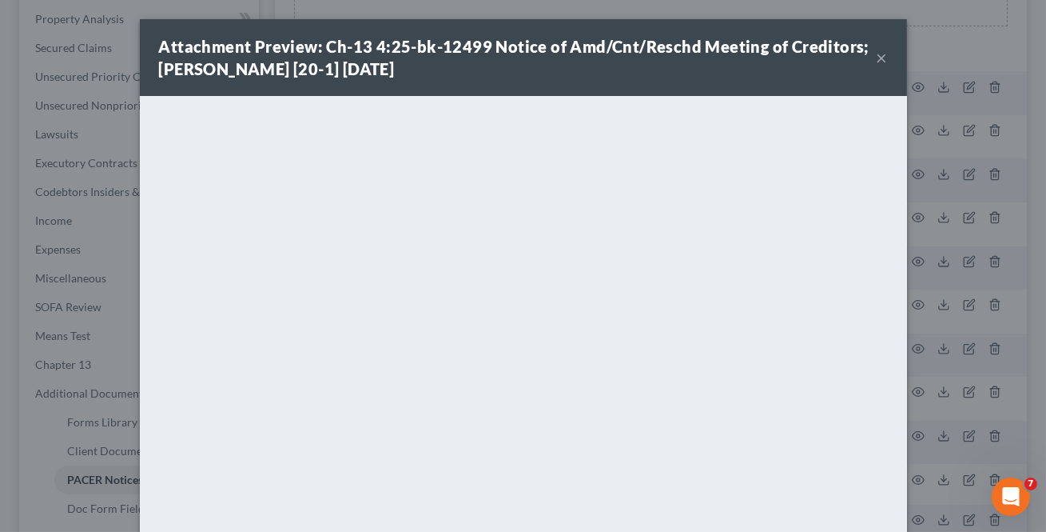
click at [879, 57] on button "×" at bounding box center [882, 57] width 11 height 19
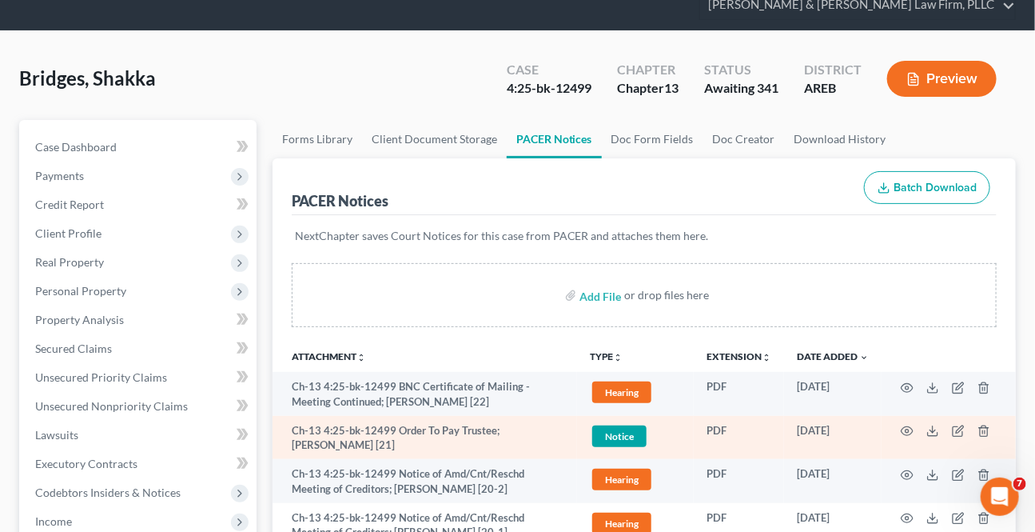
scroll to position [0, 0]
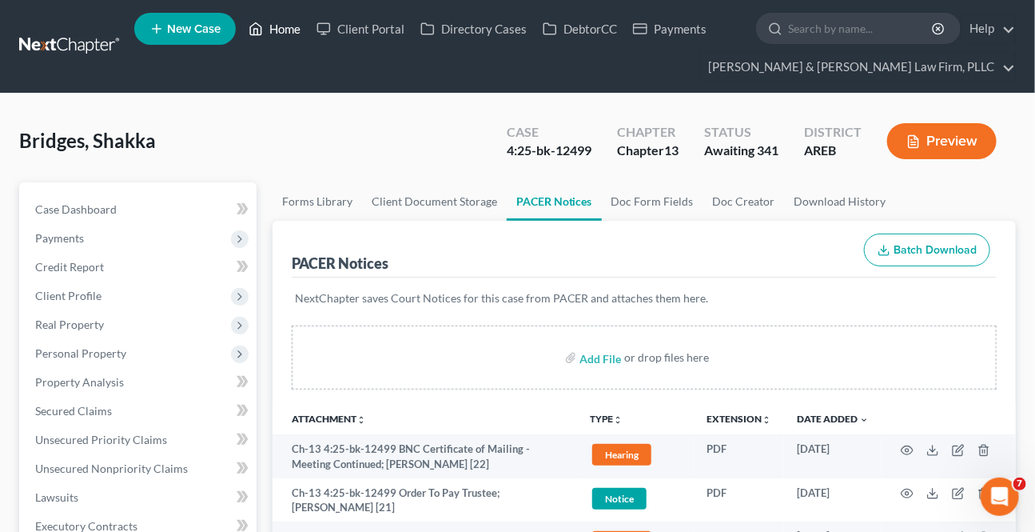
click at [290, 20] on link "Home" at bounding box center [275, 28] width 68 height 29
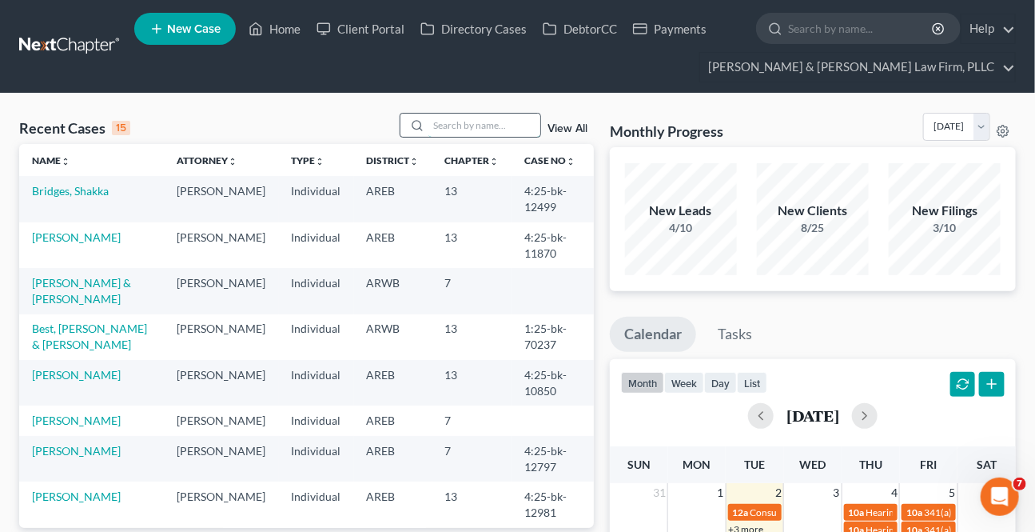
click at [476, 119] on input "search" at bounding box center [484, 124] width 112 height 23
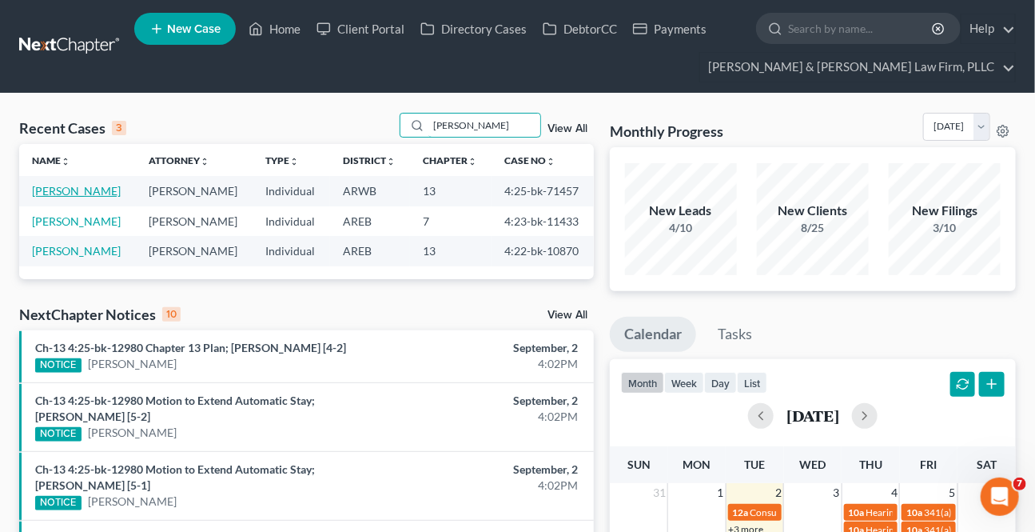
type input "[PERSON_NAME]"
click at [80, 194] on link "[PERSON_NAME]" at bounding box center [76, 191] width 89 height 14
select select "2"
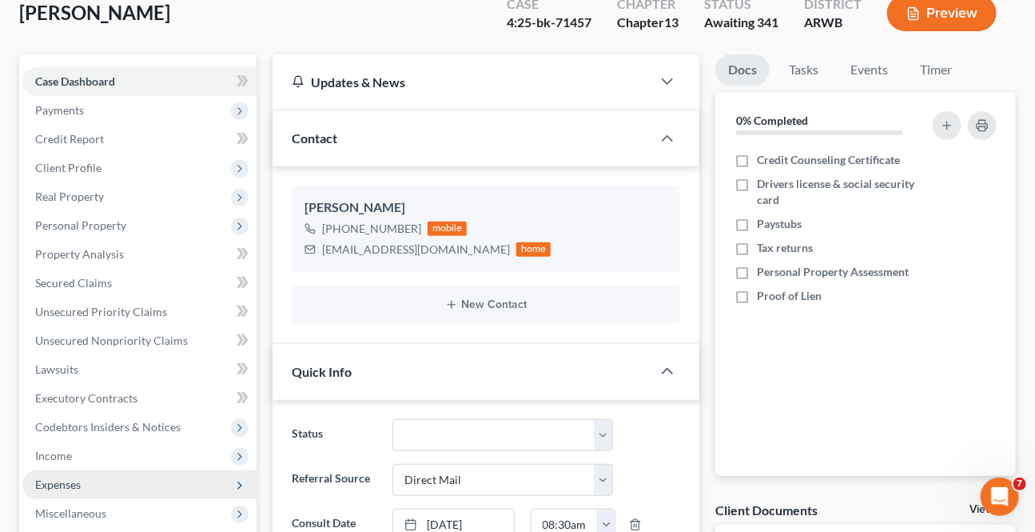
scroll to position [290, 0]
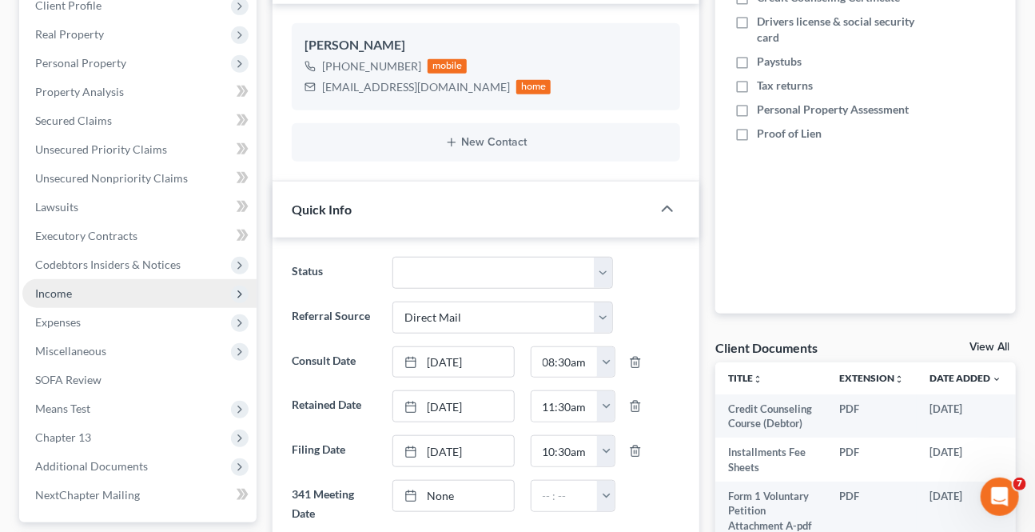
click at [47, 289] on span "Income" at bounding box center [53, 293] width 37 height 14
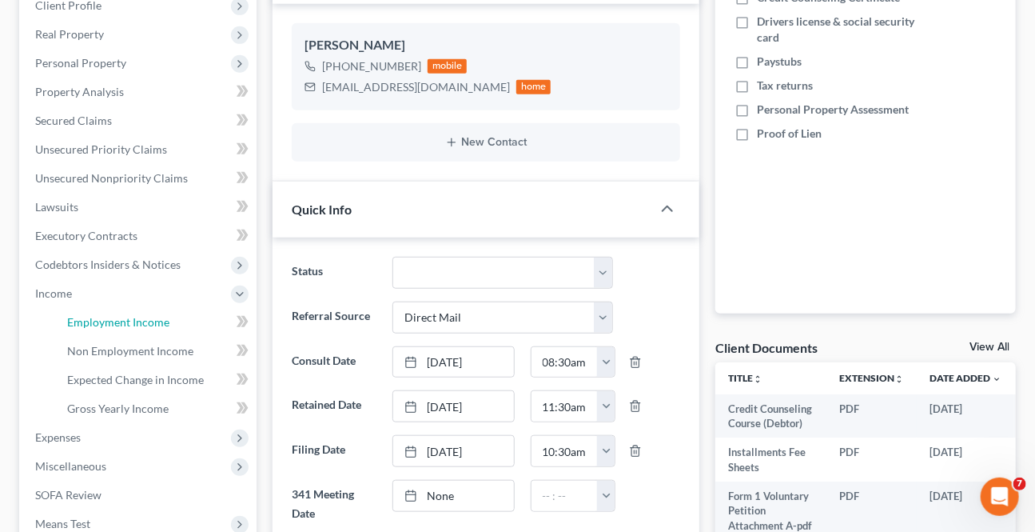
drag, startPoint x: 72, startPoint y: 327, endPoint x: 644, endPoint y: 194, distance: 587.5
click at [72, 326] on link "Employment Income" at bounding box center [155, 322] width 202 height 29
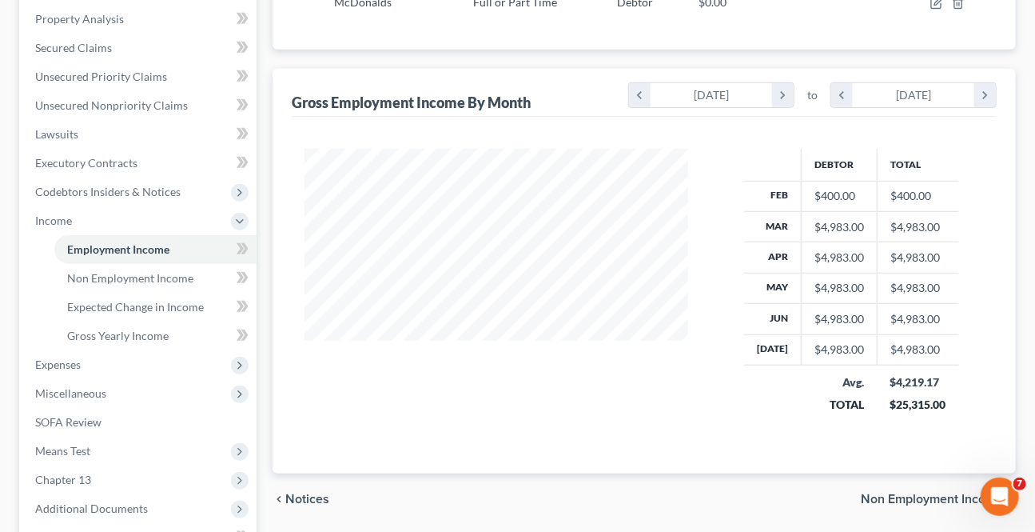
scroll to position [436, 0]
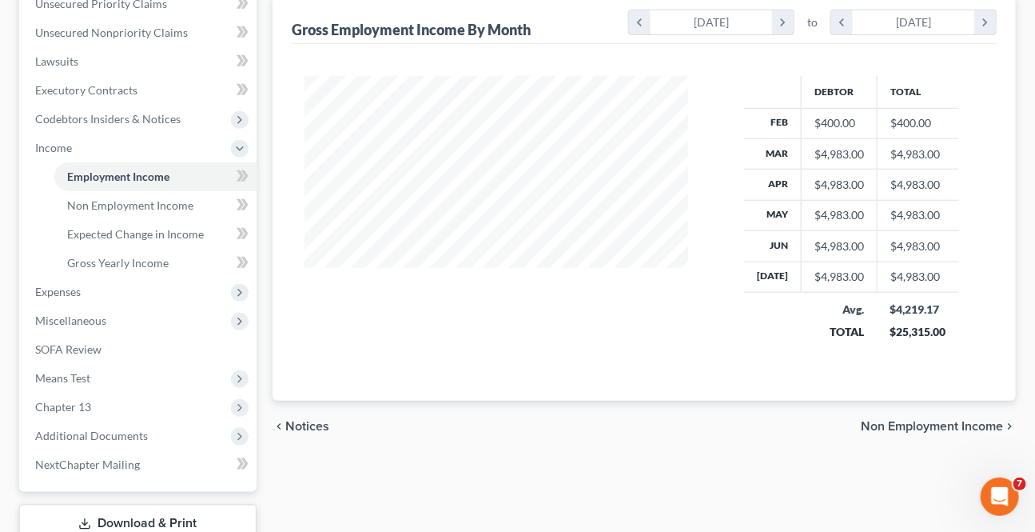
click at [894, 424] on span "Non Employment Income" at bounding box center [932, 426] width 142 height 13
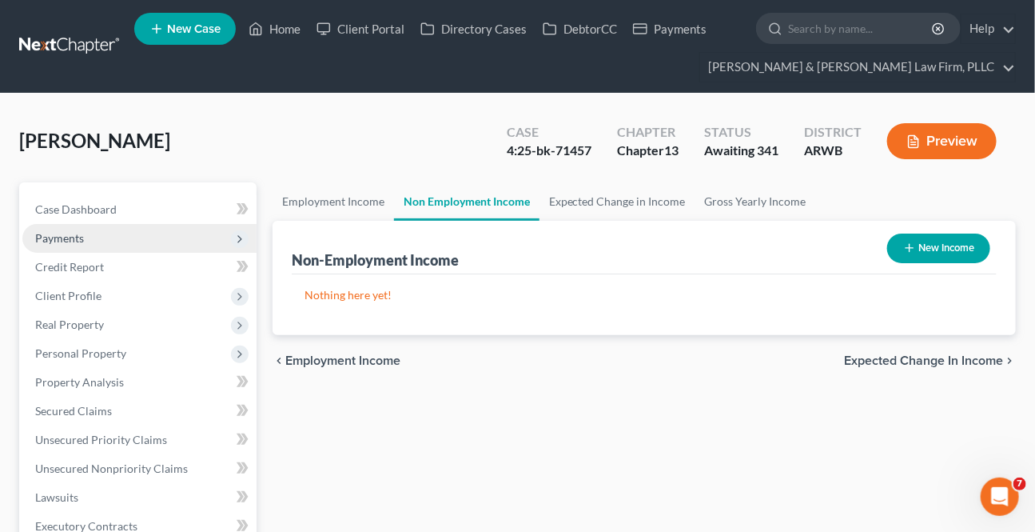
click at [88, 246] on span "Payments" at bounding box center [139, 238] width 234 height 29
click at [87, 242] on span "Payments" at bounding box center [139, 238] width 234 height 29
click at [100, 243] on span "Payments" at bounding box center [139, 238] width 234 height 29
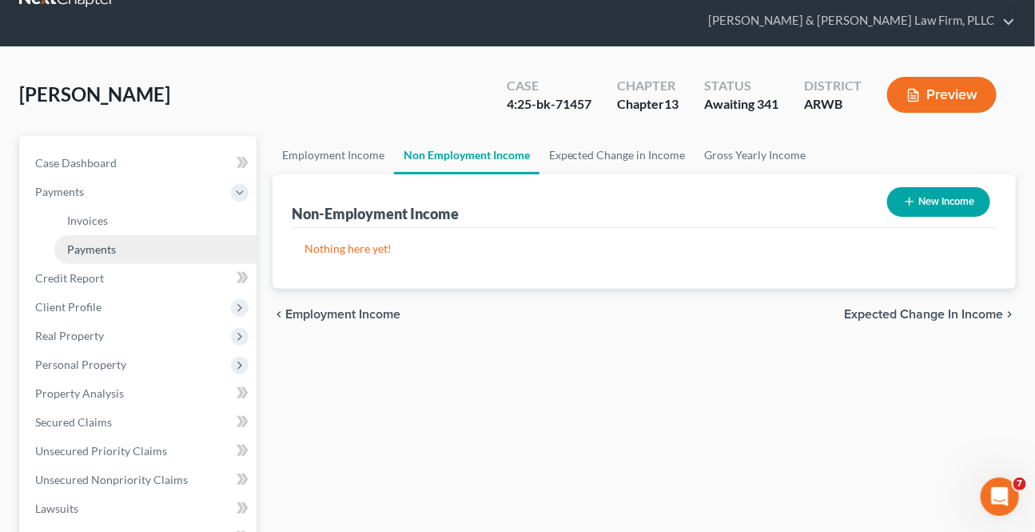
scroll to position [72, 0]
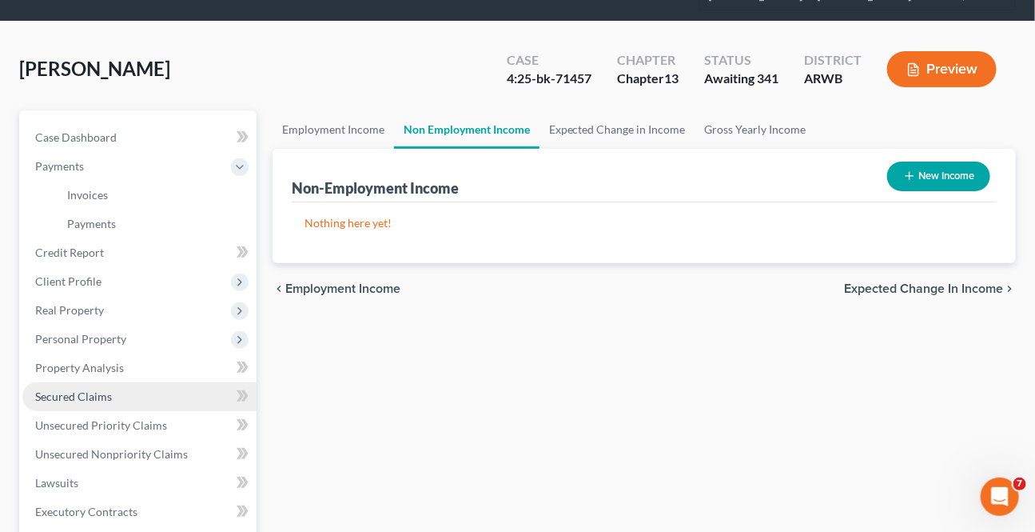
click at [72, 384] on link "Secured Claims" at bounding box center [139, 396] width 234 height 29
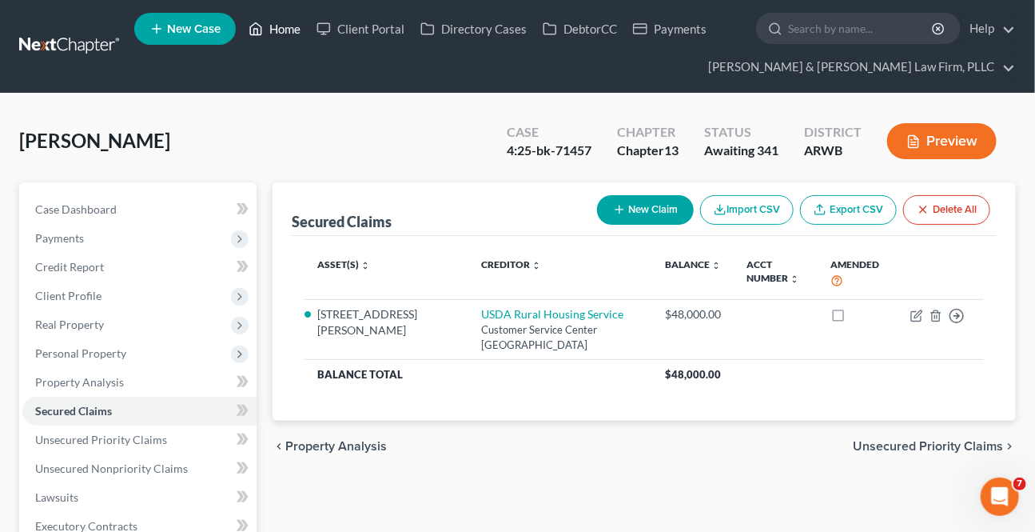
click at [275, 26] on link "Home" at bounding box center [275, 28] width 68 height 29
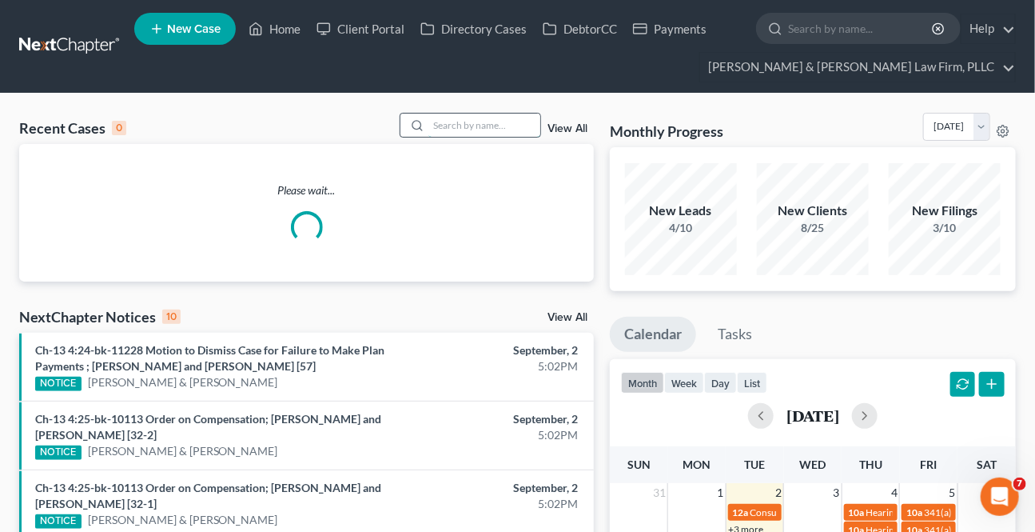
click at [448, 122] on input "search" at bounding box center [484, 124] width 112 height 23
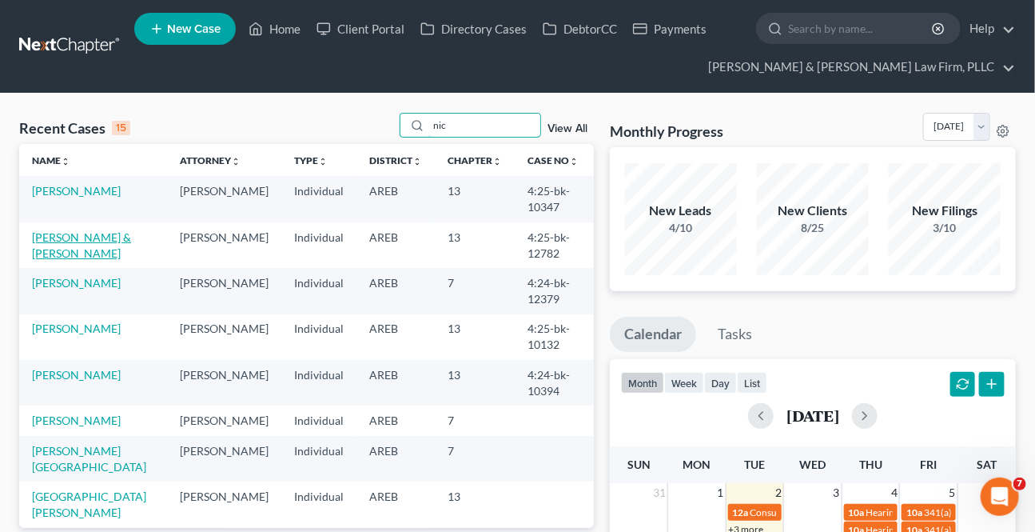
type input "nic"
click at [74, 233] on link "[PERSON_NAME] & [PERSON_NAME]" at bounding box center [81, 245] width 99 height 30
select select "2"
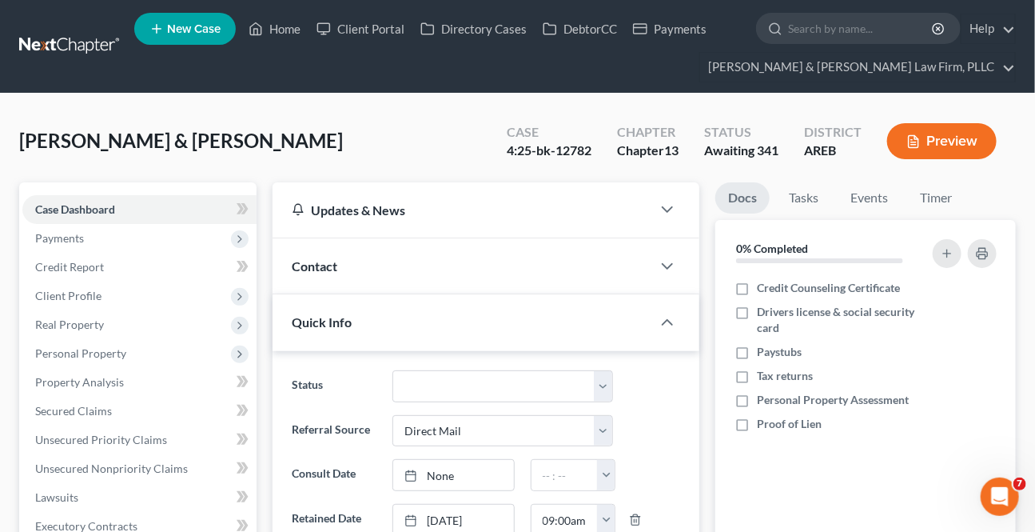
scroll to position [436, 0]
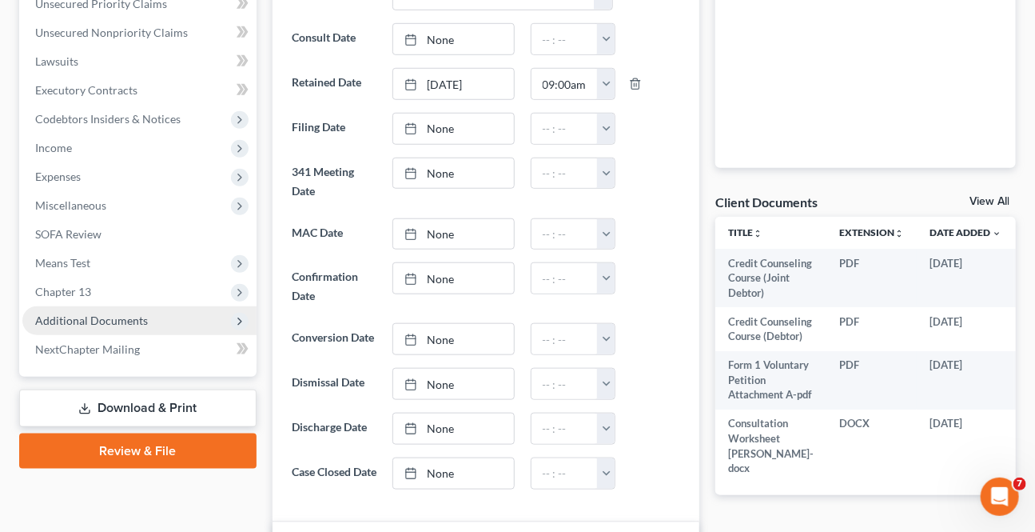
click at [77, 309] on span "Additional Documents" at bounding box center [139, 320] width 234 height 29
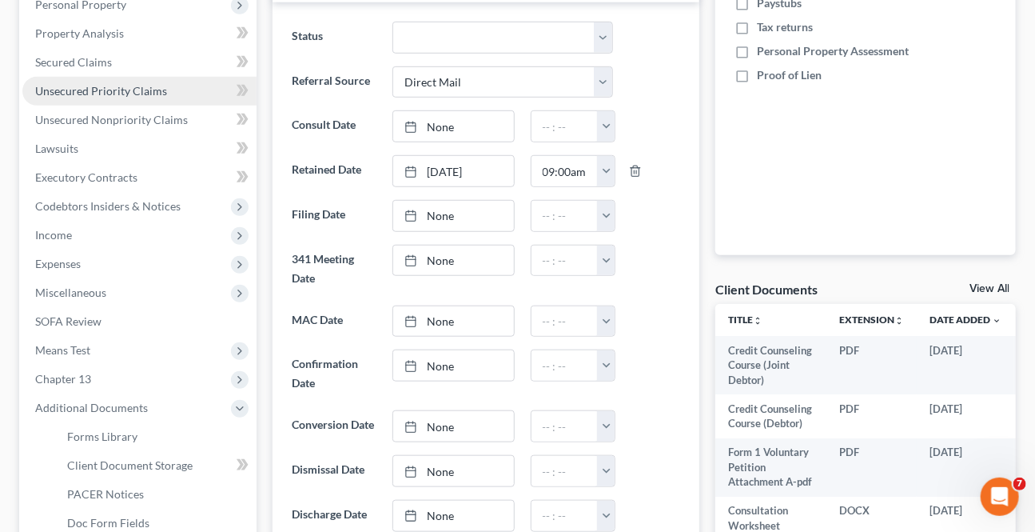
scroll to position [0, 0]
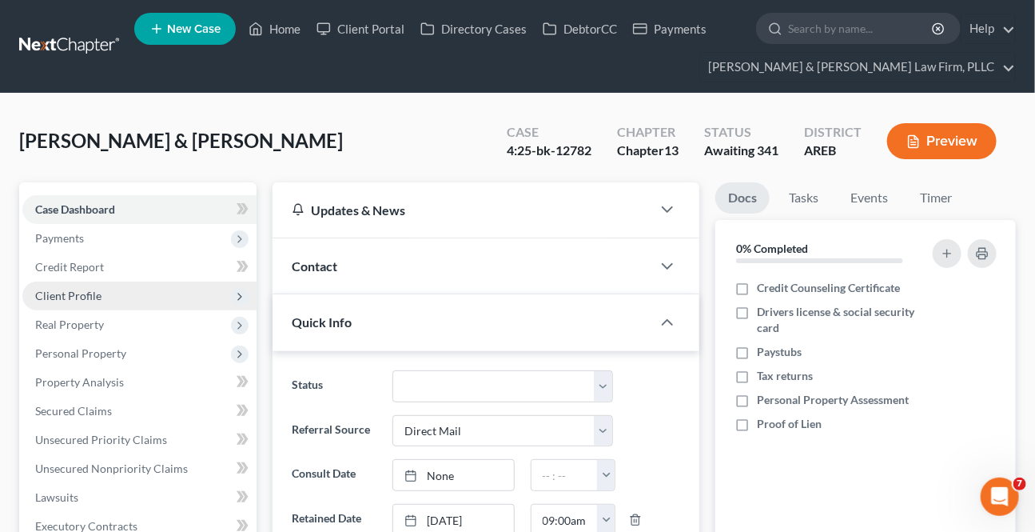
click at [69, 285] on span "Client Profile" at bounding box center [139, 295] width 234 height 29
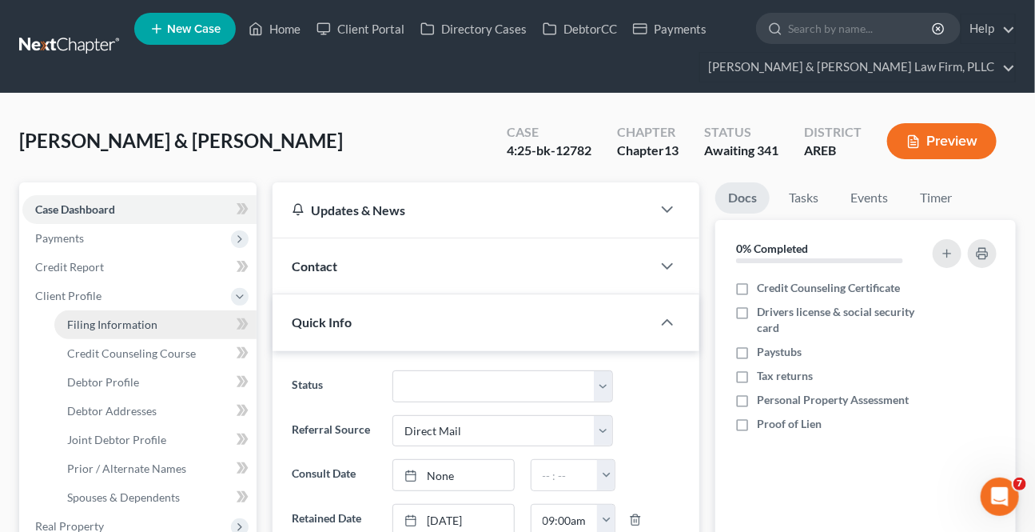
click at [72, 319] on span "Filing Information" at bounding box center [112, 324] width 90 height 14
select select "1"
select select "3"
select select "5"
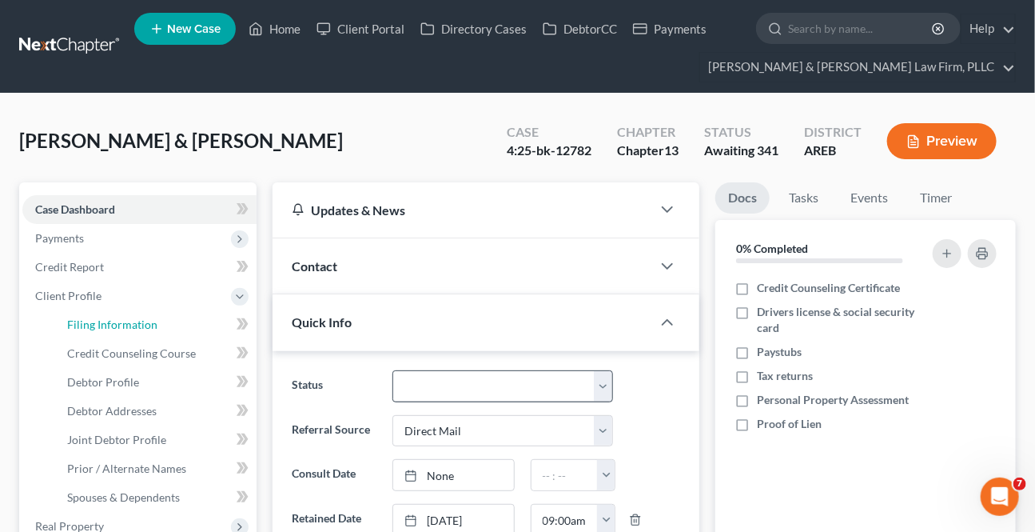
select select "0"
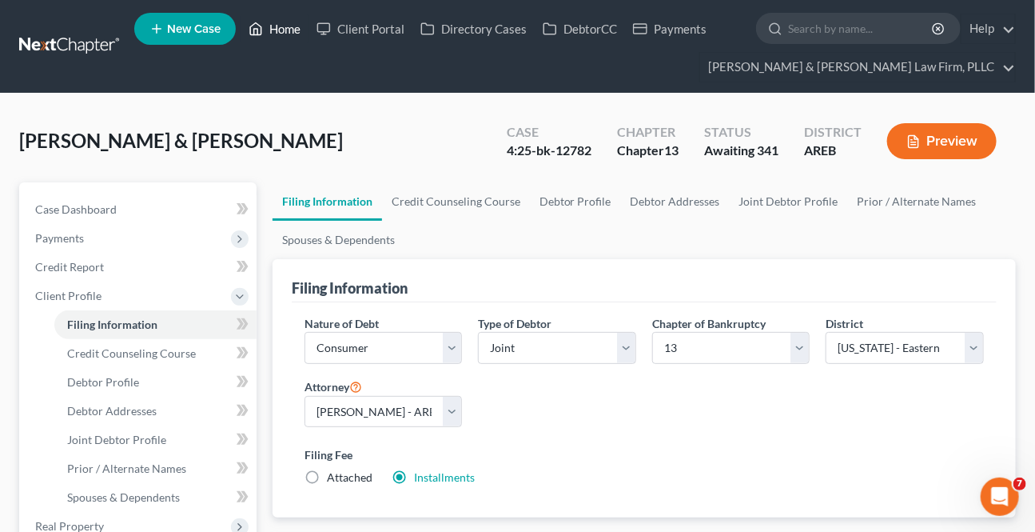
click at [281, 30] on link "Home" at bounding box center [275, 28] width 68 height 29
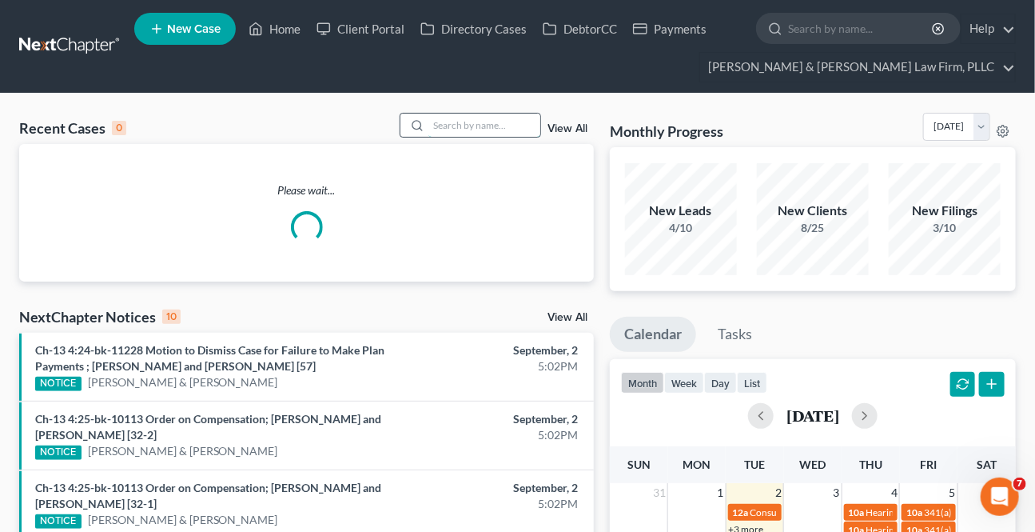
click at [488, 125] on input "search" at bounding box center [484, 124] width 112 height 23
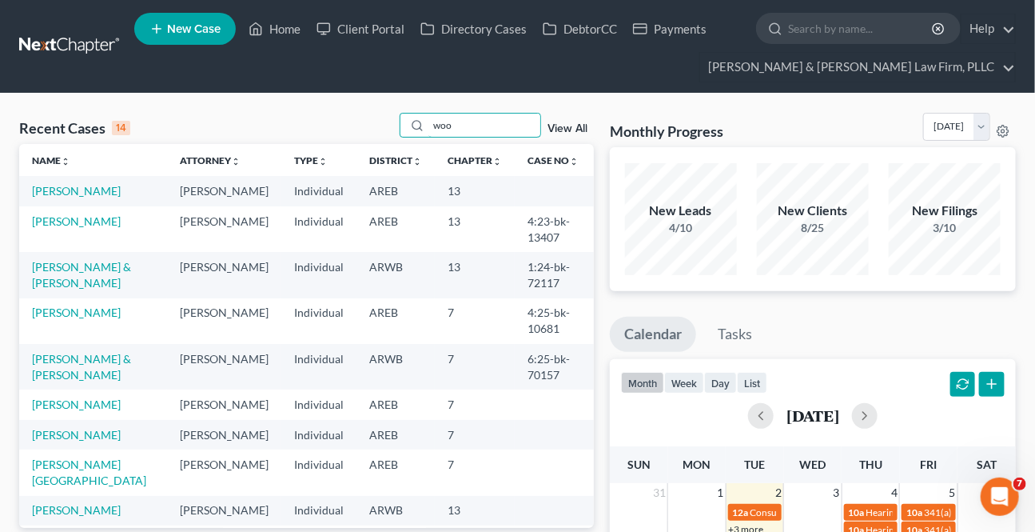
type input "woo"
click at [71, 244] on td "[PERSON_NAME]" at bounding box center [93, 229] width 148 height 46
click at [76, 228] on link "[PERSON_NAME]" at bounding box center [76, 221] width 89 height 14
select select "6"
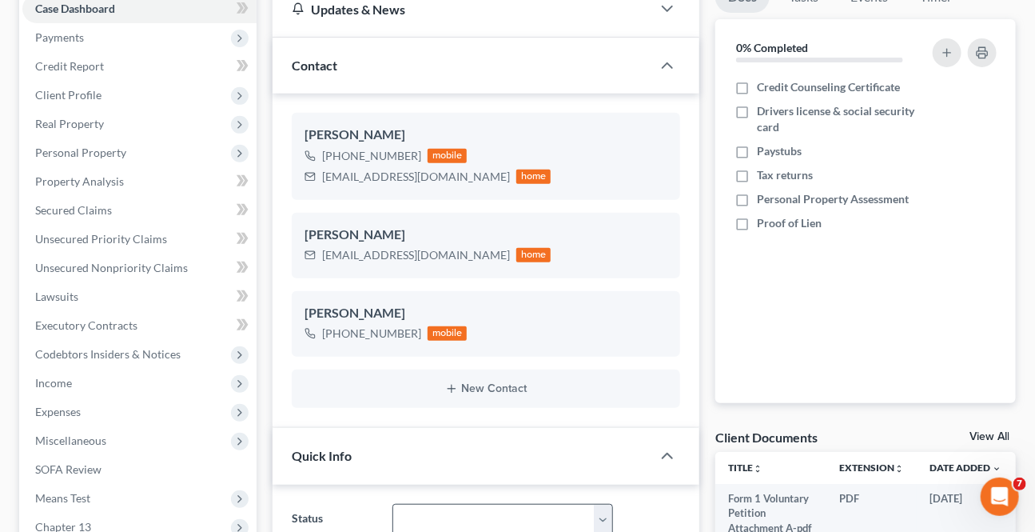
scroll to position [363, 0]
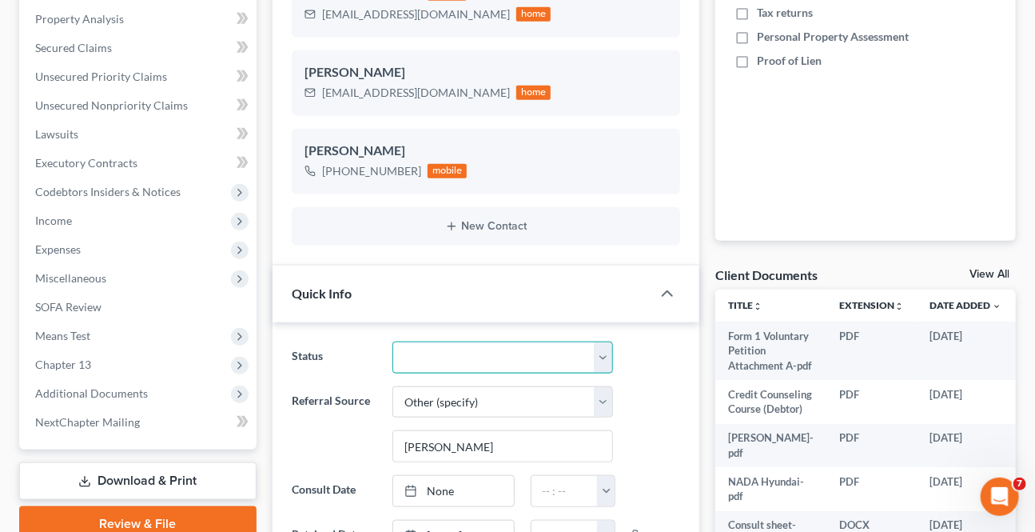
click at [480, 348] on select "Awaiting 341 Chapter 7 - Attended Meeting Confirmed Discharged Dismissed New Co…" at bounding box center [502, 357] width 220 height 32
click at [392, 341] on select "Awaiting 341 Chapter 7 - Attended Meeting Confirmed Discharged Dismissed New Co…" at bounding box center [502, 357] width 220 height 32
click at [129, 483] on link "Download & Print" at bounding box center [137, 481] width 237 height 38
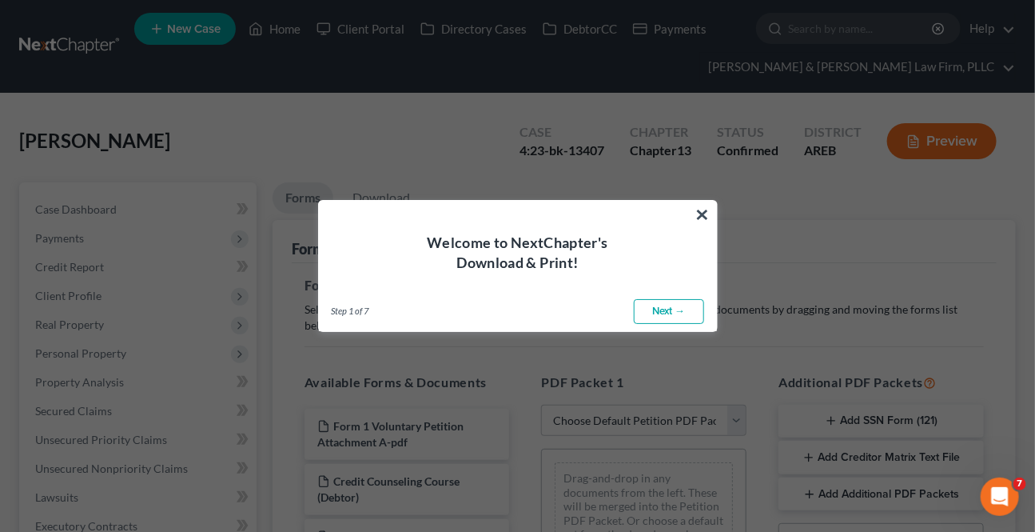
click at [687, 314] on link "Next →" at bounding box center [669, 312] width 70 height 26
select select "0"
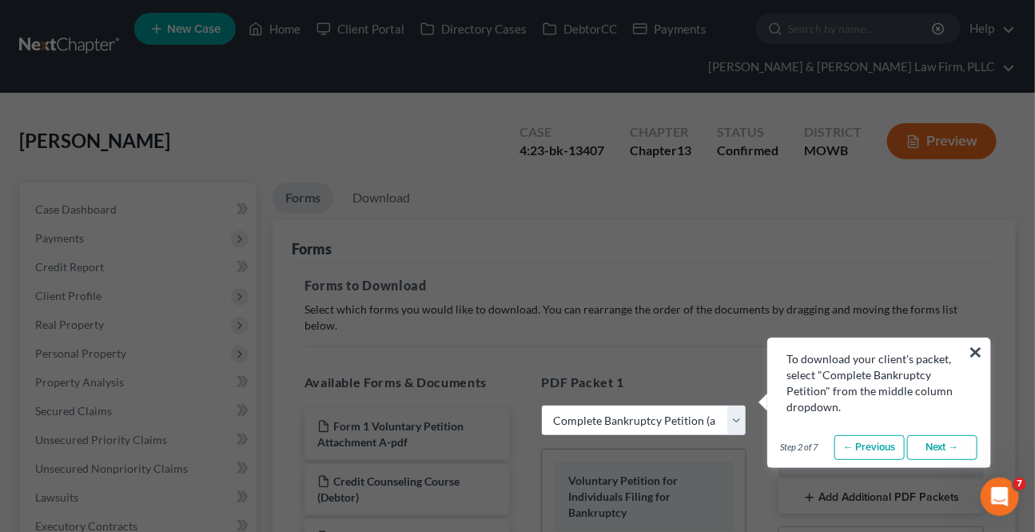
click at [921, 445] on link "Next →" at bounding box center [942, 448] width 70 height 26
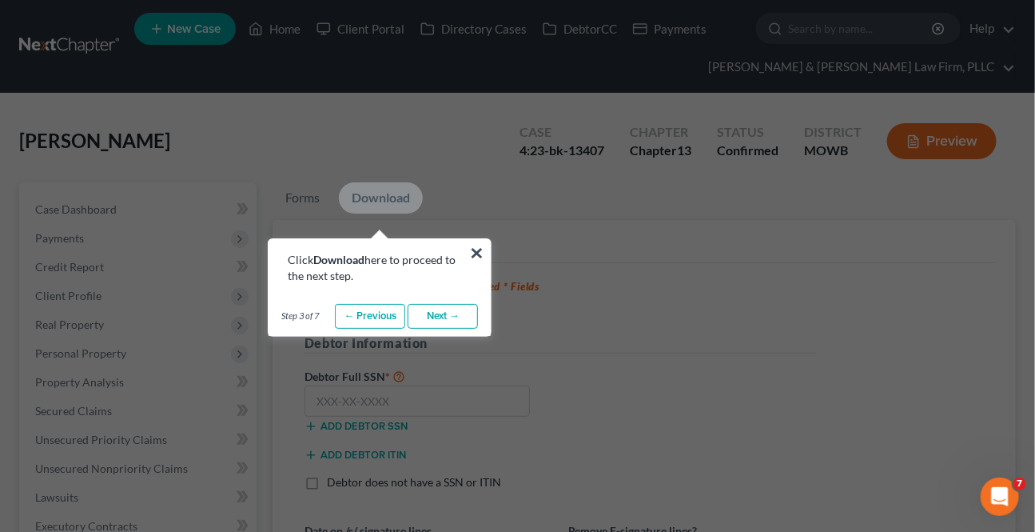
click at [454, 312] on link "Next →" at bounding box center [443, 317] width 70 height 26
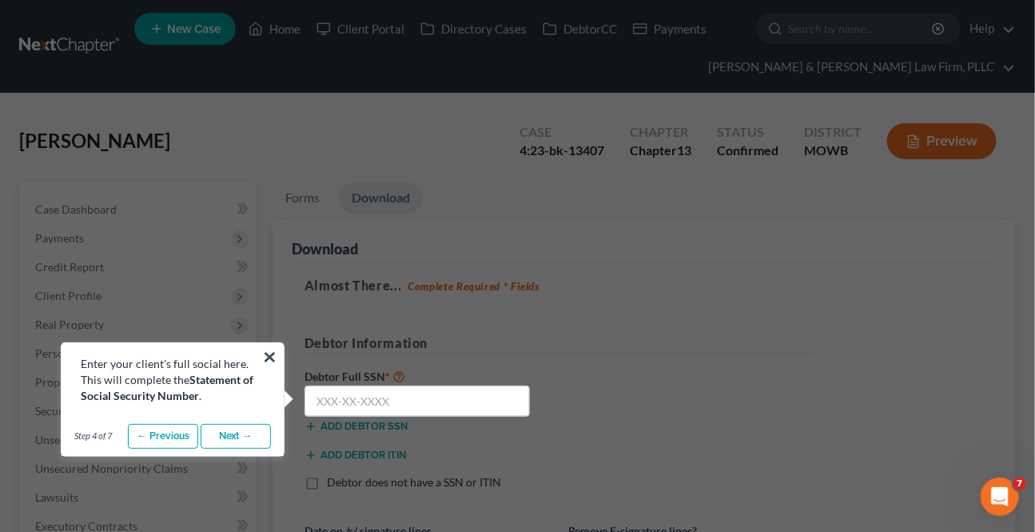
click at [233, 445] on link "Next →" at bounding box center [236, 437] width 70 height 26
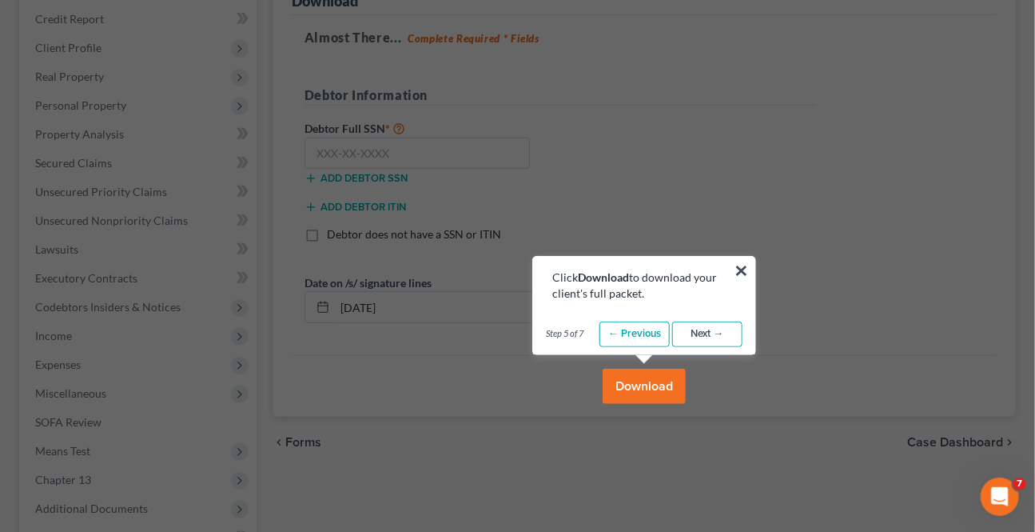
scroll to position [290, 0]
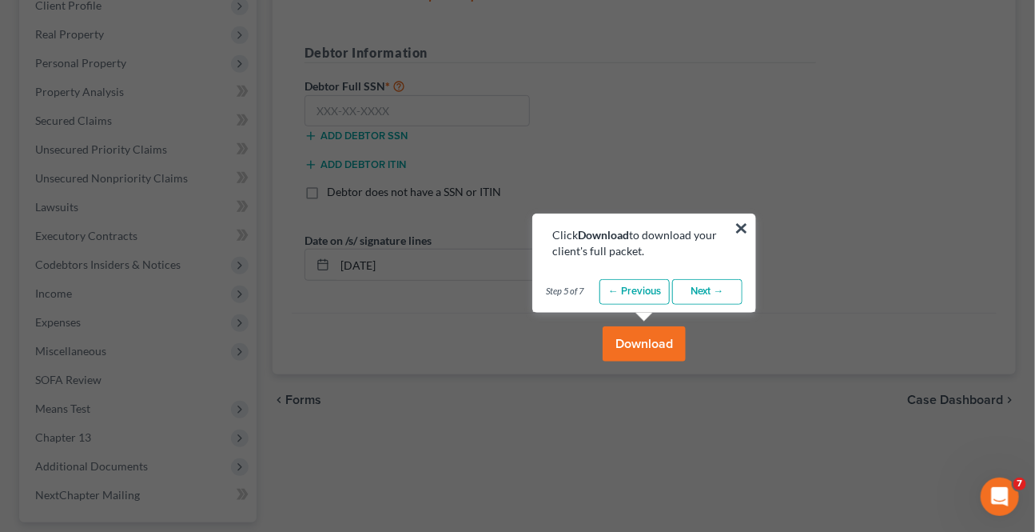
click at [692, 294] on link "Next →" at bounding box center [707, 292] width 70 height 26
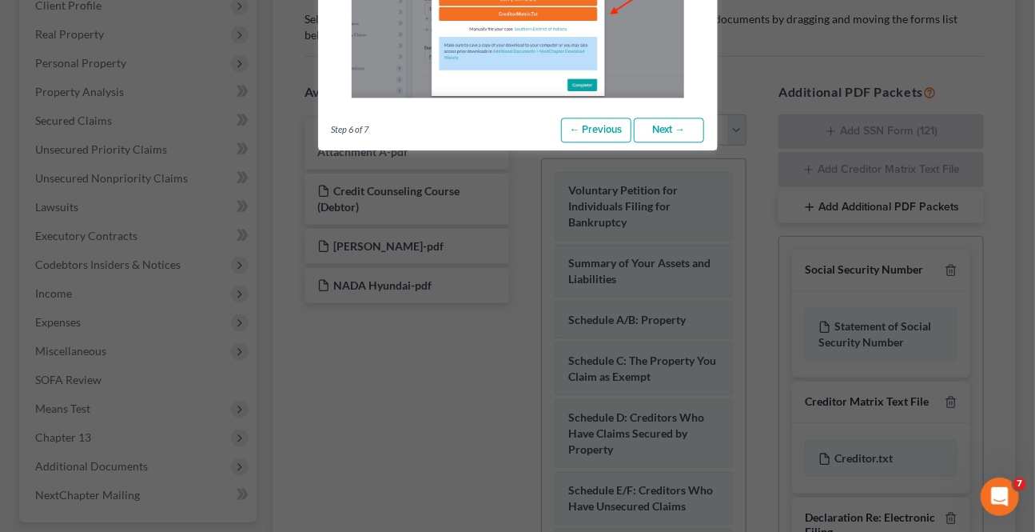
click at [675, 130] on link "Next →" at bounding box center [669, 130] width 70 height 26
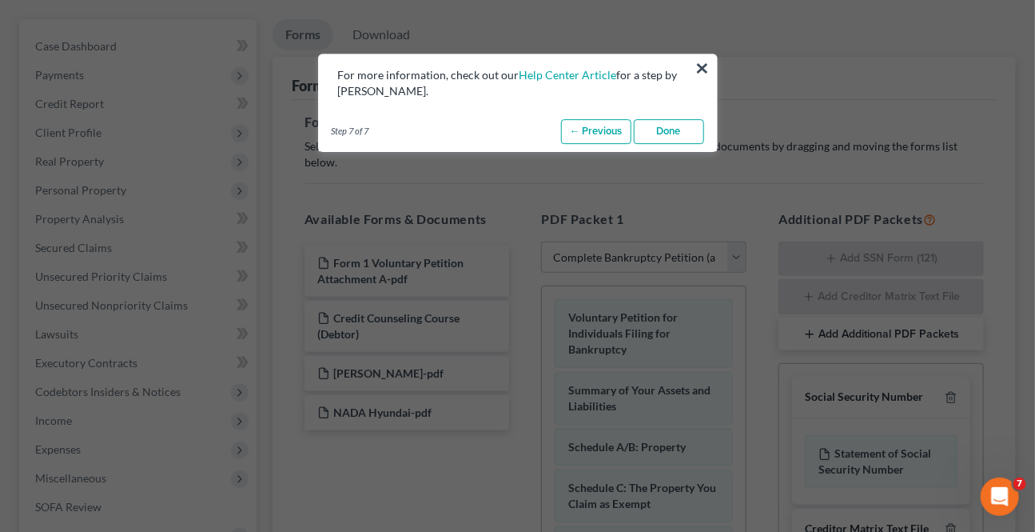
scroll to position [145, 0]
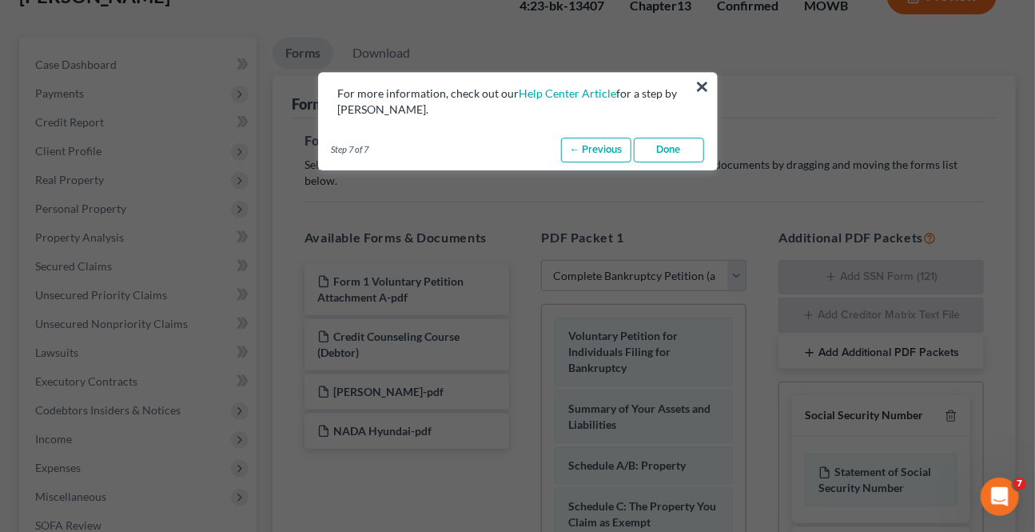
click at [667, 153] on link "Done" at bounding box center [669, 150] width 70 height 26
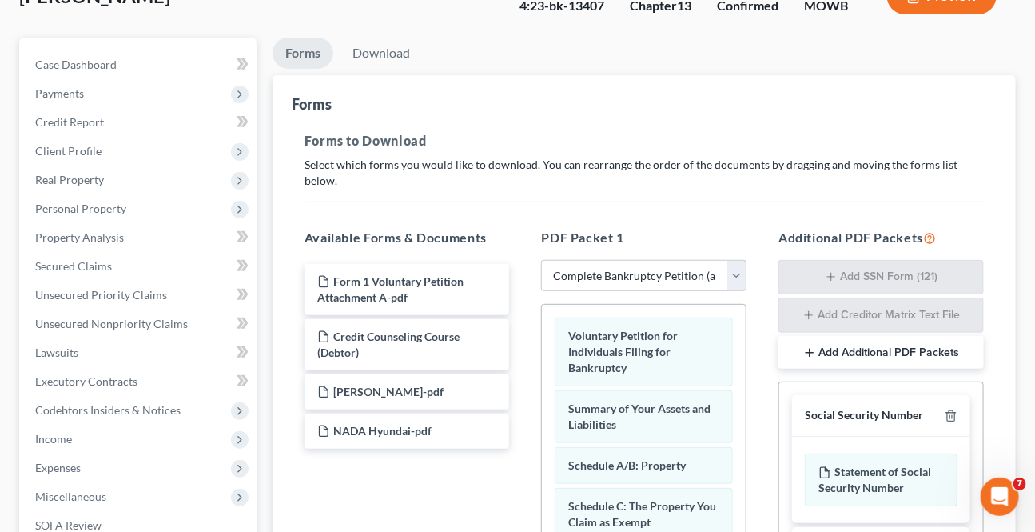
click at [699, 260] on select "Choose Default Petition PDF Packet Complete Bankruptcy Petition (all forms and …" at bounding box center [643, 276] width 205 height 32
click at [541, 260] on select "Choose Default Petition PDF Packet Complete Bankruptcy Petition (all forms and …" at bounding box center [643, 276] width 205 height 32
drag, startPoint x: 659, startPoint y: 261, endPoint x: 655, endPoint y: 272, distance: 11.6
click at [659, 261] on select "Choose Default Petition PDF Packet Complete Bankruptcy Petition (all forms and …" at bounding box center [643, 276] width 205 height 32
select select
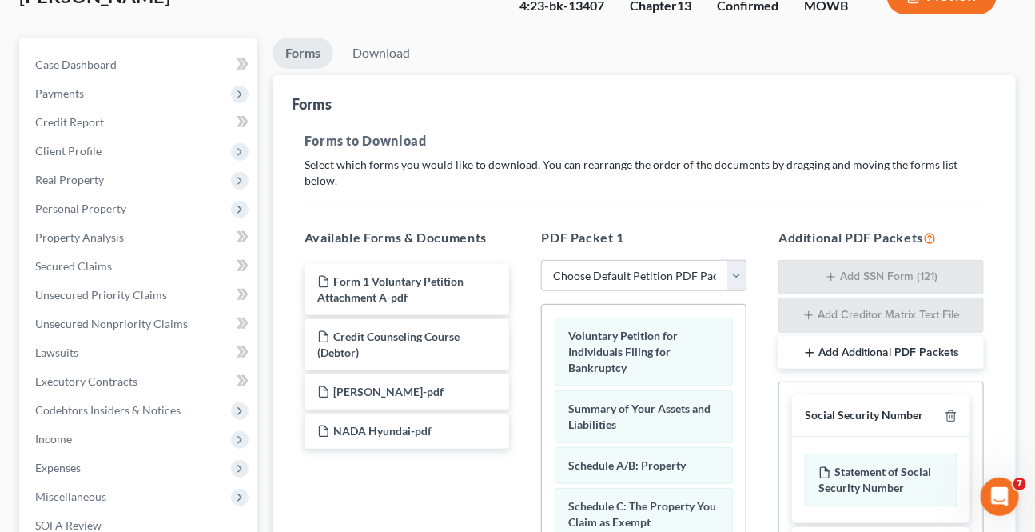
click at [541, 260] on select "Choose Default Petition PDF Packet Complete Bankruptcy Petition (all forms and …" at bounding box center [643, 276] width 205 height 32
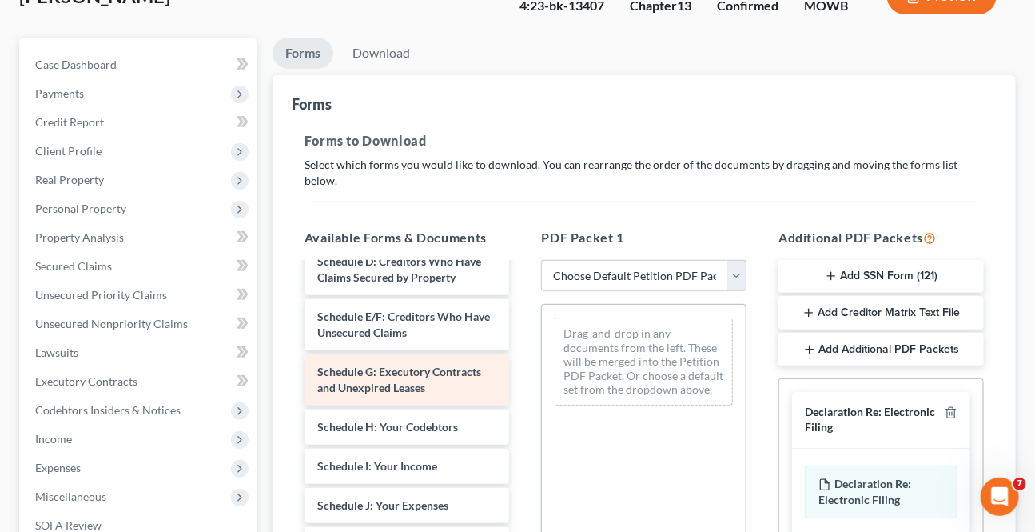
scroll to position [408, 0]
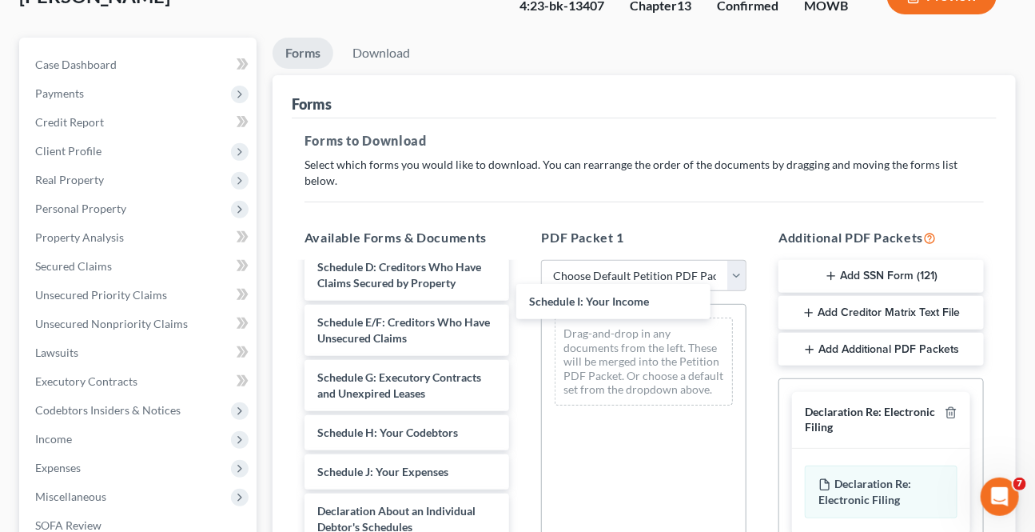
drag, startPoint x: 369, startPoint y: 460, endPoint x: 567, endPoint y: 336, distance: 233.1
click at [523, 309] on div "Schedule I: Your Income Form 1 Voluntary Petition Attachment A-pdf Credit Couns…" at bounding box center [407, 365] width 231 height 1019
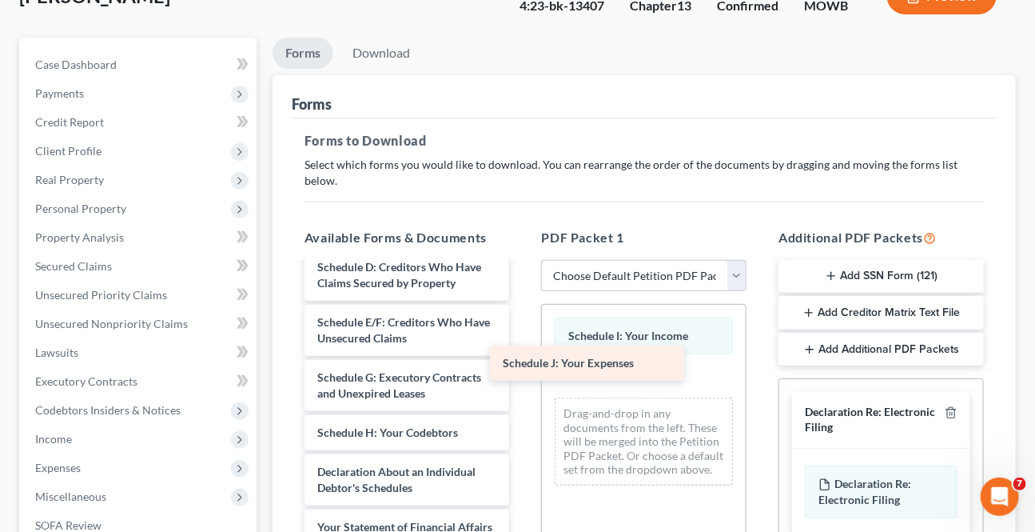
drag, startPoint x: 379, startPoint y: 457, endPoint x: 599, endPoint y: 345, distance: 247.4
click at [523, 345] on div "Schedule J: Your Expenses Form 1 Voluntary Petition Attachment A-pdf Credit Cou…" at bounding box center [407, 346] width 231 height 980
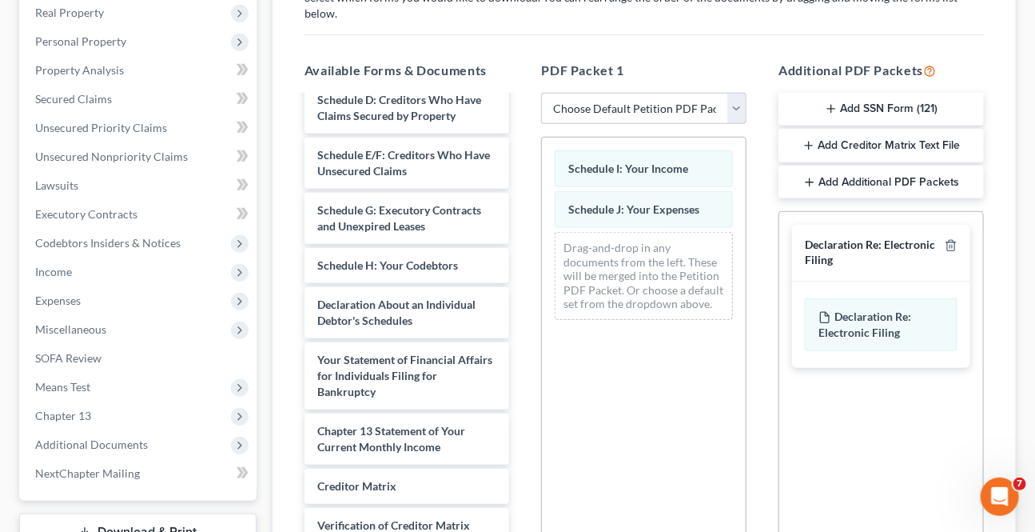
scroll to position [483, 0]
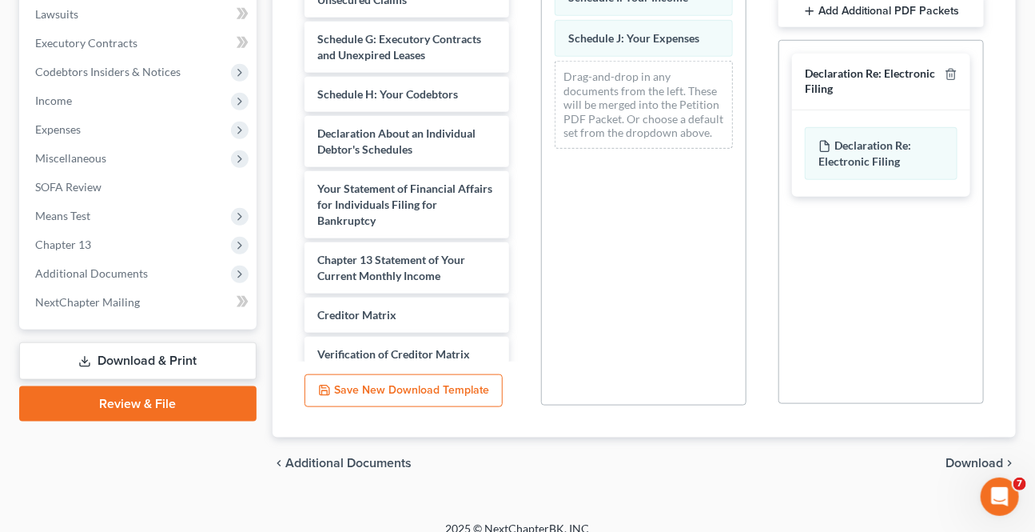
drag, startPoint x: 959, startPoint y: 436, endPoint x: 959, endPoint y: 446, distance: 10.4
click at [960, 438] on div "chevron_left Additional Documents Download chevron_right" at bounding box center [644, 462] width 743 height 51
click at [958, 456] on span "Download" at bounding box center [975, 462] width 58 height 13
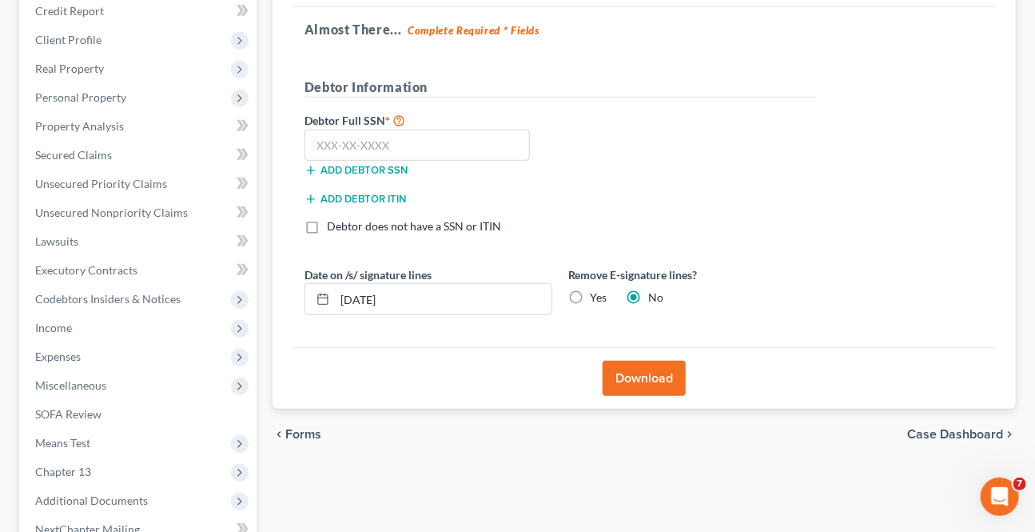
scroll to position [213, 0]
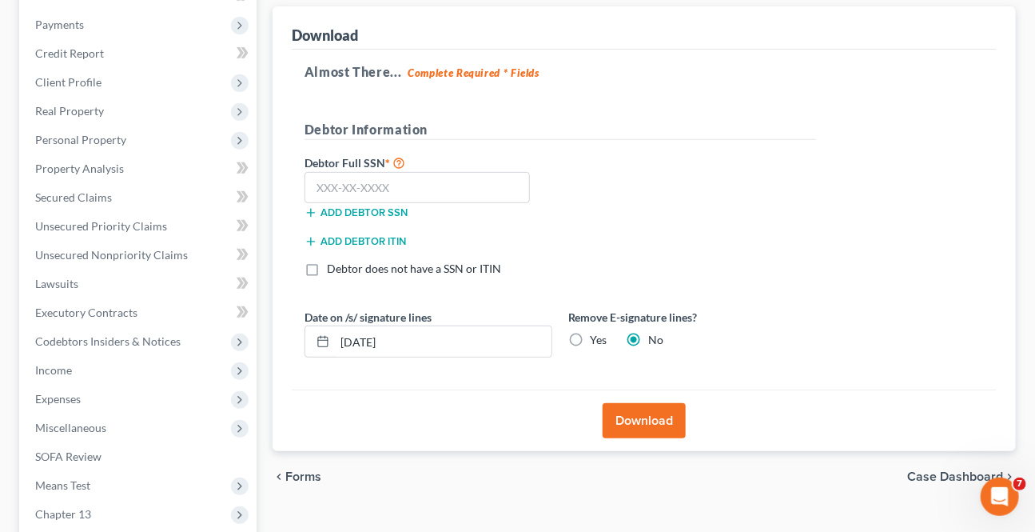
click at [646, 412] on button "Download" at bounding box center [644, 420] width 83 height 35
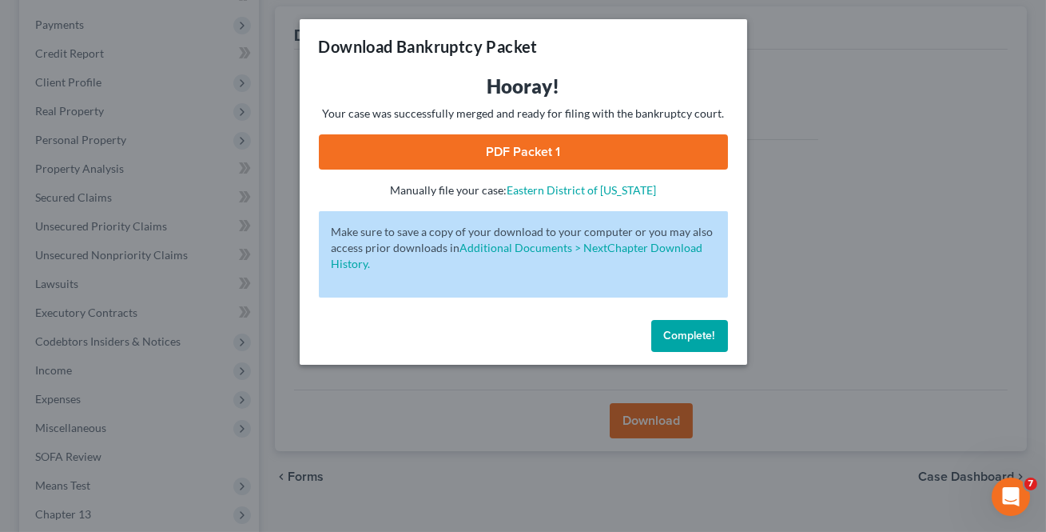
drag, startPoint x: 599, startPoint y: 154, endPoint x: 335, endPoint y: 2, distance: 305.5
click at [599, 156] on link "PDF Packet 1" at bounding box center [523, 151] width 409 height 35
drag, startPoint x: 677, startPoint y: 330, endPoint x: 518, endPoint y: 366, distance: 163.1
click at [677, 331] on span "Complete!" at bounding box center [689, 336] width 51 height 14
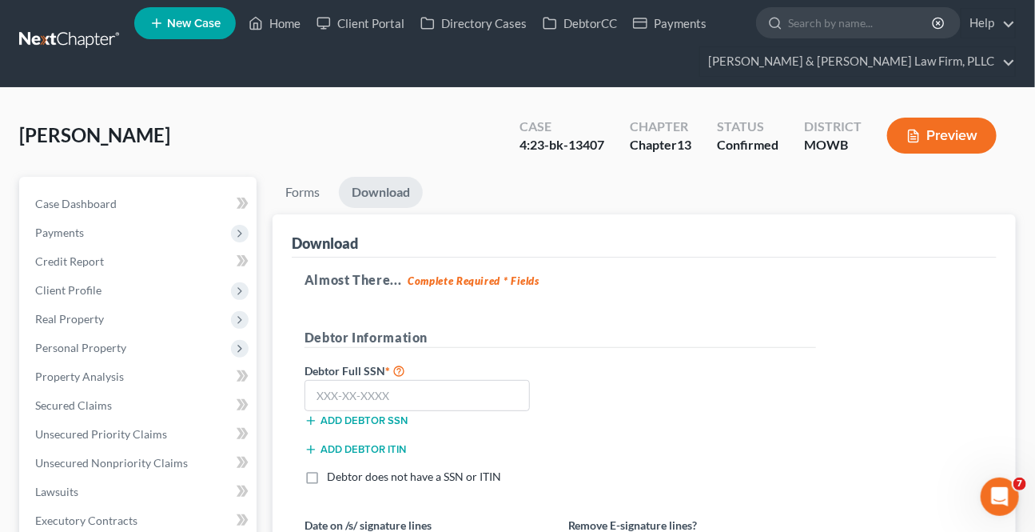
scroll to position [0, 0]
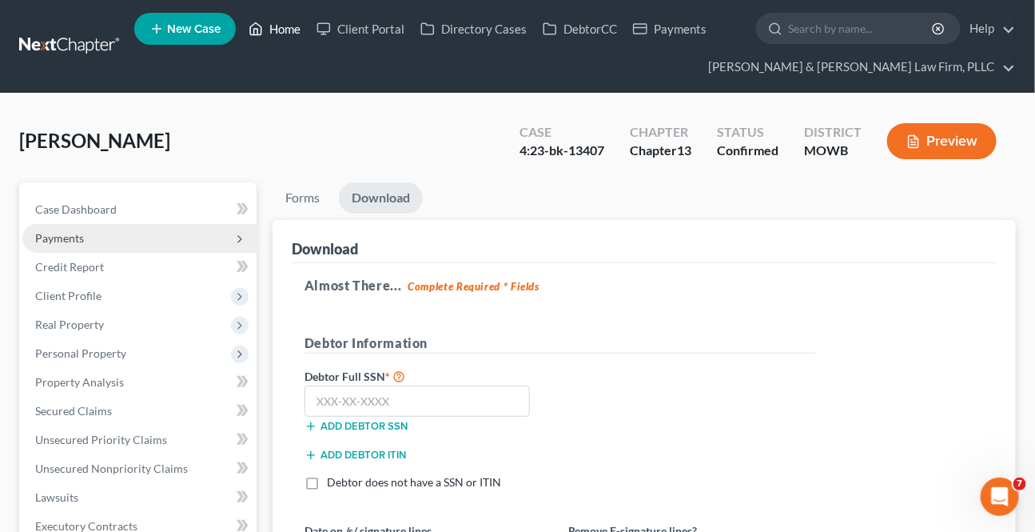
drag, startPoint x: 293, startPoint y: 19, endPoint x: 222, endPoint y: 235, distance: 227.2
click at [293, 20] on link "Home" at bounding box center [275, 28] width 68 height 29
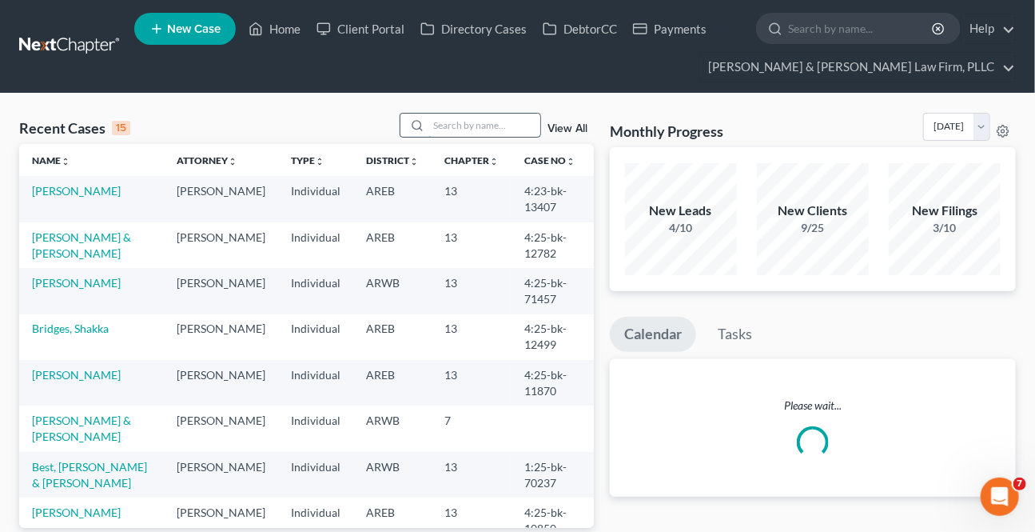
click at [440, 113] on input "search" at bounding box center [484, 124] width 112 height 23
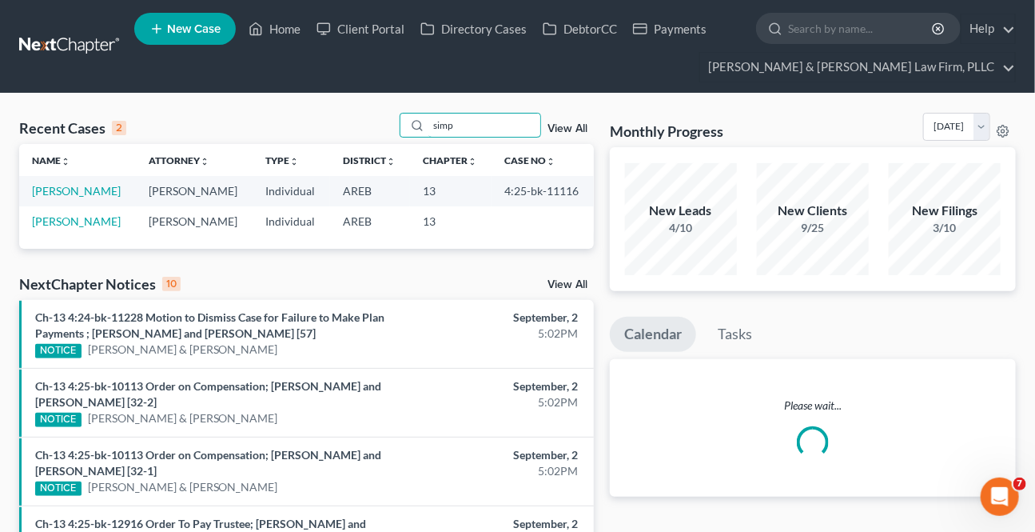
type input "simp"
click at [100, 198] on td "[PERSON_NAME]" at bounding box center [77, 191] width 117 height 30
click at [102, 193] on link "[PERSON_NAME]" at bounding box center [76, 191] width 89 height 14
select select "4"
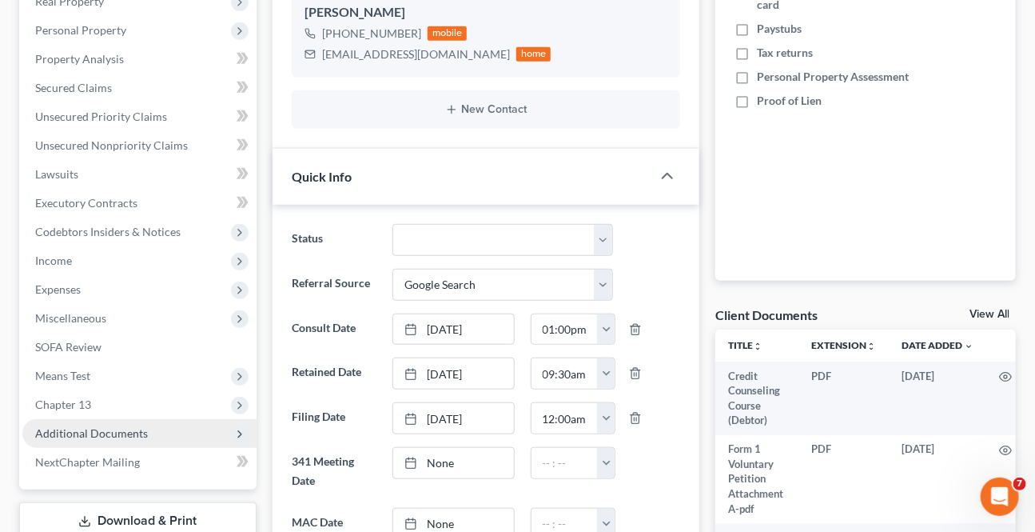
scroll to position [363, 0]
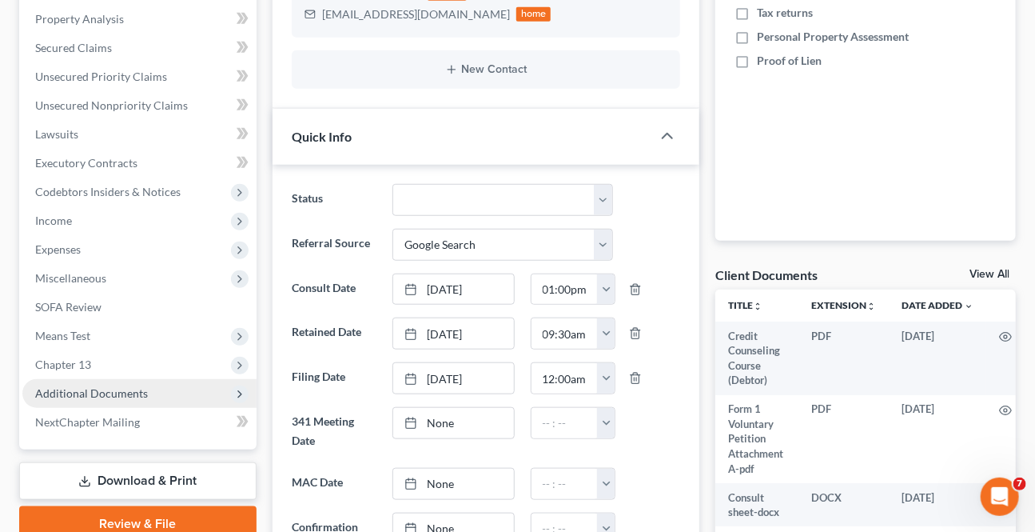
click at [98, 395] on span "Additional Documents" at bounding box center [91, 393] width 113 height 14
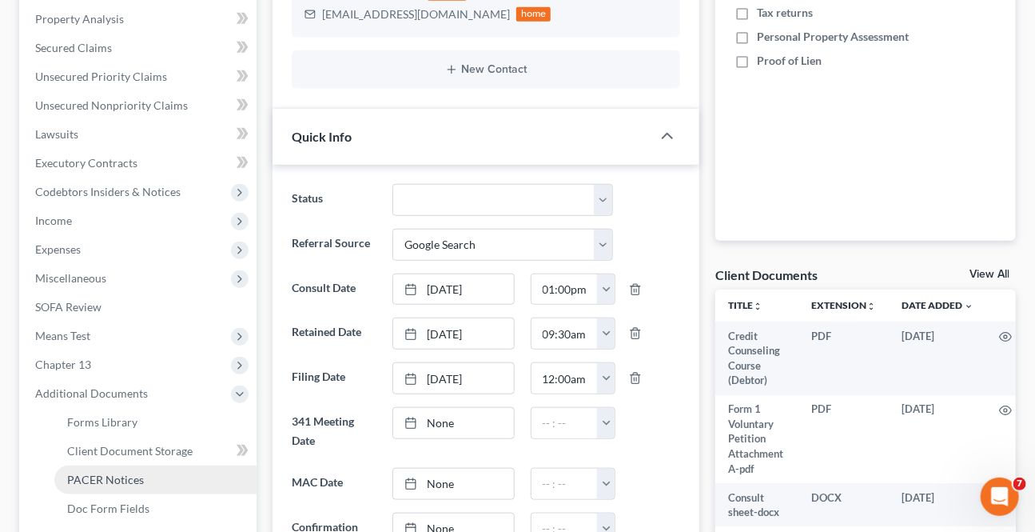
click at [106, 479] on span "PACER Notices" at bounding box center [105, 479] width 77 height 14
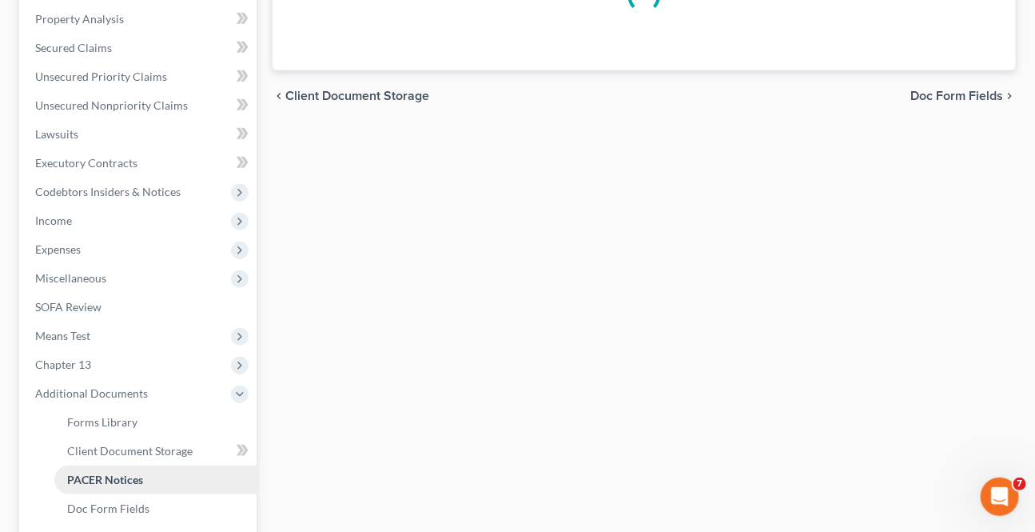
scroll to position [309, 0]
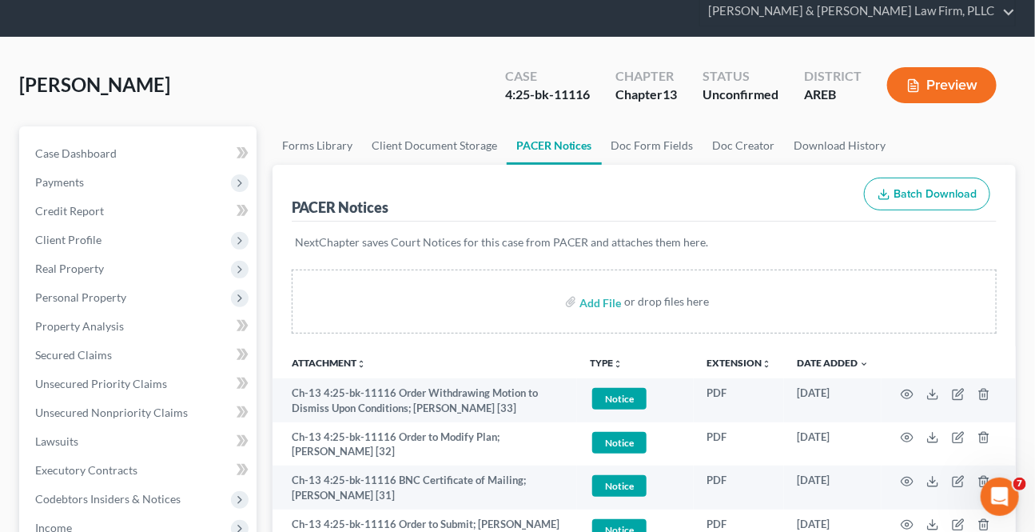
scroll to position [145, 0]
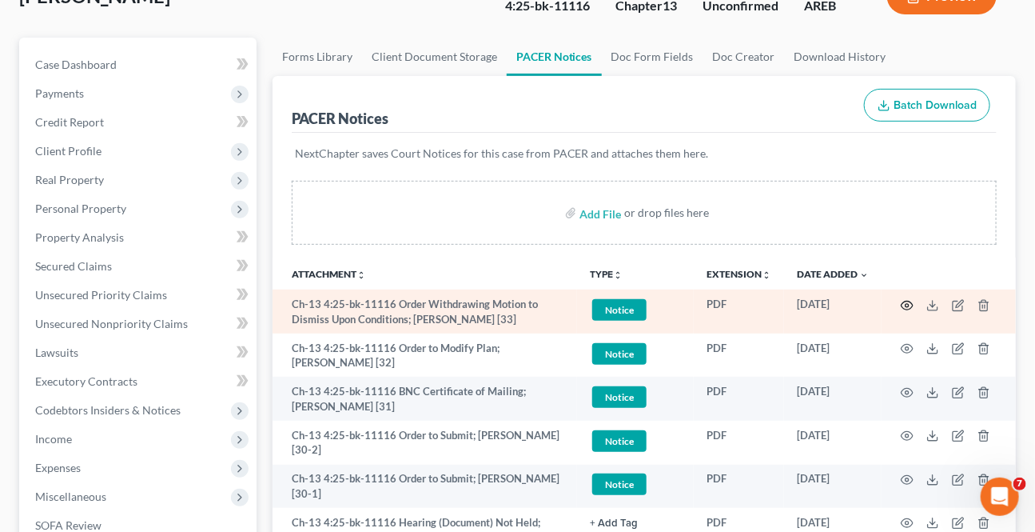
click at [903, 299] on icon "button" at bounding box center [907, 305] width 13 height 13
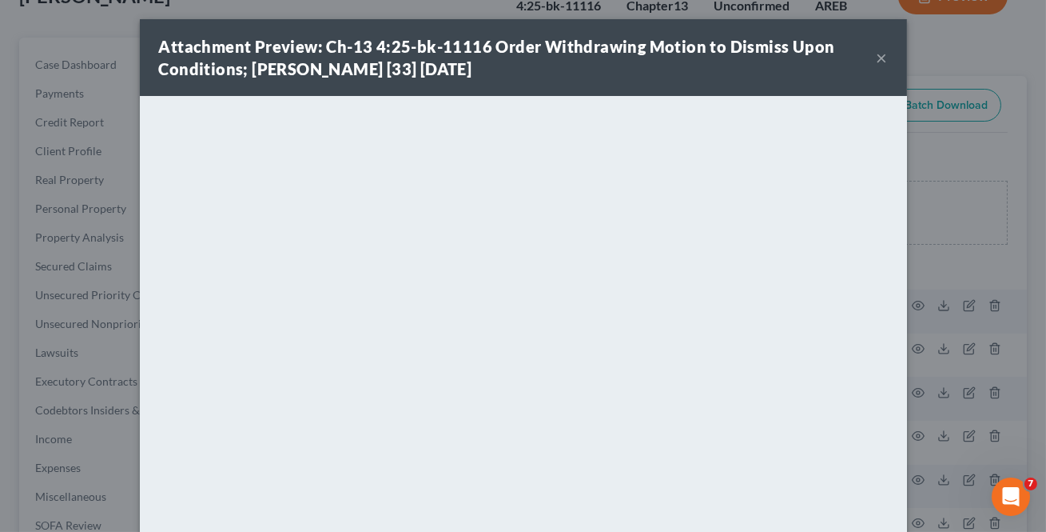
click at [877, 54] on button "×" at bounding box center [882, 57] width 11 height 19
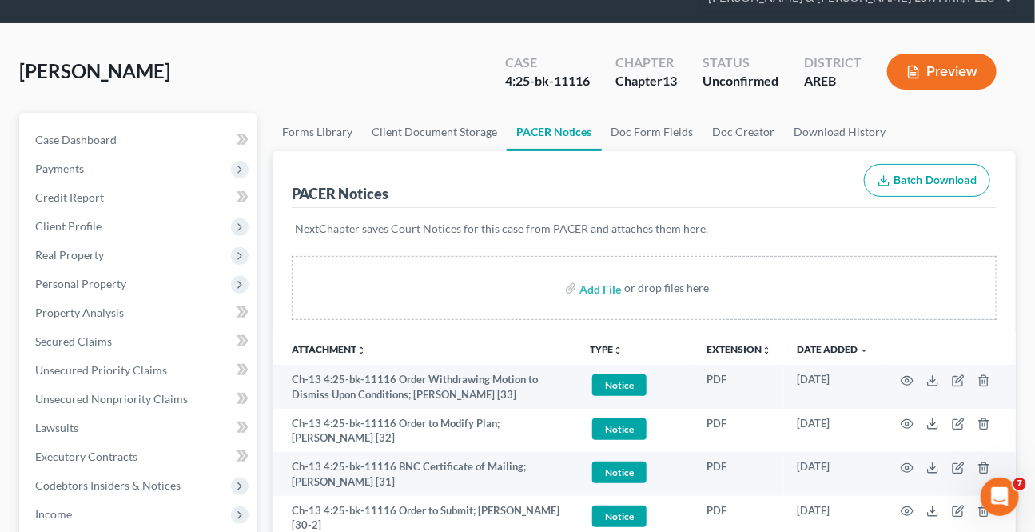
scroll to position [0, 0]
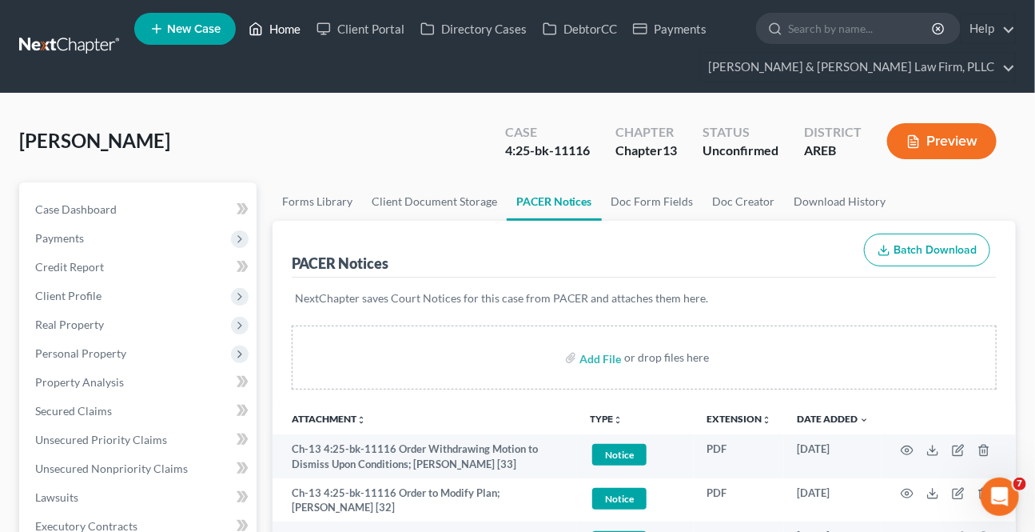
click at [289, 18] on link "Home" at bounding box center [275, 28] width 68 height 29
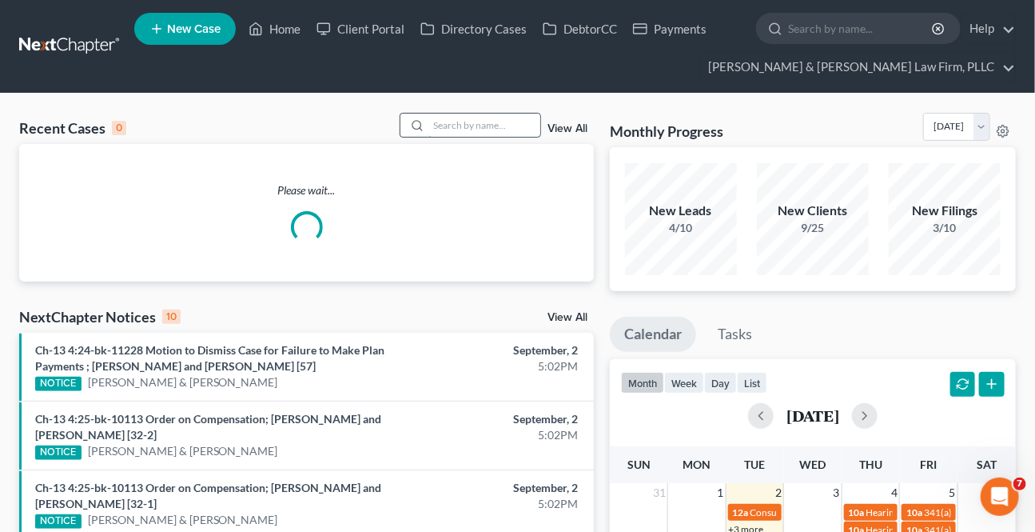
click at [456, 120] on input "search" at bounding box center [484, 124] width 112 height 23
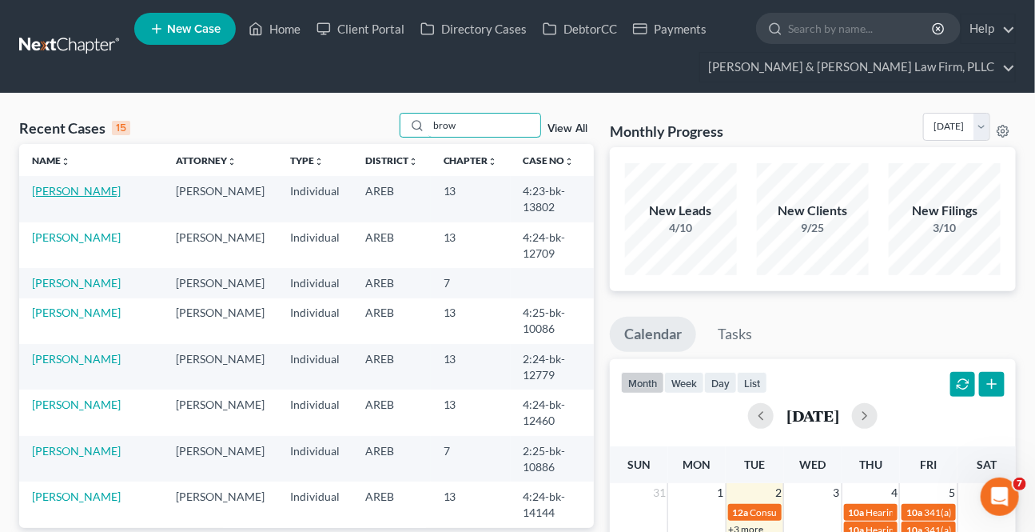
type input "brow"
click at [90, 191] on link "[PERSON_NAME]" at bounding box center [76, 191] width 89 height 14
select select "1"
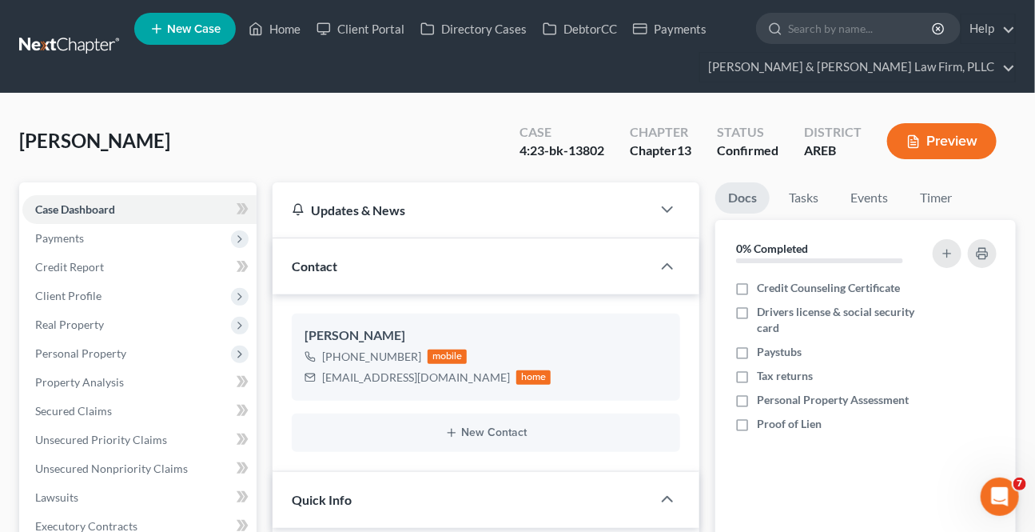
scroll to position [363, 0]
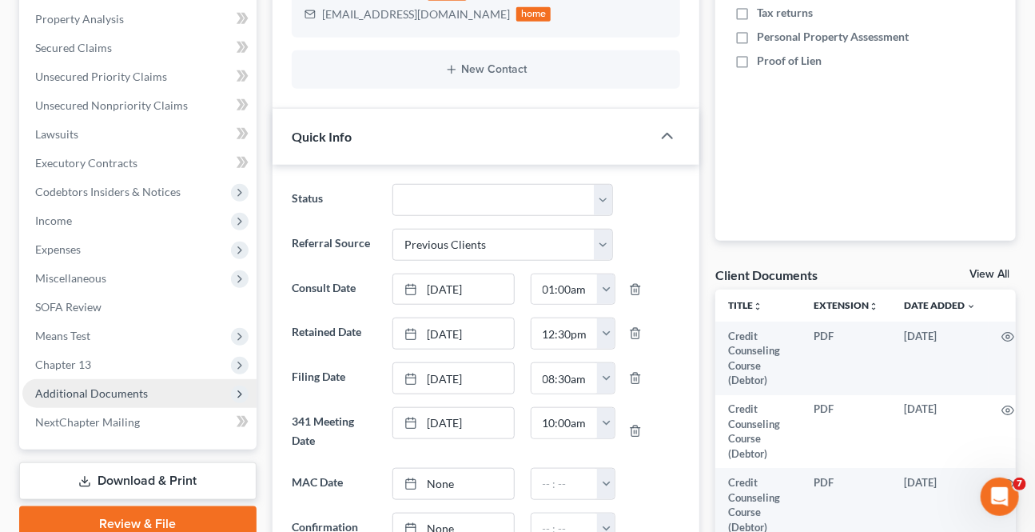
click at [101, 386] on span "Additional Documents" at bounding box center [91, 393] width 113 height 14
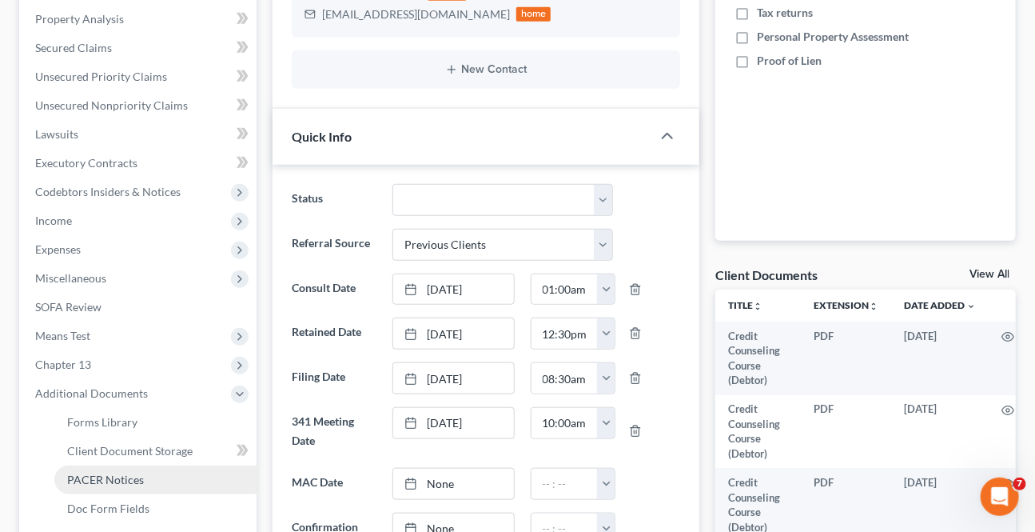
click at [115, 472] on span "PACER Notices" at bounding box center [105, 479] width 77 height 14
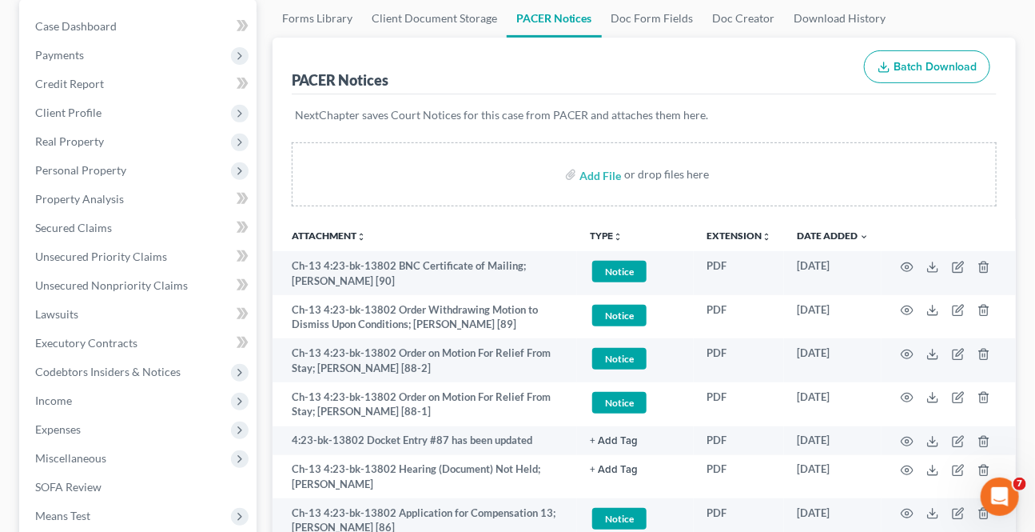
scroll to position [217, 0]
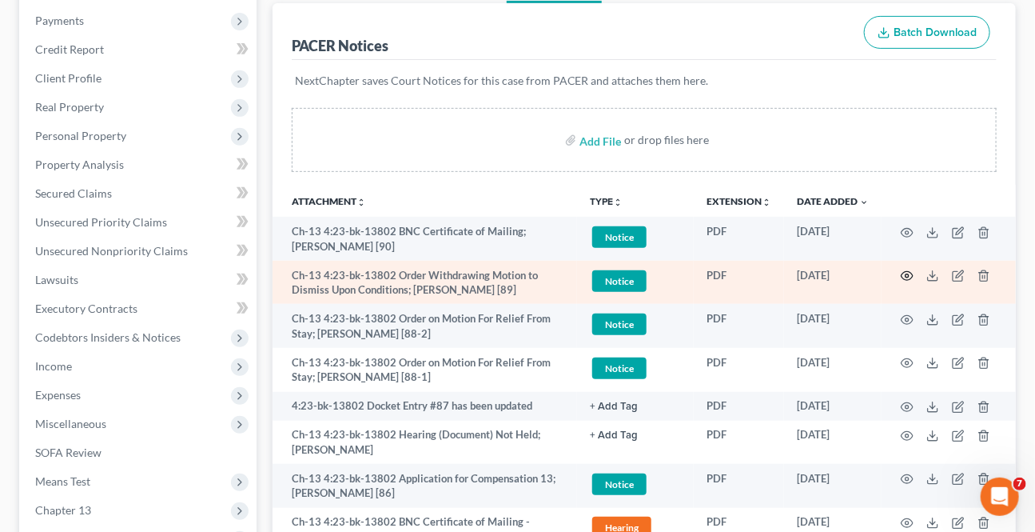
click at [906, 272] on icon "button" at bounding box center [907, 275] width 13 height 13
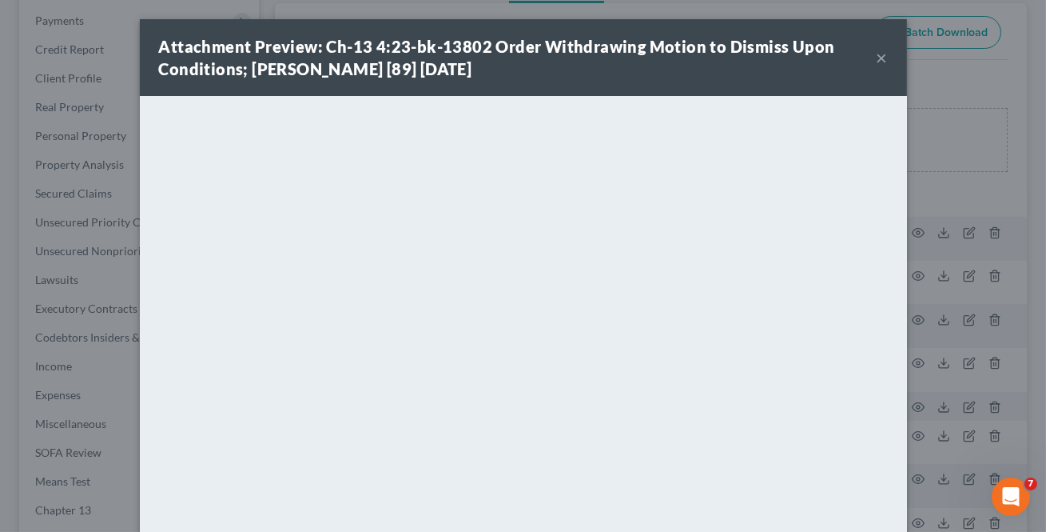
click at [870, 57] on div "Attachment Preview: Ch-13 4:23-bk-13802 Order Withdrawing Motion to Dismiss Upo…" at bounding box center [518, 57] width 718 height 45
click at [878, 57] on button "×" at bounding box center [882, 57] width 11 height 19
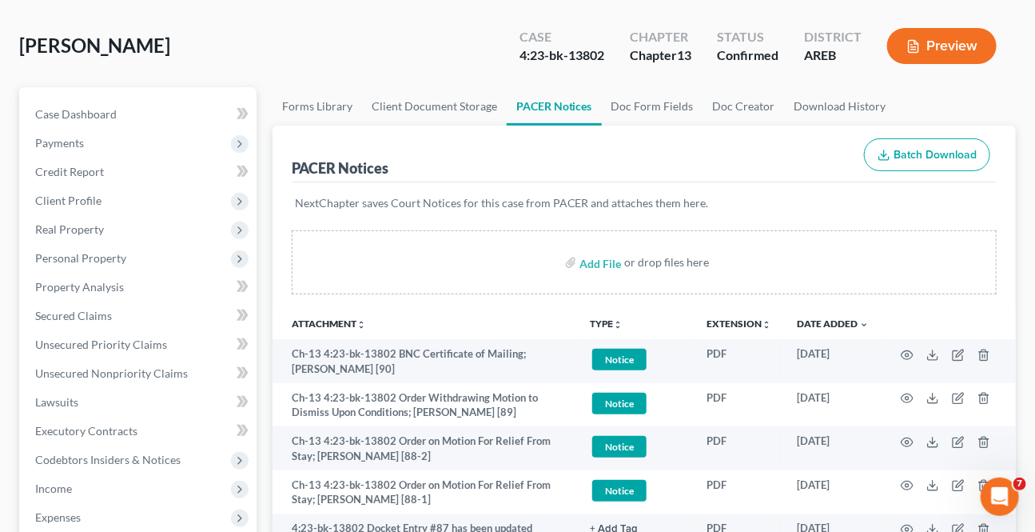
scroll to position [0, 0]
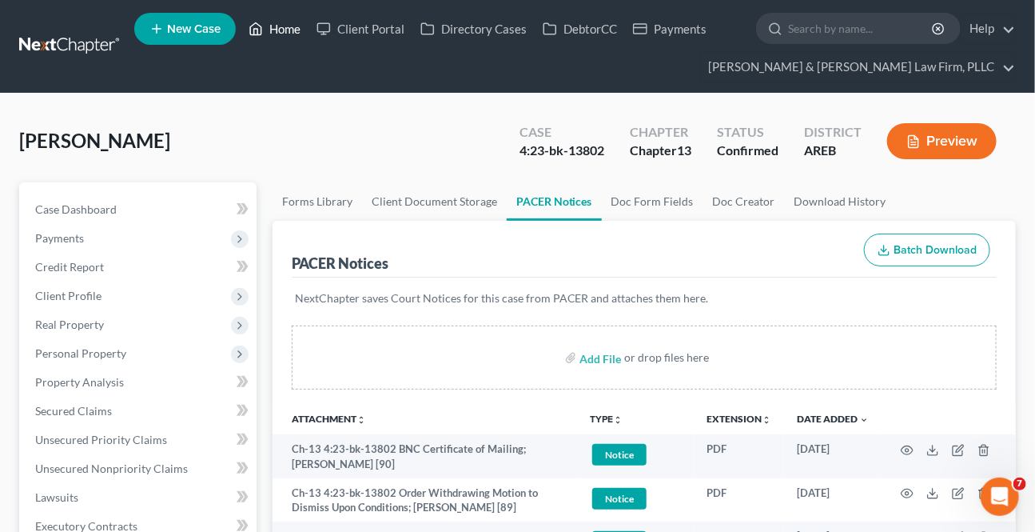
drag, startPoint x: 280, startPoint y: 22, endPoint x: 305, endPoint y: 5, distance: 31.0
click at [282, 22] on link "Home" at bounding box center [275, 28] width 68 height 29
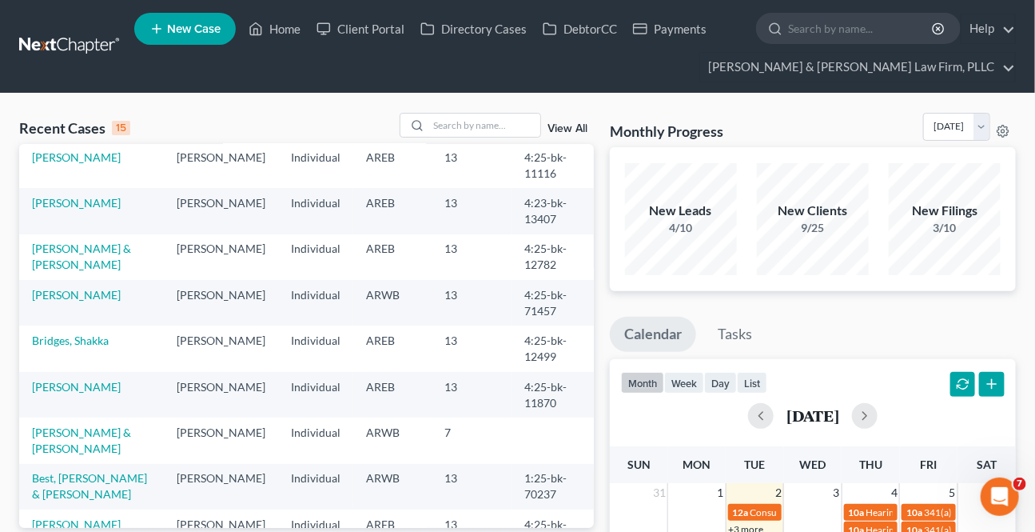
scroll to position [333, 0]
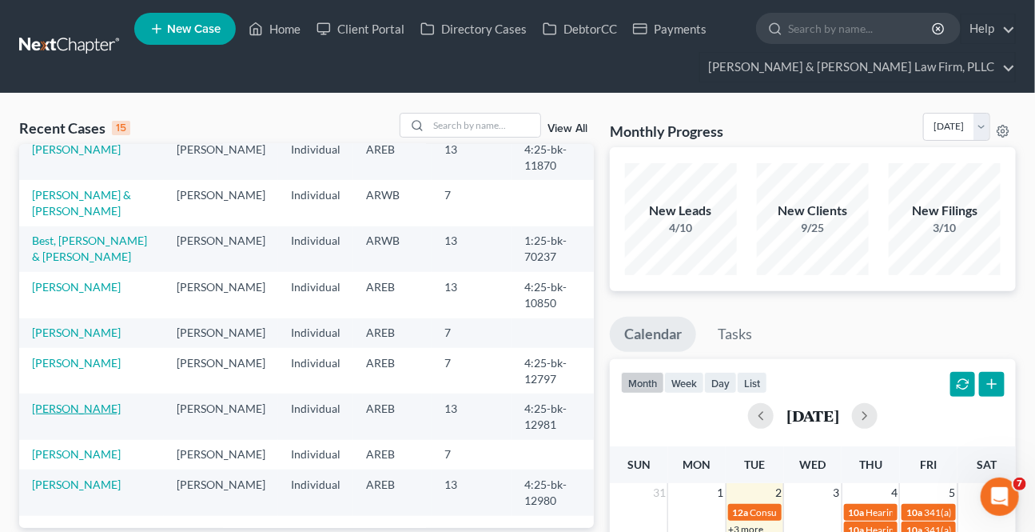
click at [99, 403] on link "[PERSON_NAME]" at bounding box center [76, 408] width 89 height 14
select select "1"
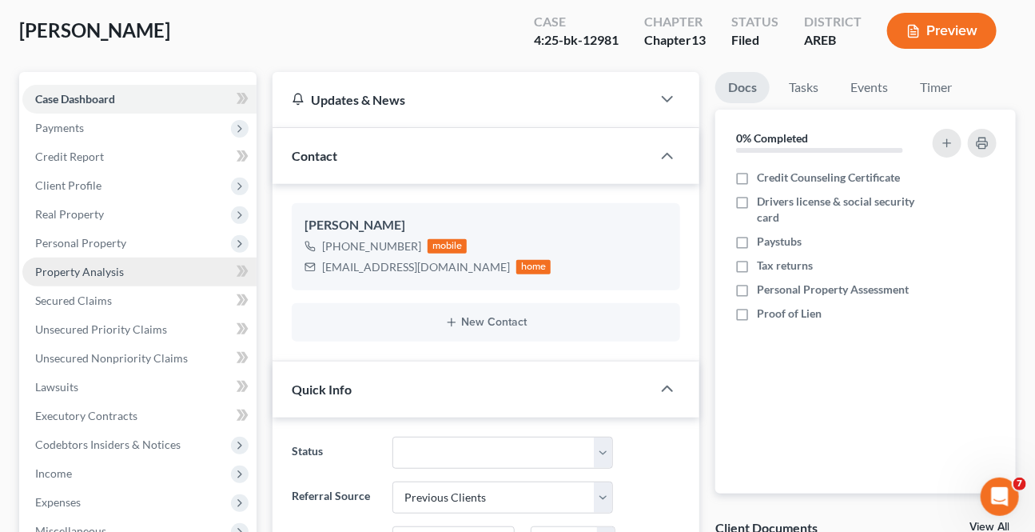
scroll to position [145, 0]
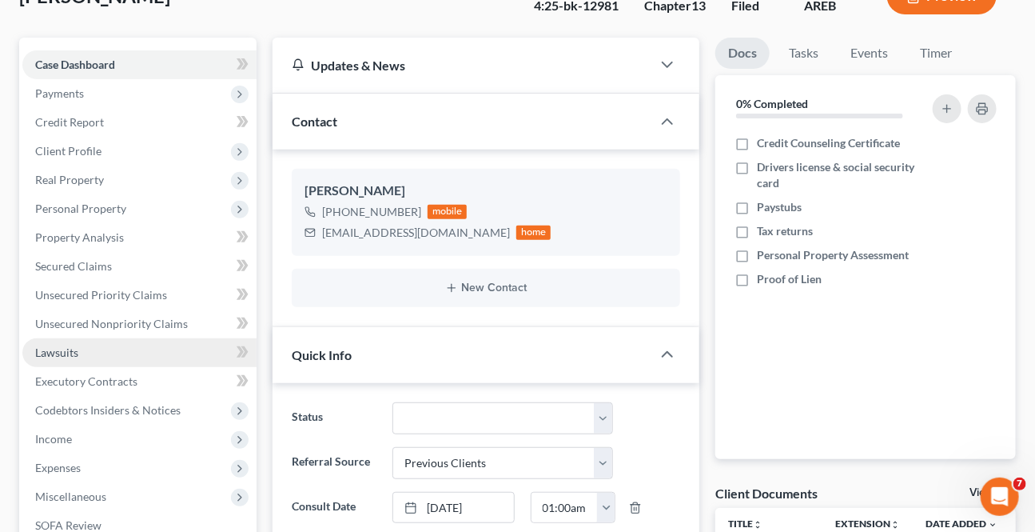
click at [90, 349] on link "Lawsuits" at bounding box center [139, 352] width 234 height 29
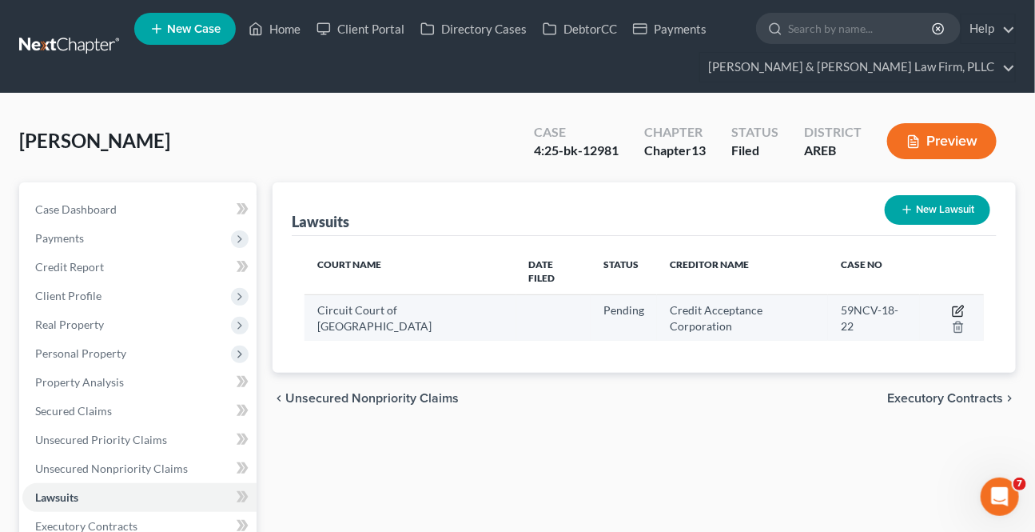
click at [952, 305] on icon "button" at bounding box center [958, 311] width 13 height 13
select select "2"
select select "0"
select select "1"
select select "2"
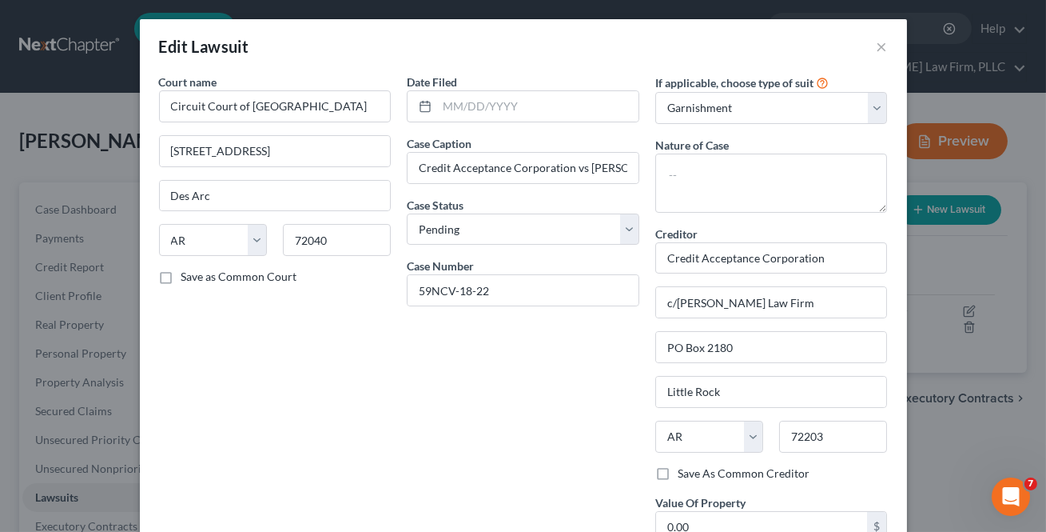
click at [528, 383] on div "Date Filed Case Caption Credit Acceptance Corporation vs Jennifer Eldridge Case…" at bounding box center [523, 356] width 249 height 565
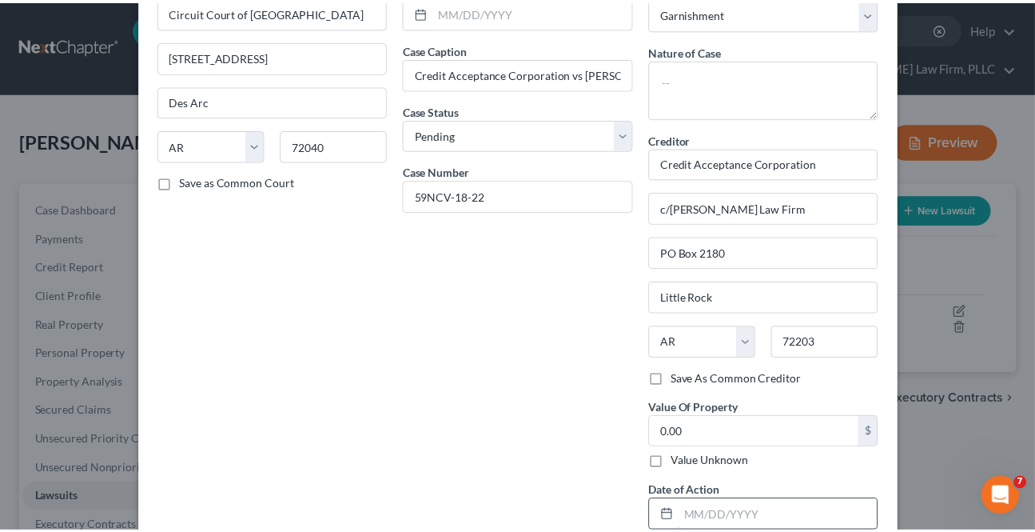
scroll to position [193, 0]
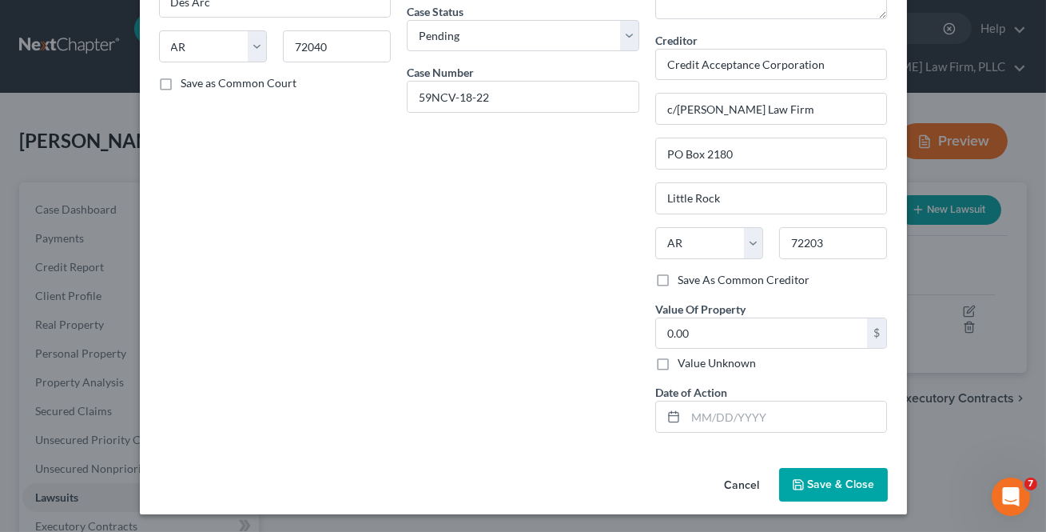
drag, startPoint x: 820, startPoint y: 468, endPoint x: 750, endPoint y: 448, distance: 72.9
click at [820, 468] on button "Save & Close" at bounding box center [833, 485] width 109 height 34
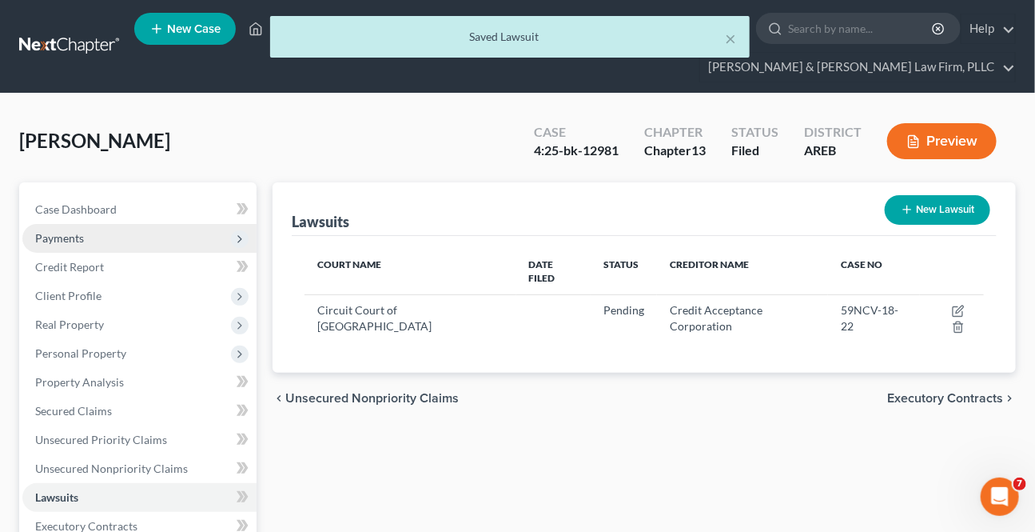
click at [87, 238] on span "Payments" at bounding box center [139, 238] width 234 height 29
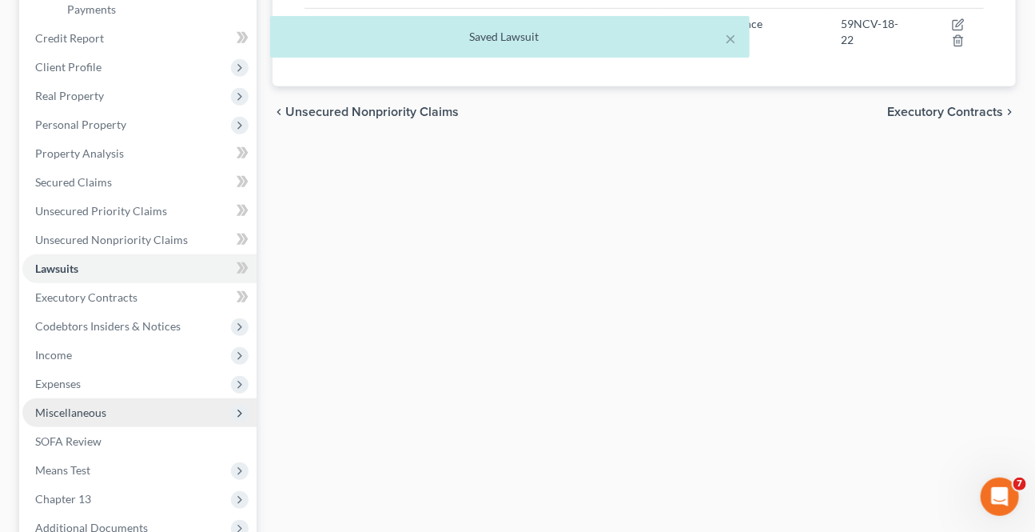
scroll to position [290, 0]
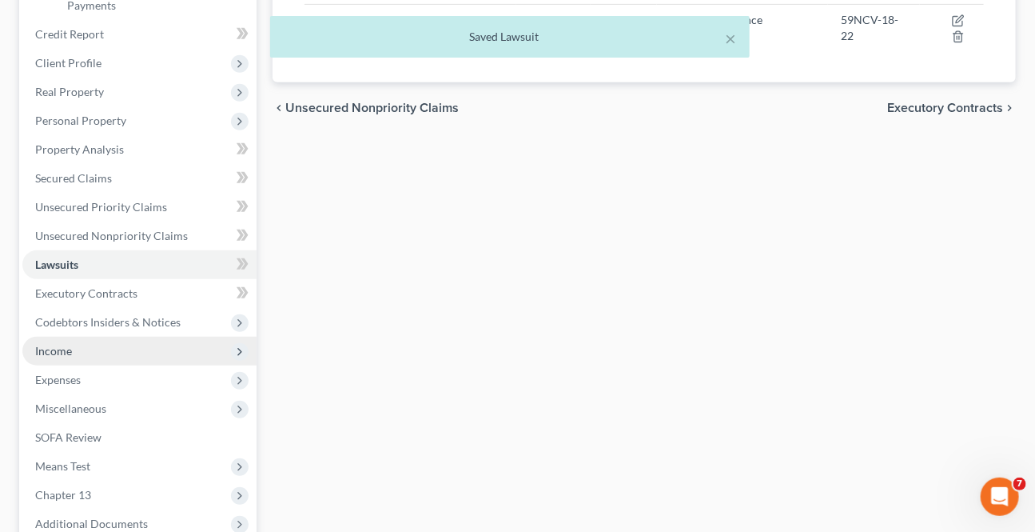
click at [78, 343] on span "Income" at bounding box center [139, 351] width 234 height 29
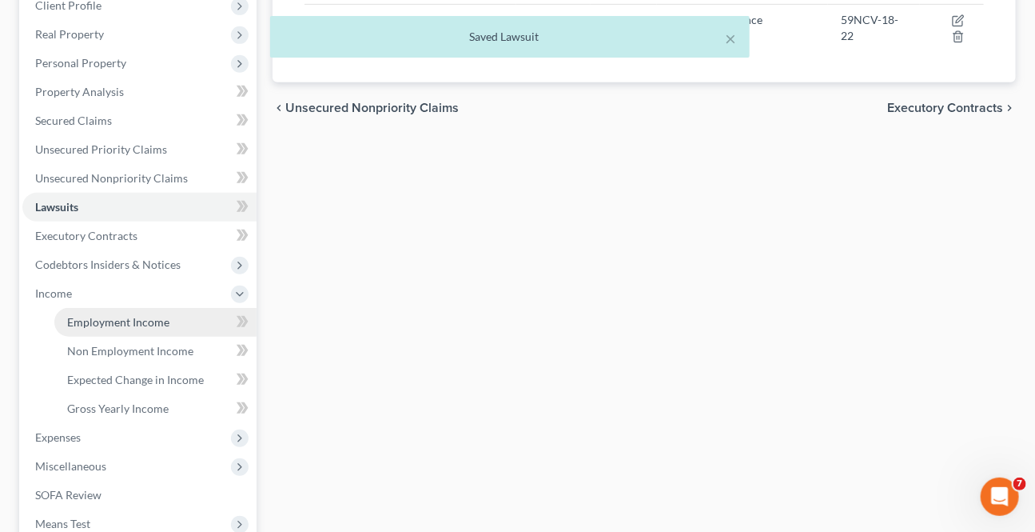
click at [102, 329] on link "Employment Income" at bounding box center [155, 322] width 202 height 29
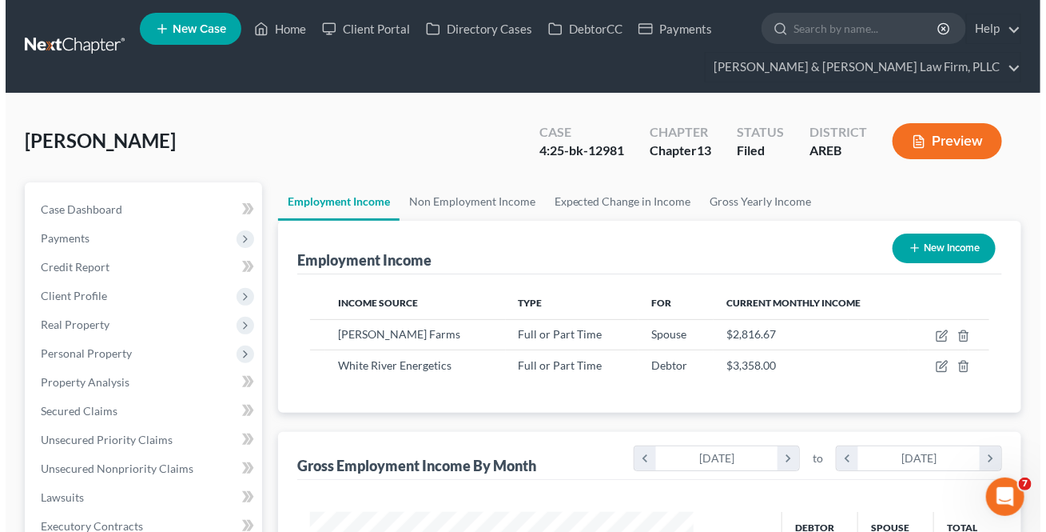
scroll to position [286, 416]
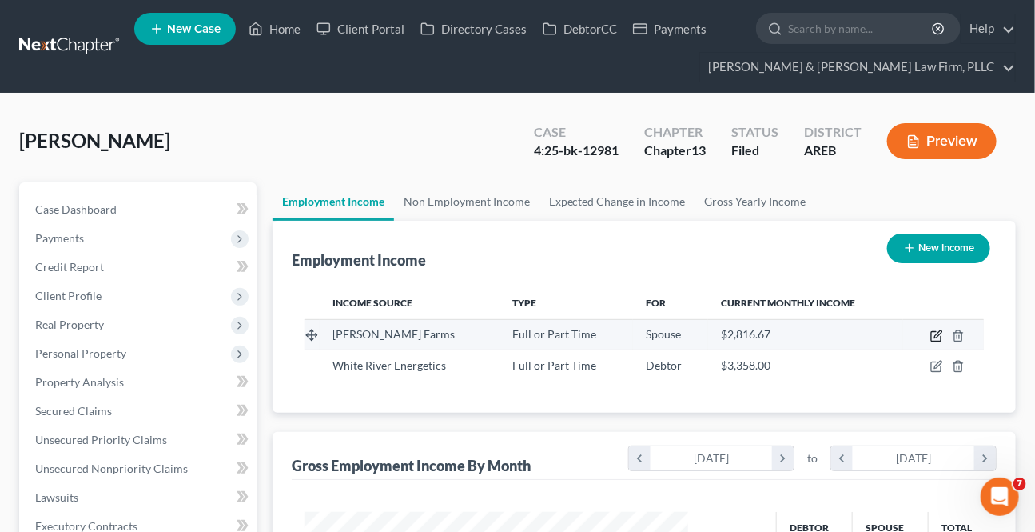
click at [933, 331] on icon "button" at bounding box center [936, 335] width 13 height 13
select select "0"
select select "3"
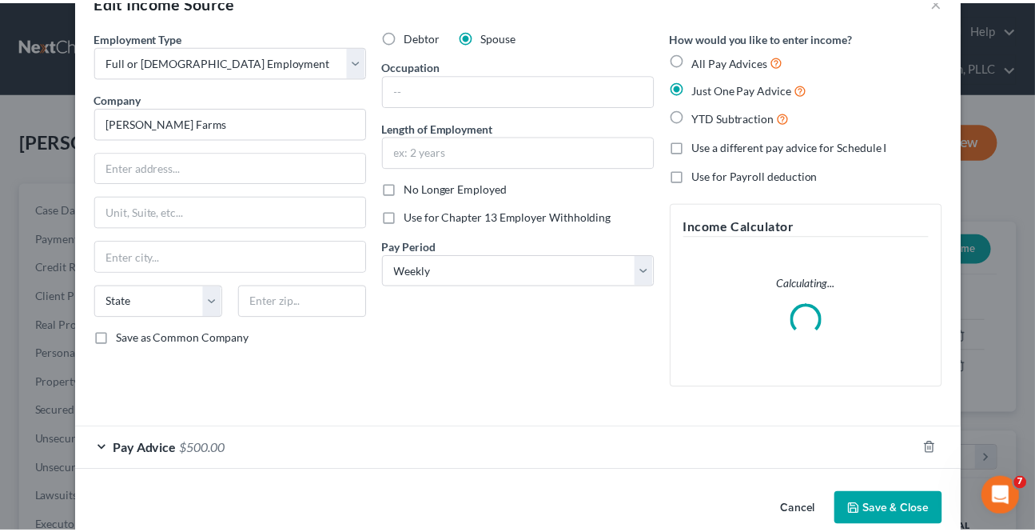
scroll to position [71, 0]
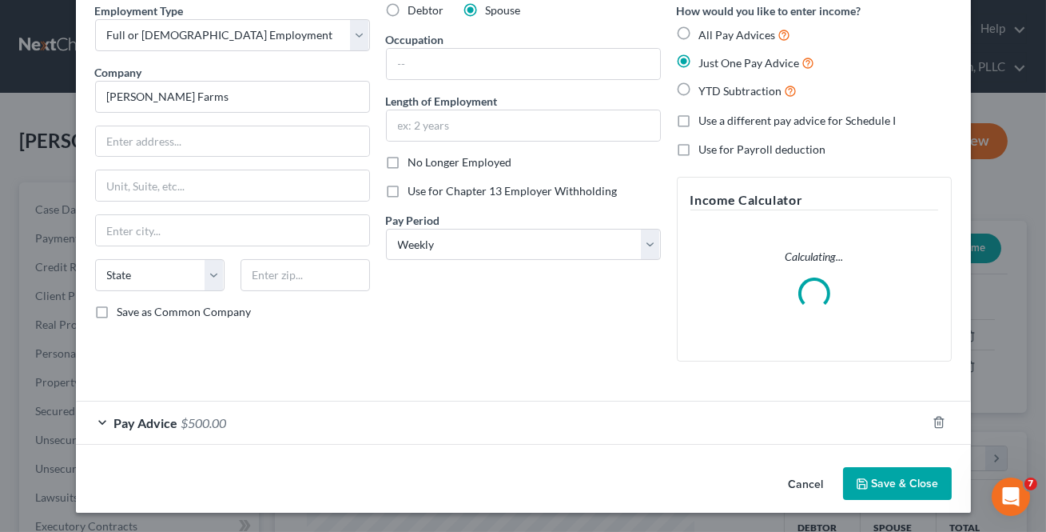
drag, startPoint x: 796, startPoint y: 468, endPoint x: 806, endPoint y: 468, distance: 10.4
click at [797, 468] on button "Cancel" at bounding box center [806, 484] width 61 height 32
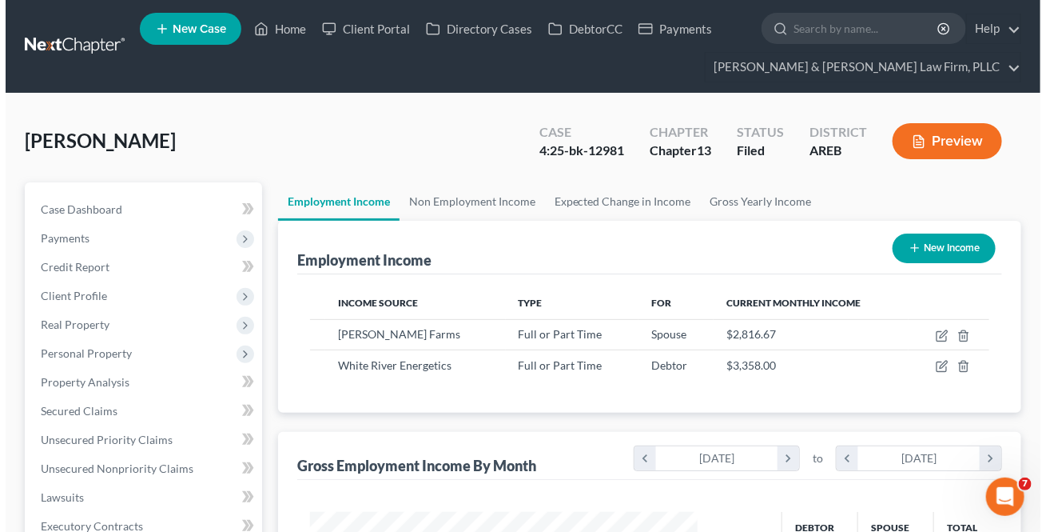
scroll to position [799003, 798874]
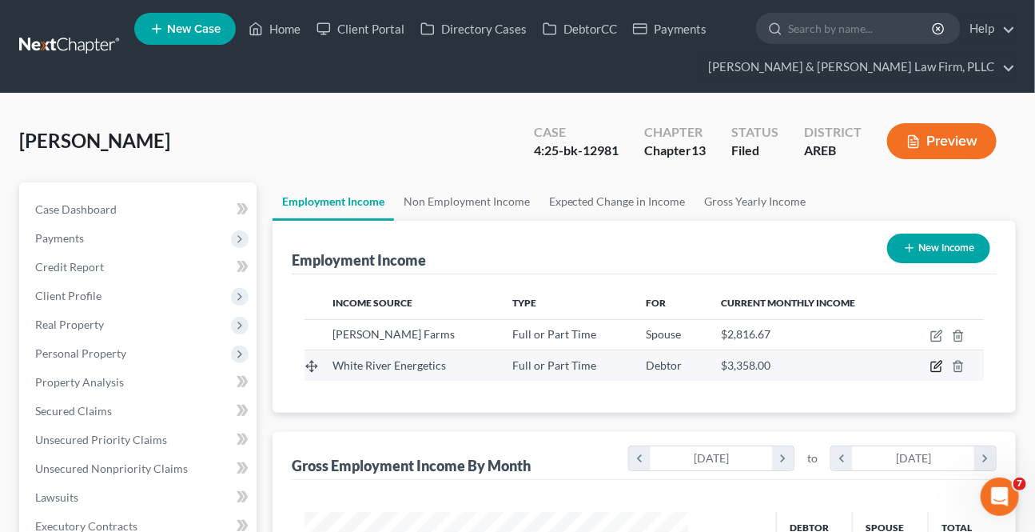
drag, startPoint x: 942, startPoint y: 353, endPoint x: 938, endPoint y: 360, distance: 8.6
click at [938, 360] on td at bounding box center [943, 365] width 81 height 30
click at [938, 360] on icon "button" at bounding box center [936, 366] width 13 height 13
select select "0"
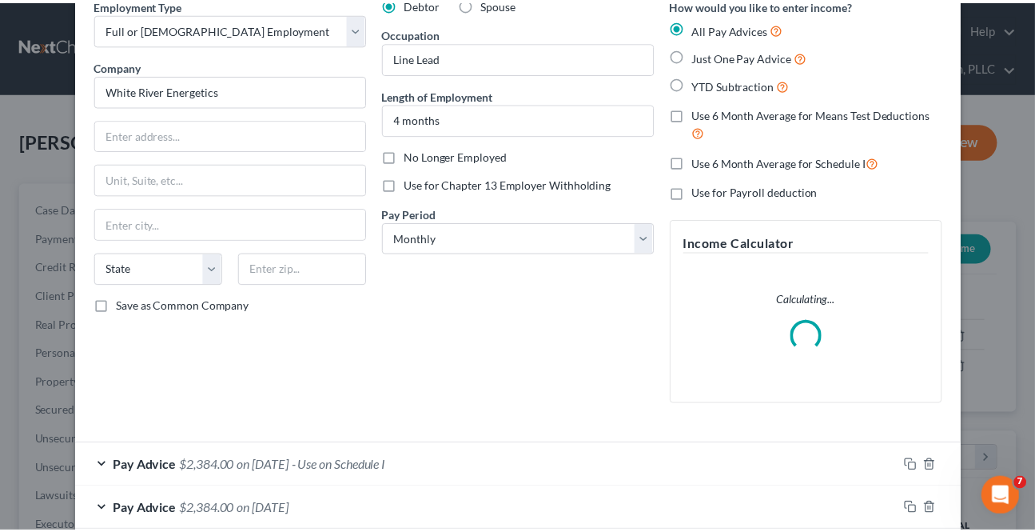
scroll to position [250, 0]
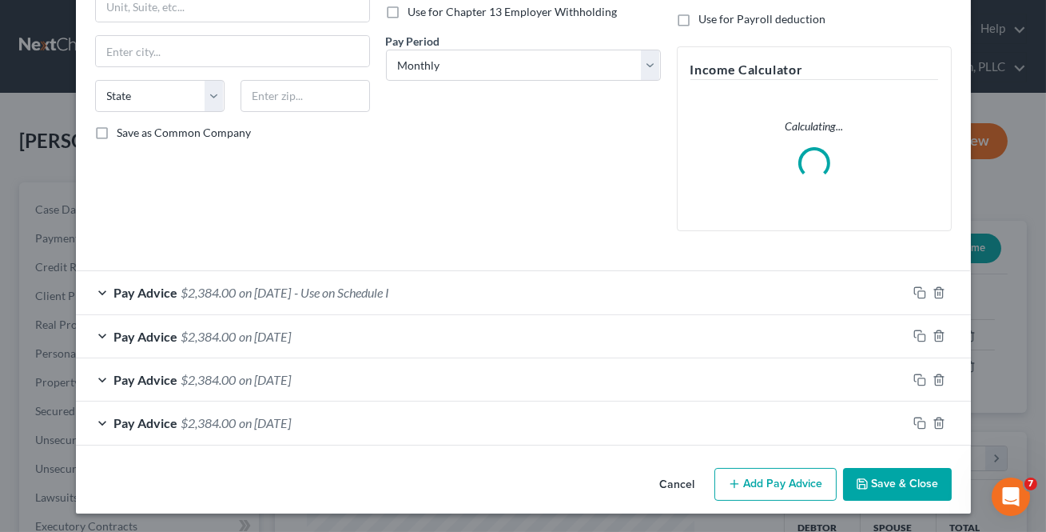
click at [671, 483] on button "Cancel" at bounding box center [677, 485] width 61 height 32
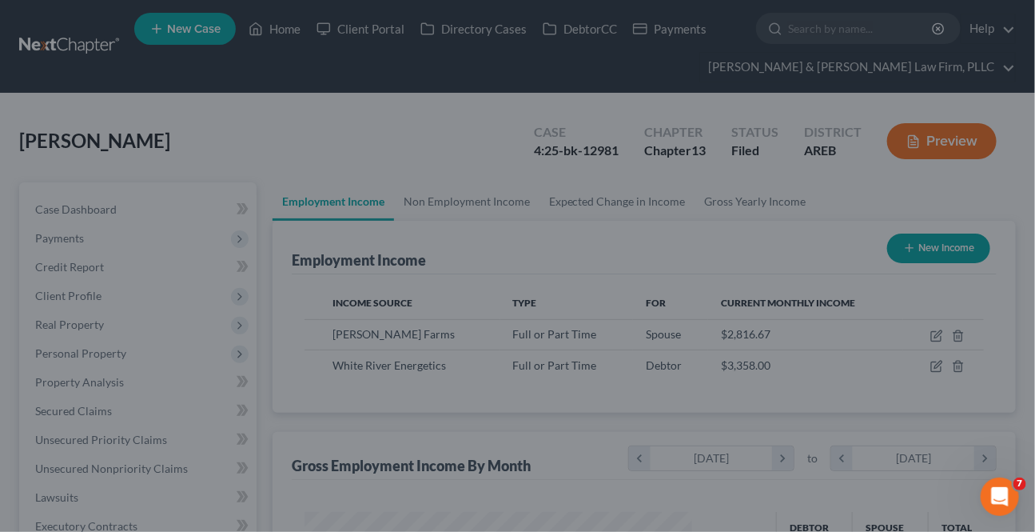
scroll to position [799003, 798874]
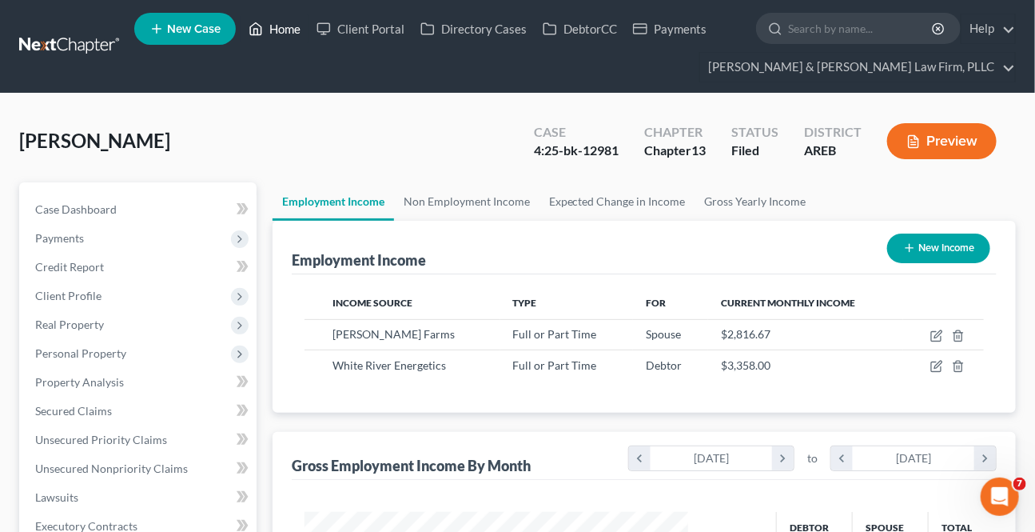
click at [275, 21] on link "Home" at bounding box center [275, 28] width 68 height 29
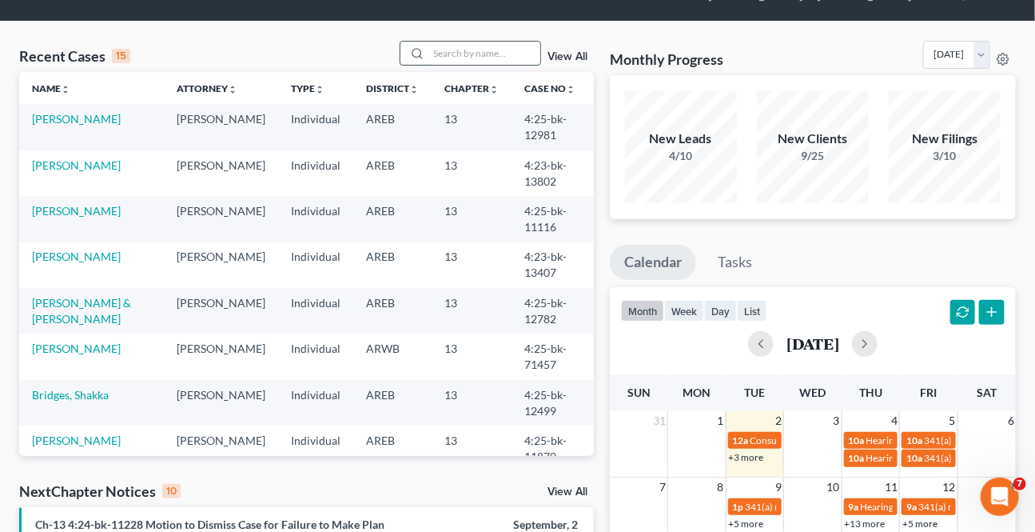
click at [503, 45] on input "search" at bounding box center [484, 53] width 112 height 23
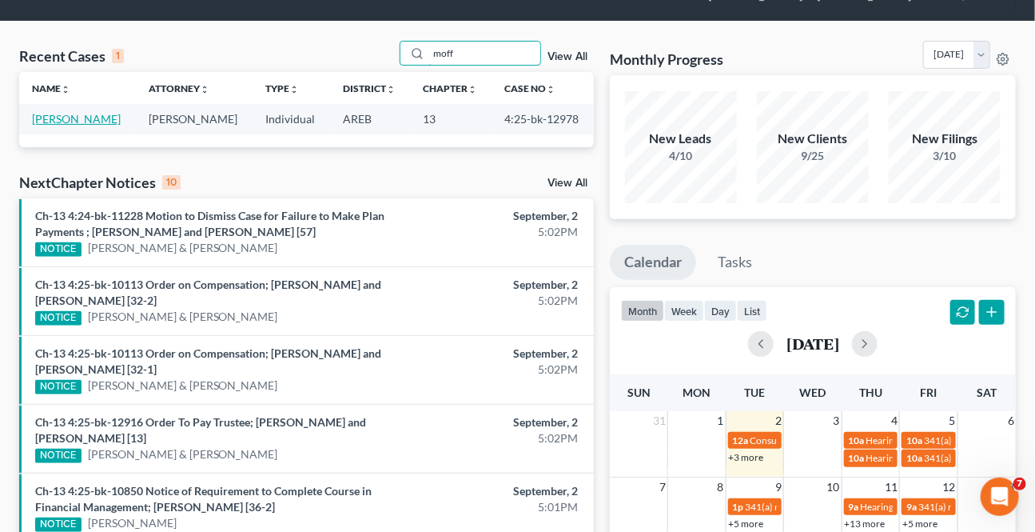
type input "moff"
click at [65, 118] on link "[PERSON_NAME]" at bounding box center [76, 119] width 89 height 14
select select "2"
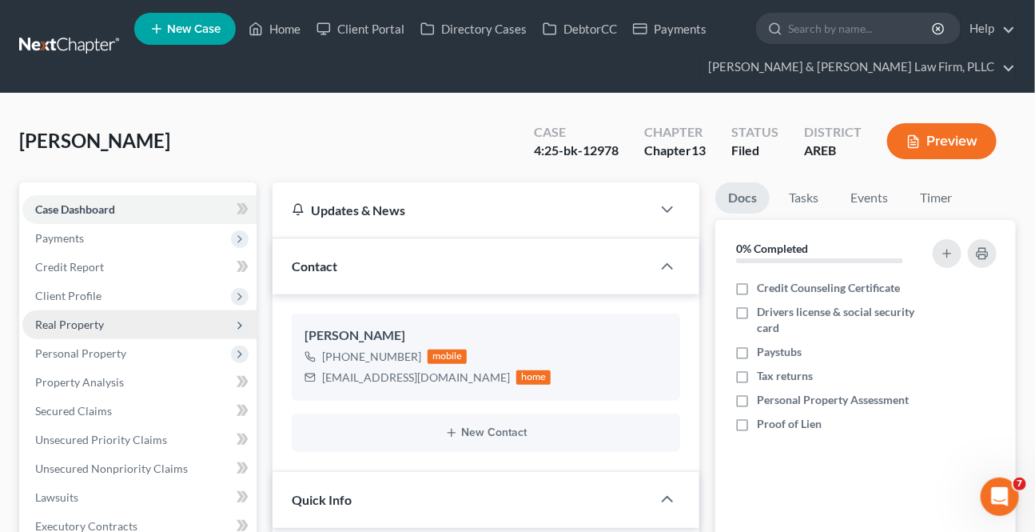
scroll to position [72, 0]
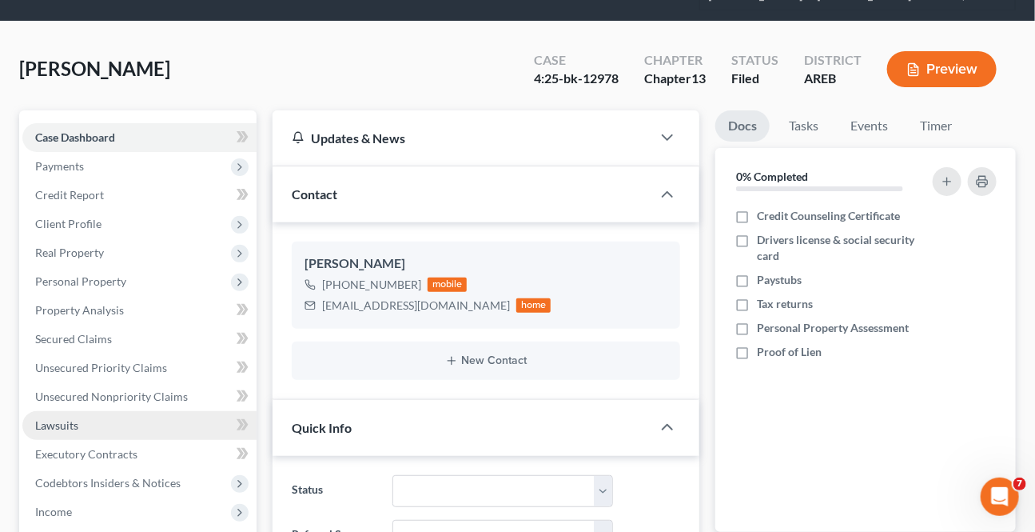
click at [87, 424] on link "Lawsuits" at bounding box center [139, 425] width 234 height 29
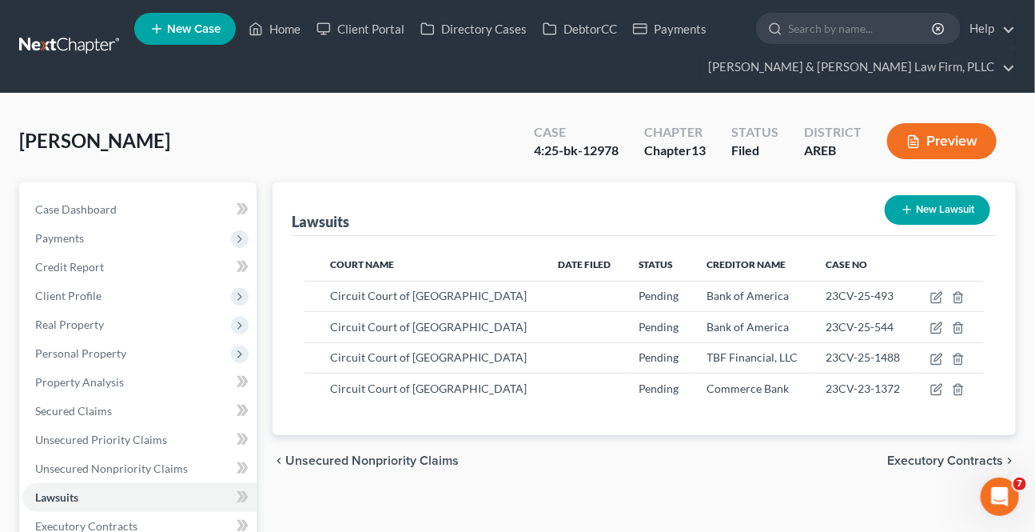
select select "2"
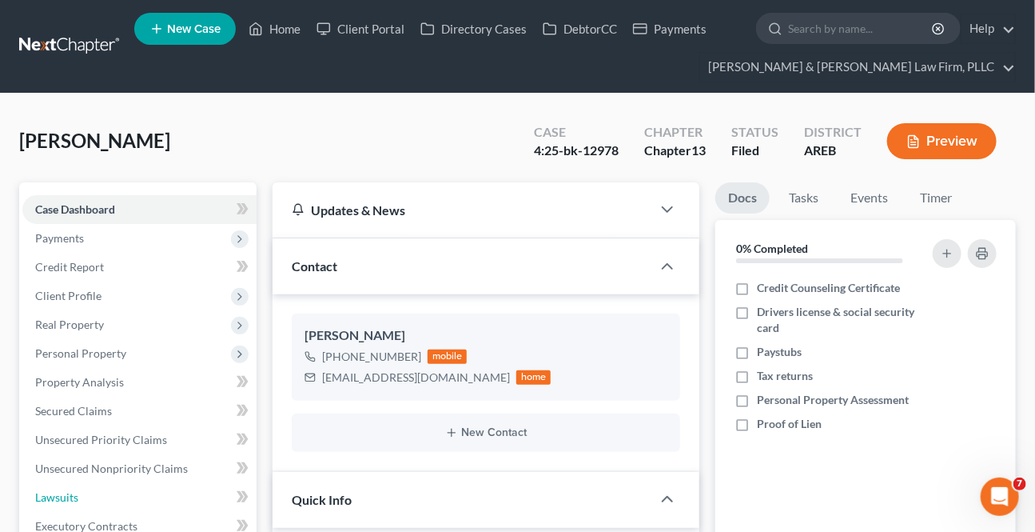
scroll to position [72, 0]
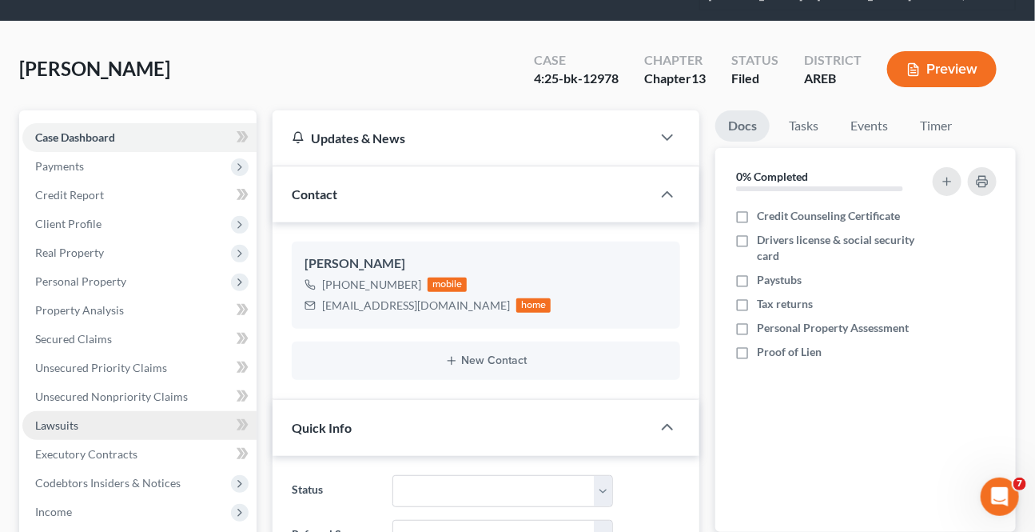
click at [82, 421] on link "Lawsuits" at bounding box center [139, 425] width 234 height 29
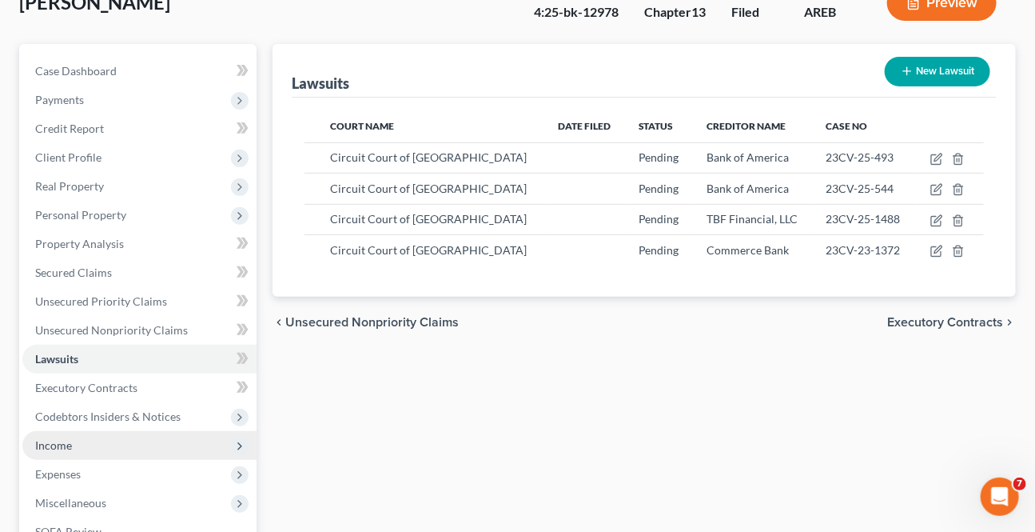
scroll to position [145, 0]
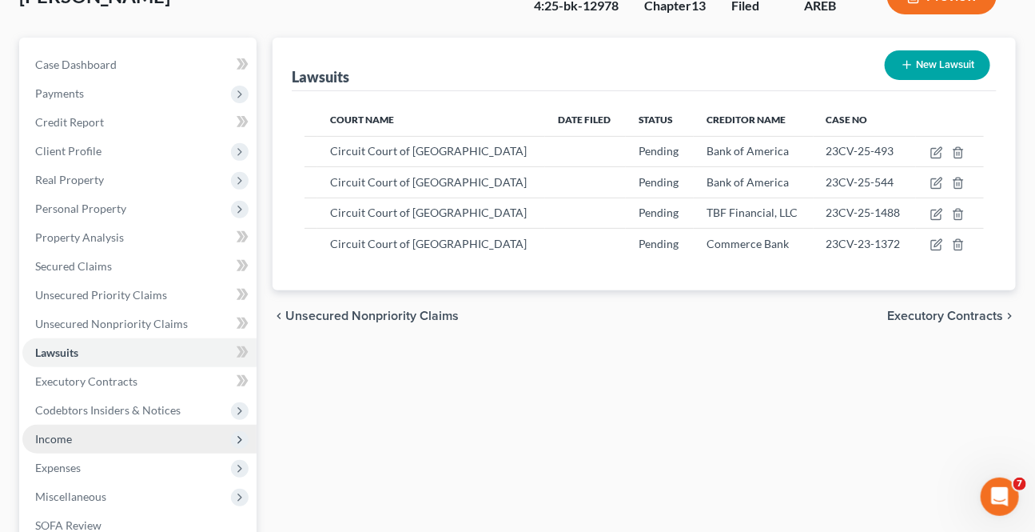
click at [113, 424] on span "Income" at bounding box center [139, 438] width 234 height 29
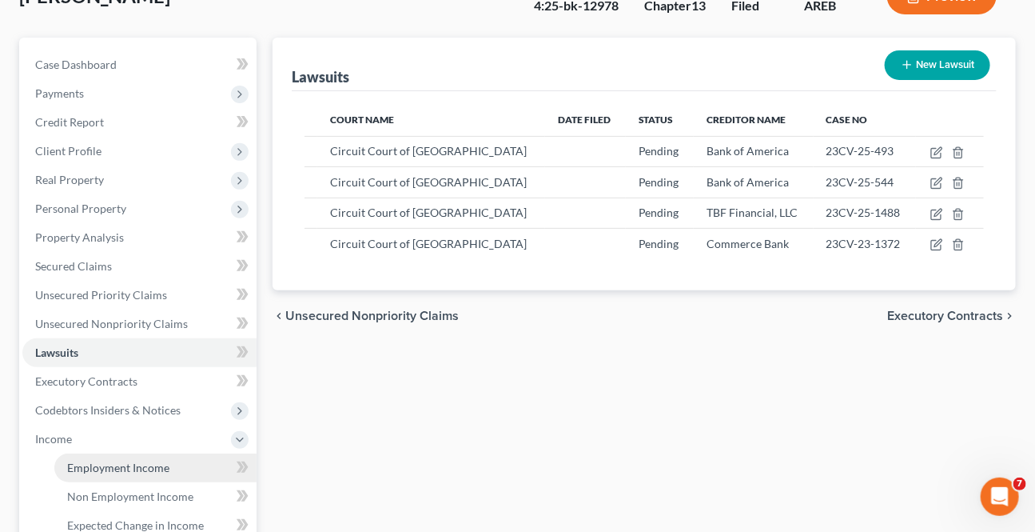
click at [160, 460] on span "Employment Income" at bounding box center [118, 467] width 102 height 14
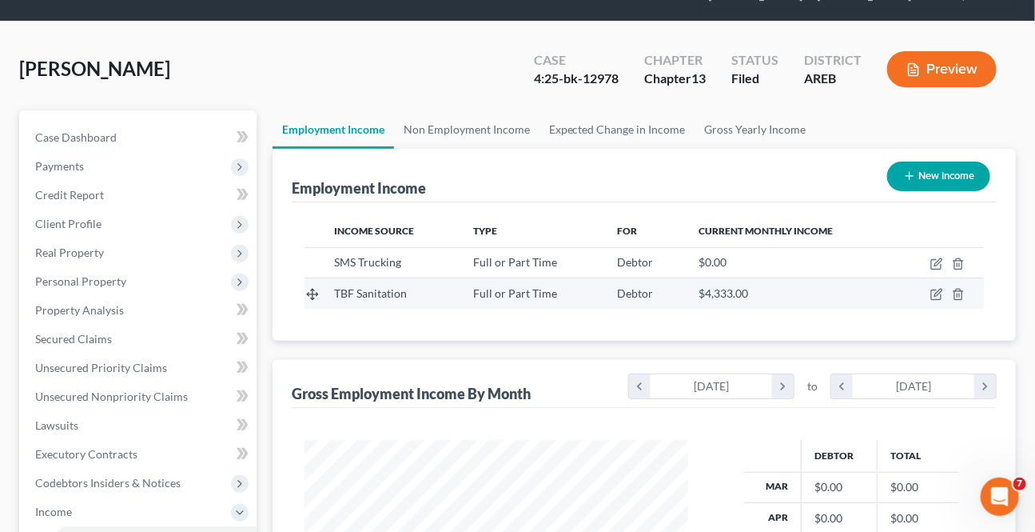
scroll to position [145, 0]
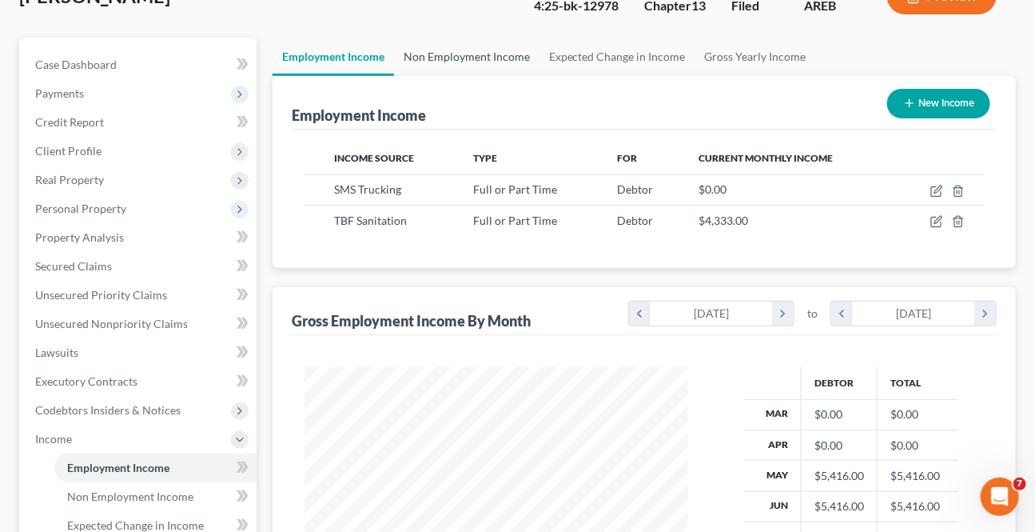
click at [470, 50] on link "Non Employment Income" at bounding box center [466, 57] width 145 height 38
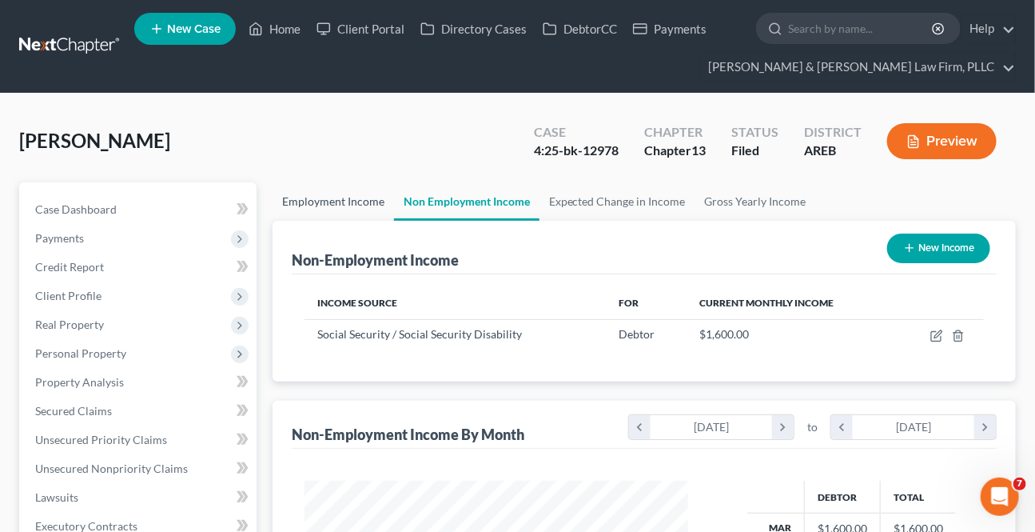
scroll to position [286, 416]
click at [369, 203] on link "Employment Income" at bounding box center [333, 201] width 121 height 38
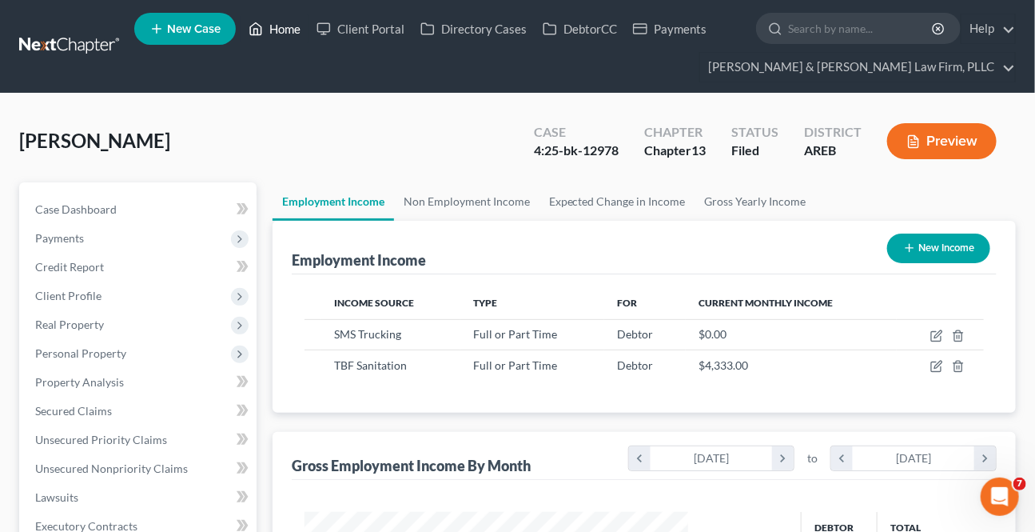
drag, startPoint x: 262, startPoint y: 26, endPoint x: 233, endPoint y: 136, distance: 114.2
click at [263, 26] on icon at bounding box center [256, 28] width 14 height 19
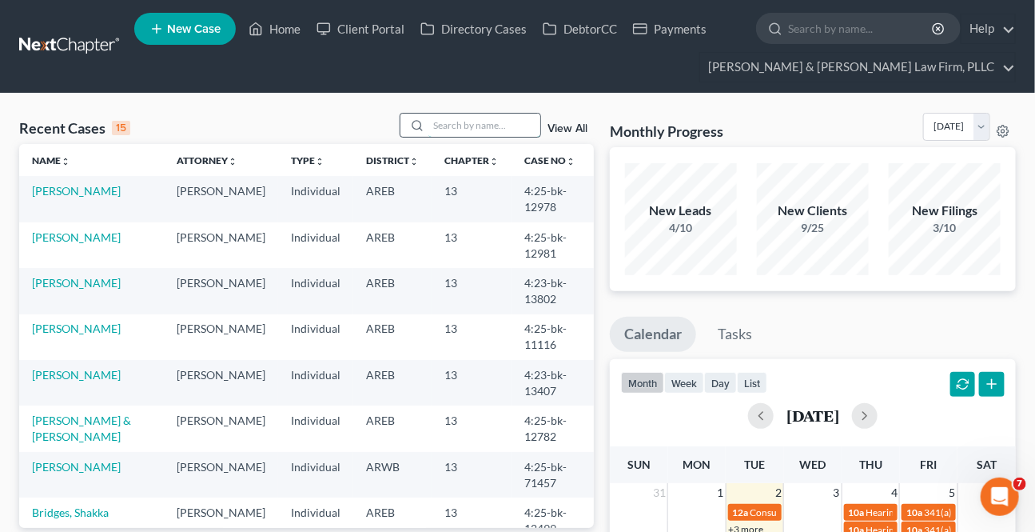
click at [487, 121] on input "search" at bounding box center [484, 124] width 112 height 23
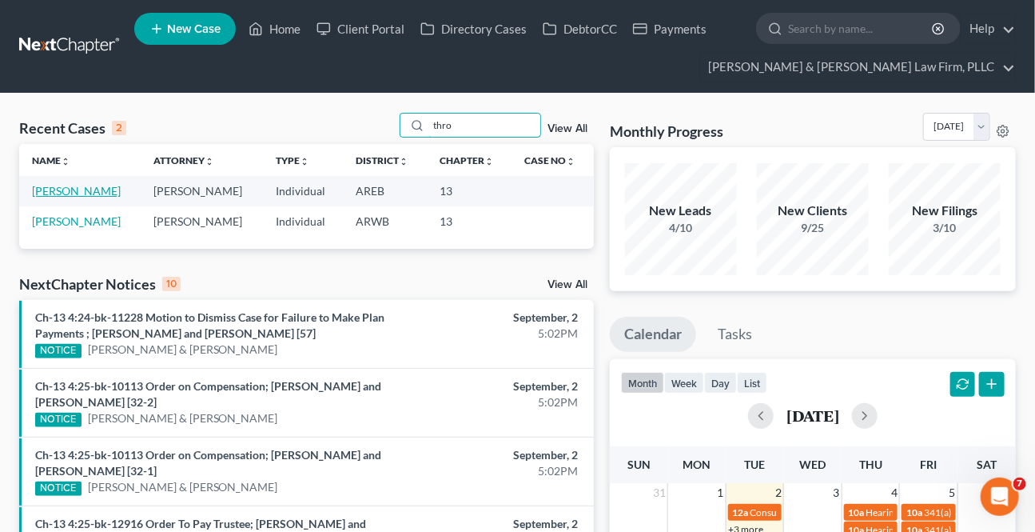
type input "thro"
click at [56, 192] on link "[PERSON_NAME]" at bounding box center [76, 191] width 89 height 14
select select "4"
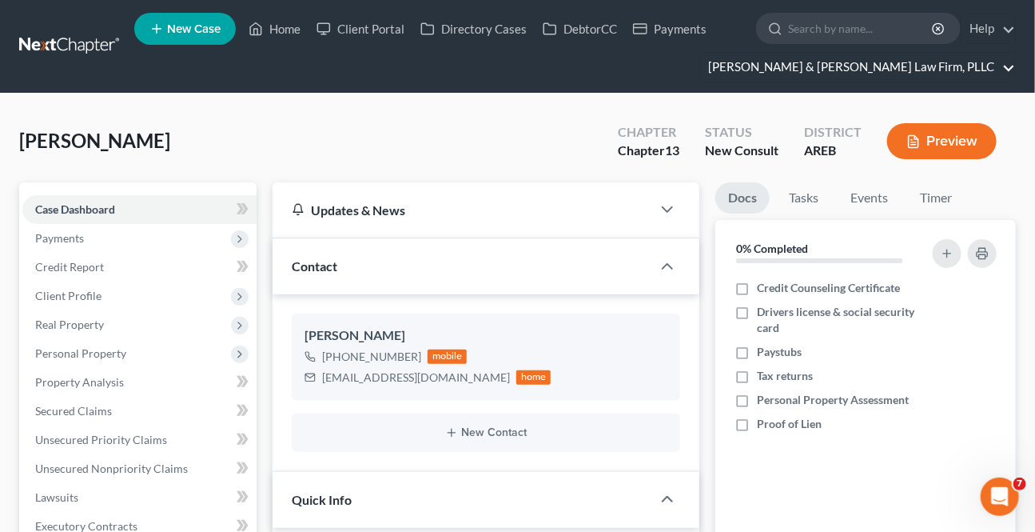
click at [1009, 70] on link "[PERSON_NAME] & [PERSON_NAME] Law Firm, PLLC" at bounding box center [857, 67] width 315 height 29
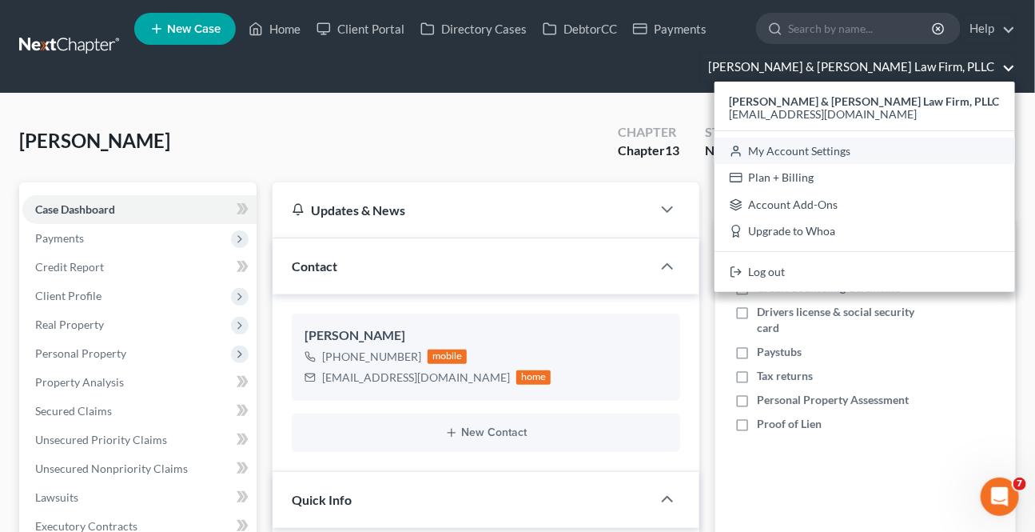
click at [894, 149] on link "My Account Settings" at bounding box center [865, 150] width 301 height 27
select select "5"
select select "23"
select select "2"
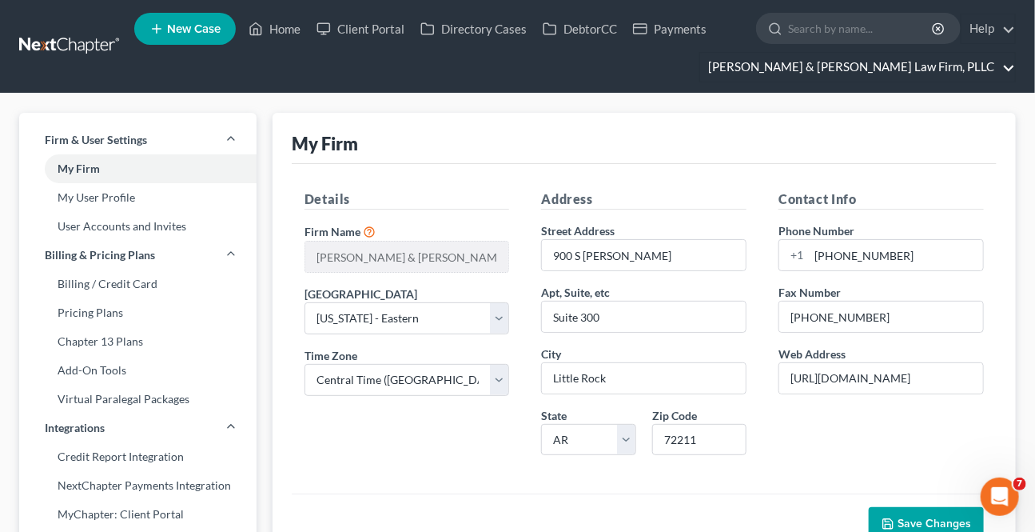
click at [1009, 66] on link "[PERSON_NAME] & [PERSON_NAME] Law Firm, PLLC" at bounding box center [857, 67] width 315 height 29
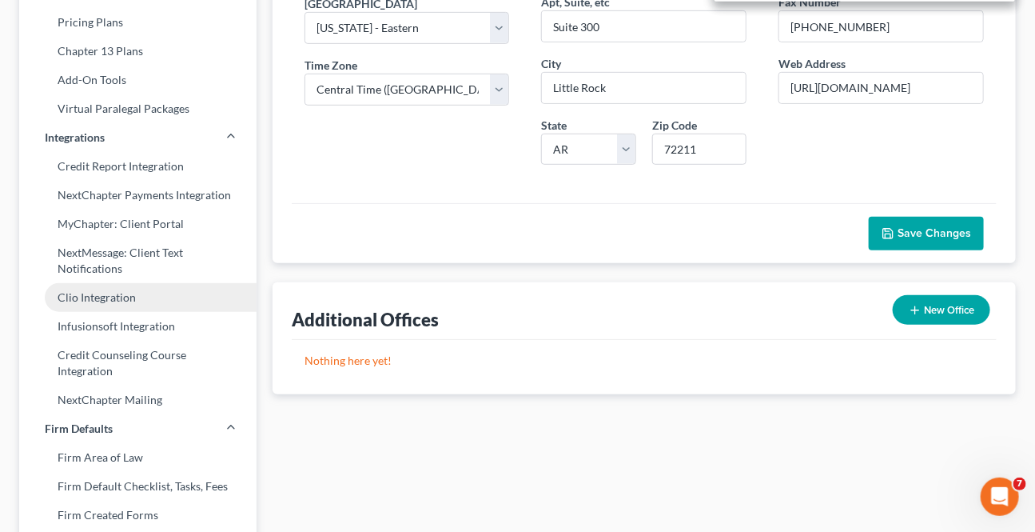
click at [112, 294] on link "Clio Integration" at bounding box center [137, 297] width 237 height 29
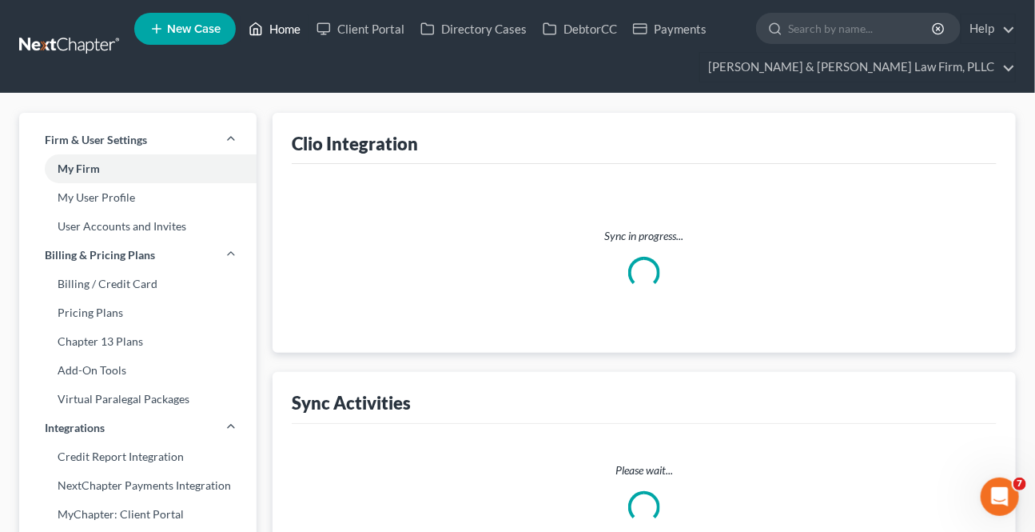
click at [293, 22] on link "Home" at bounding box center [275, 28] width 68 height 29
